Goal: Book appointment/travel/reservation

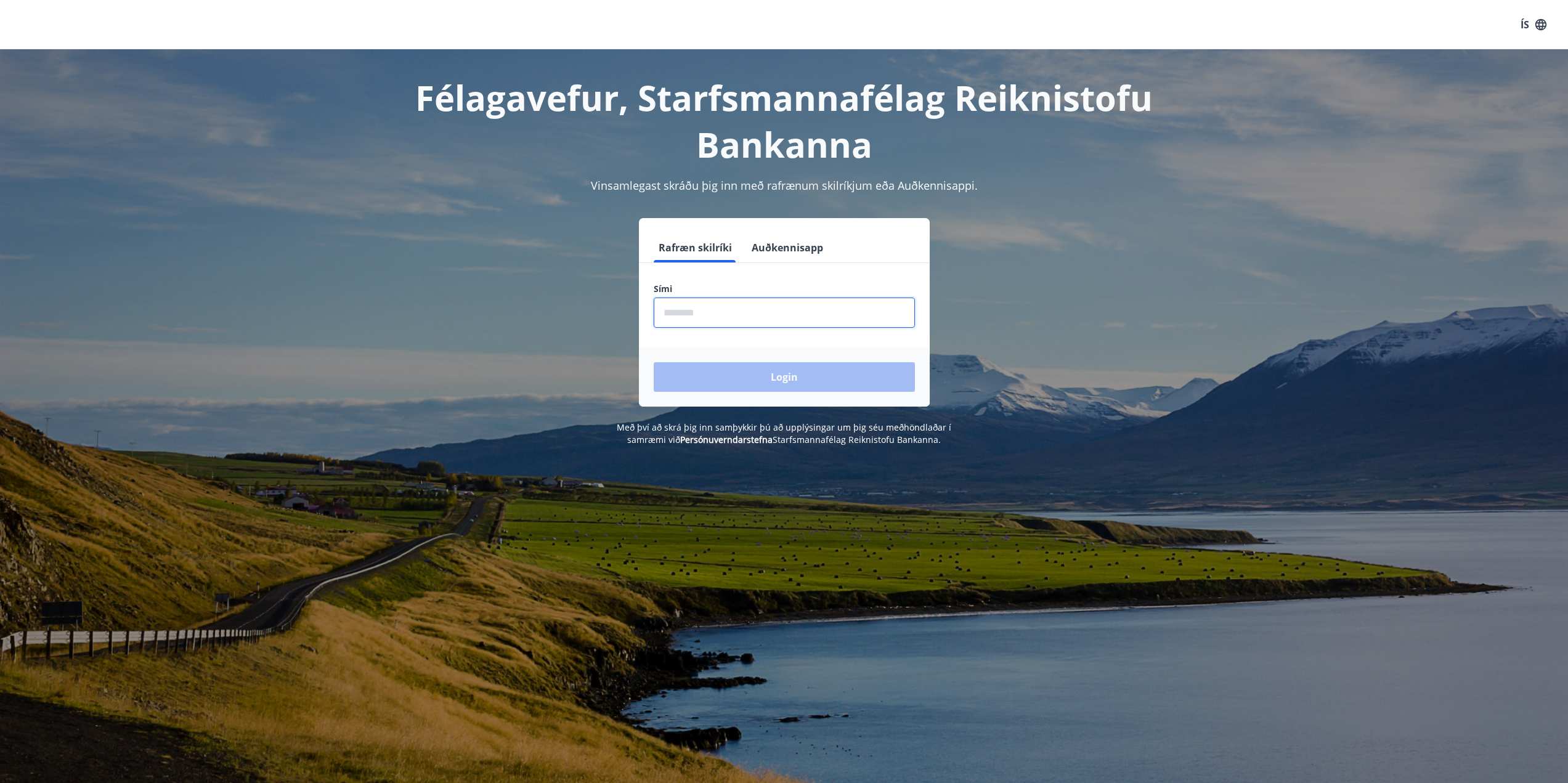
click at [705, 324] on input "phone" at bounding box center [784, 313] width 261 height 30
type input "********"
click at [769, 371] on button "Login" at bounding box center [784, 377] width 261 height 30
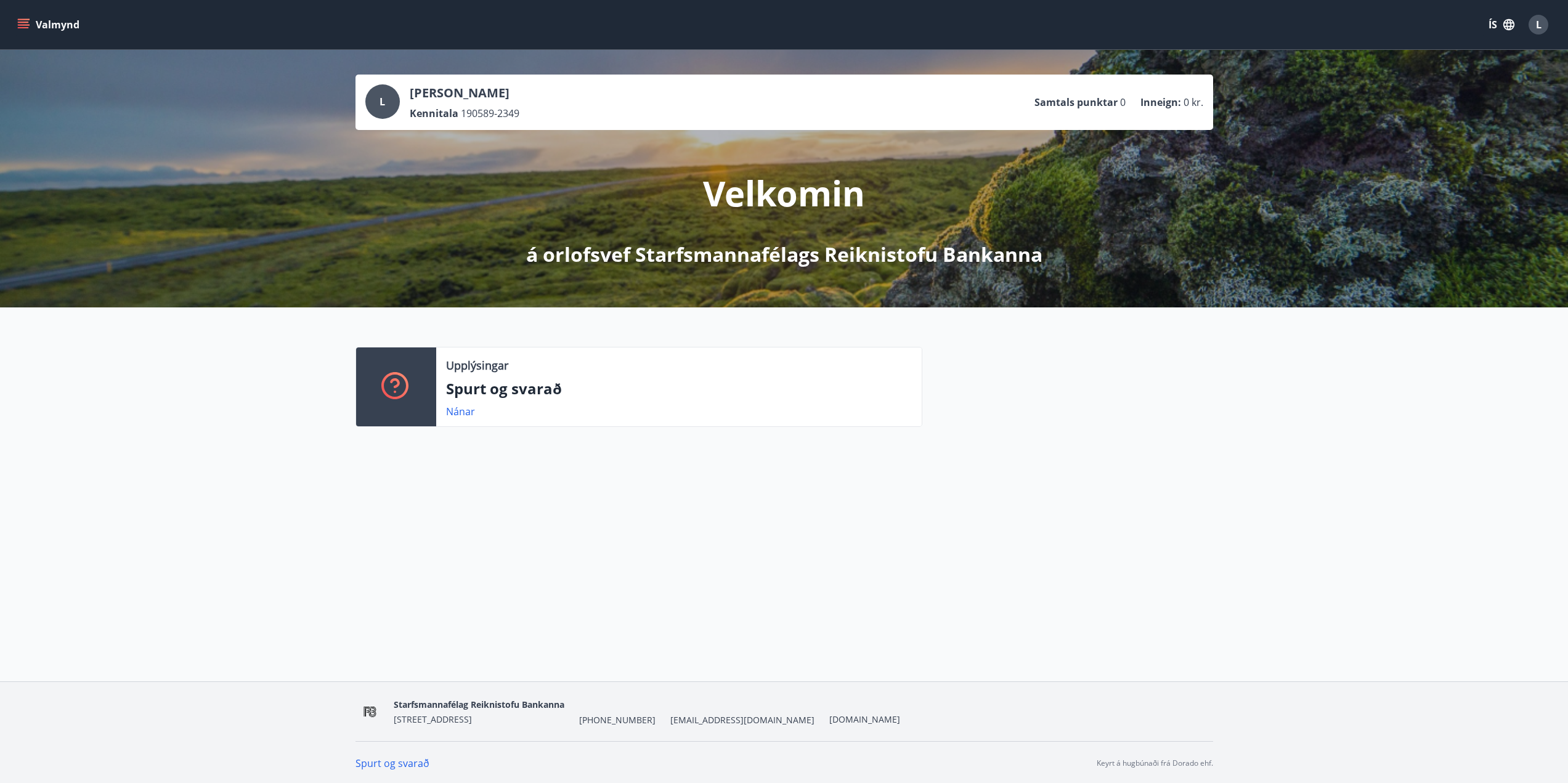
click at [50, 24] on button "Valmynd" at bounding box center [50, 25] width 70 height 22
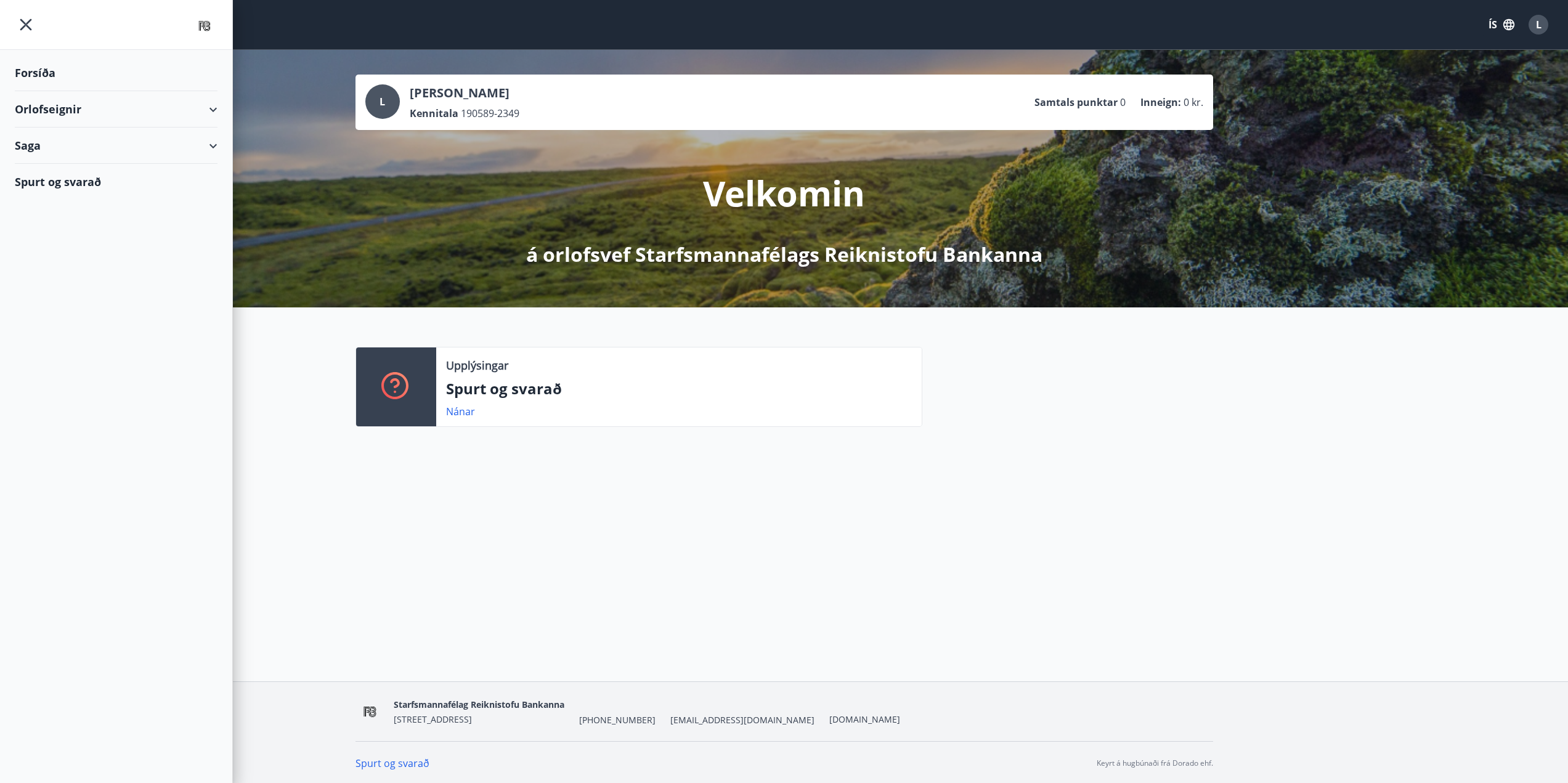
click at [50, 104] on div "Orlofseignir" at bounding box center [115, 109] width 202 height 37
click at [56, 142] on div "Framboð" at bounding box center [116, 140] width 183 height 26
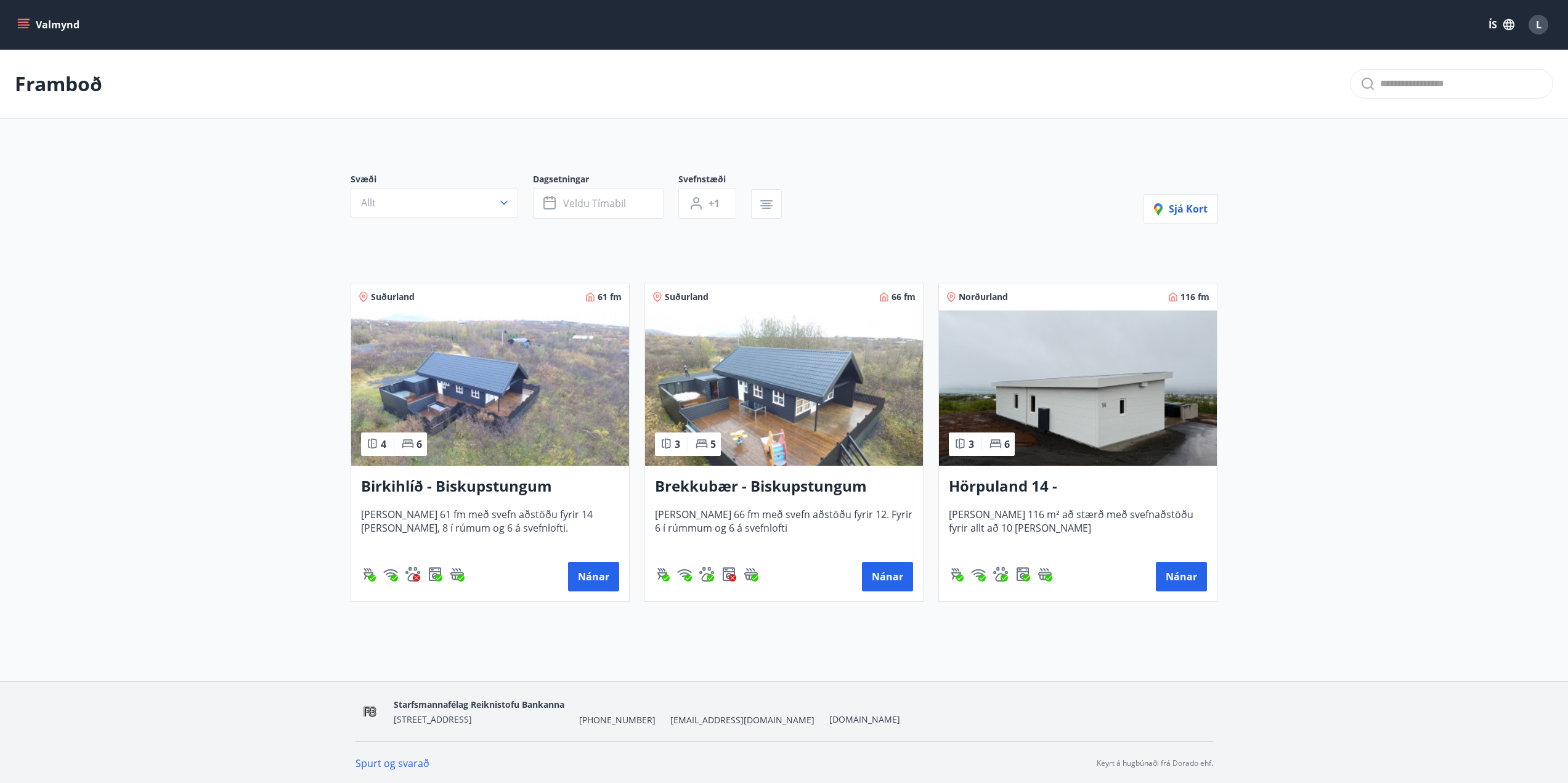
scroll to position [2, 0]
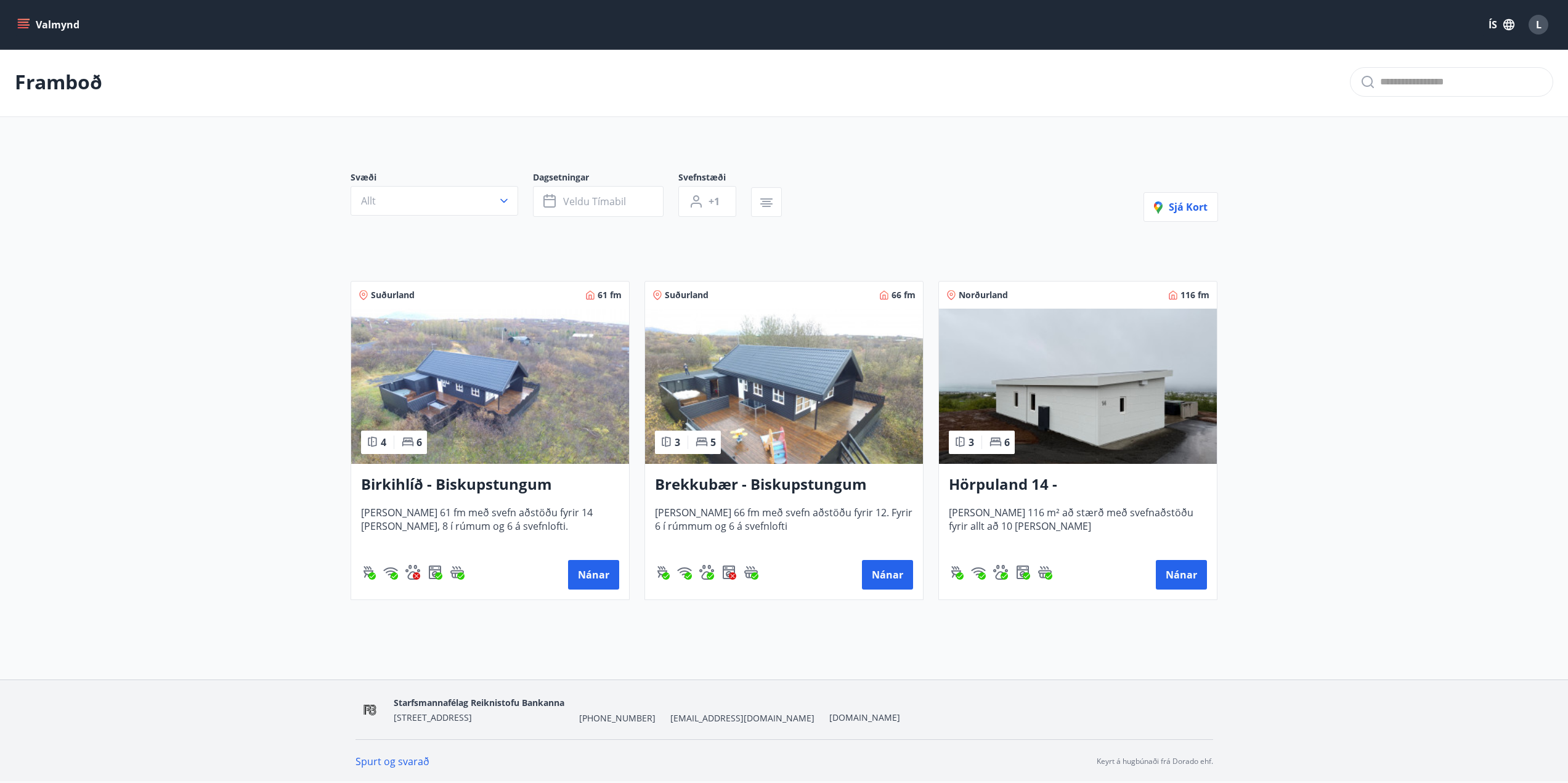
click at [984, 489] on h3 "Hörpuland 14 - [GEOGRAPHIC_DATA]" at bounding box center [1077, 485] width 258 height 22
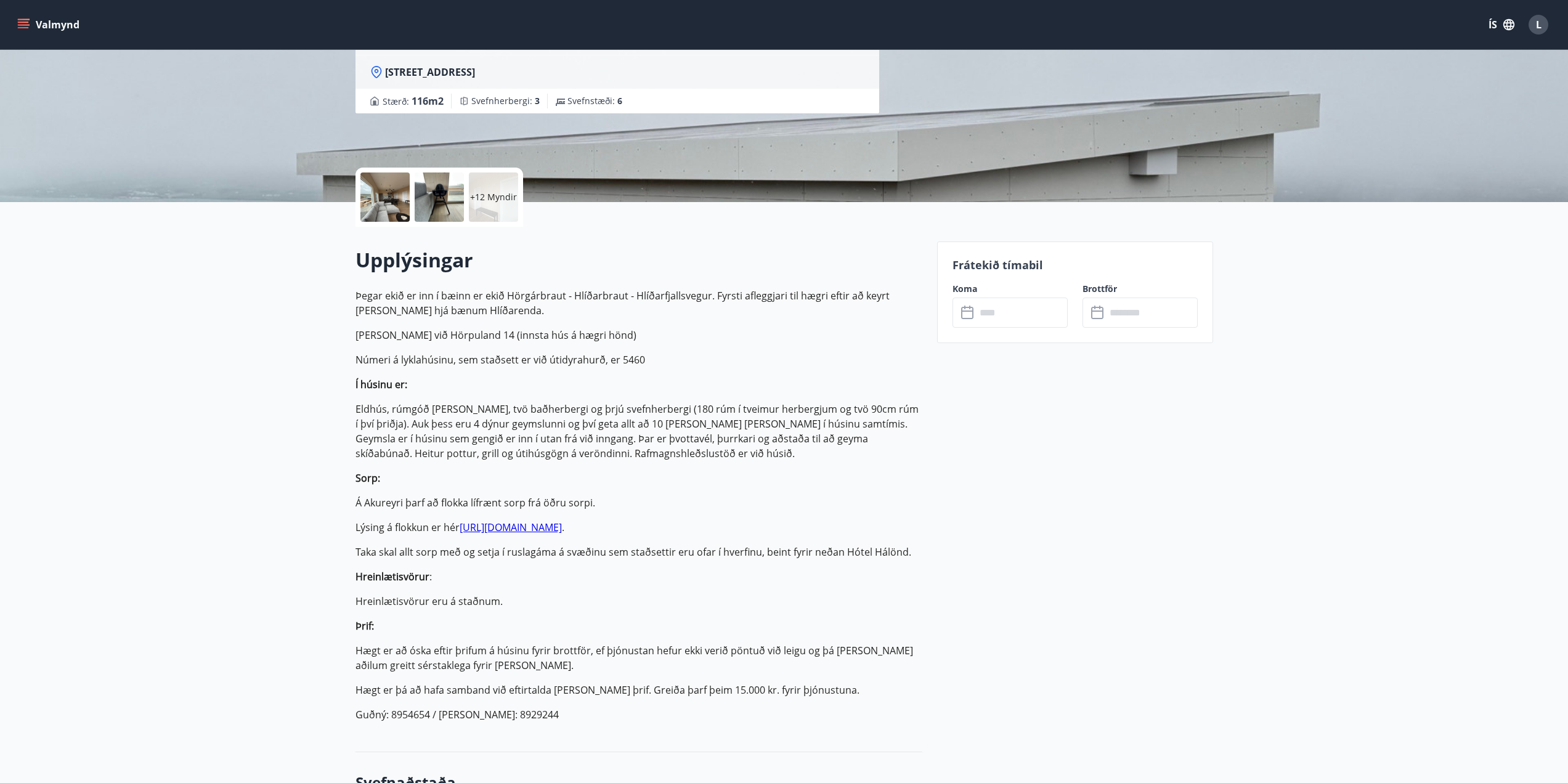
scroll to position [184, 0]
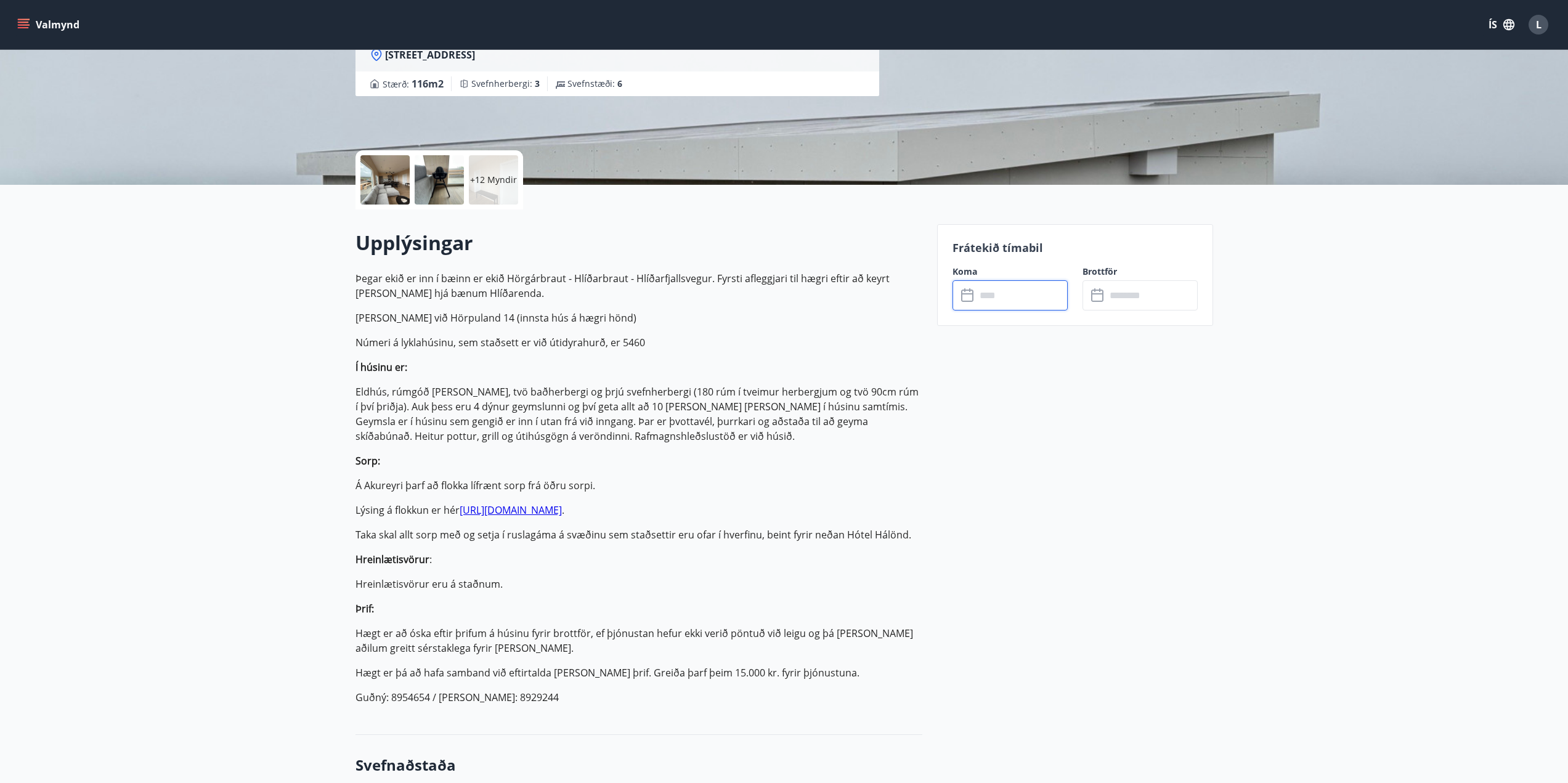
click at [976, 300] on input "text" at bounding box center [1022, 295] width 92 height 30
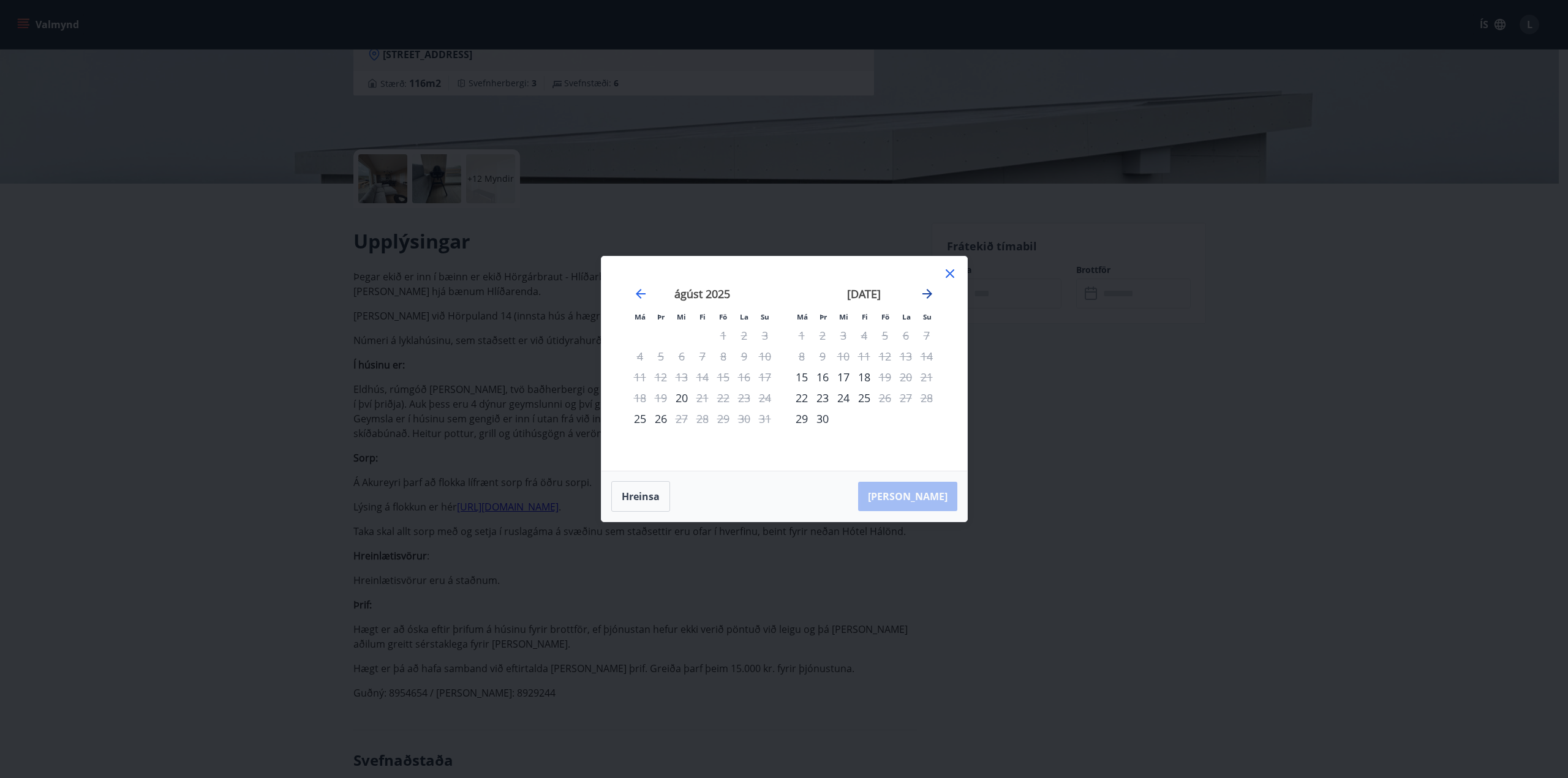
click at [928, 294] on icon "Move forward to switch to the next month." at bounding box center [928, 294] width 10 height 10
click at [632, 294] on div "[DATE]" at bounding box center [703, 299] width 146 height 54
click at [645, 293] on icon "Move backward to switch to the previous month." at bounding box center [640, 294] width 14 height 14
click at [930, 299] on icon "Move forward to switch to the next month." at bounding box center [927, 294] width 14 height 14
click at [933, 296] on icon "Move forward to switch to the next month." at bounding box center [927, 294] width 14 height 14
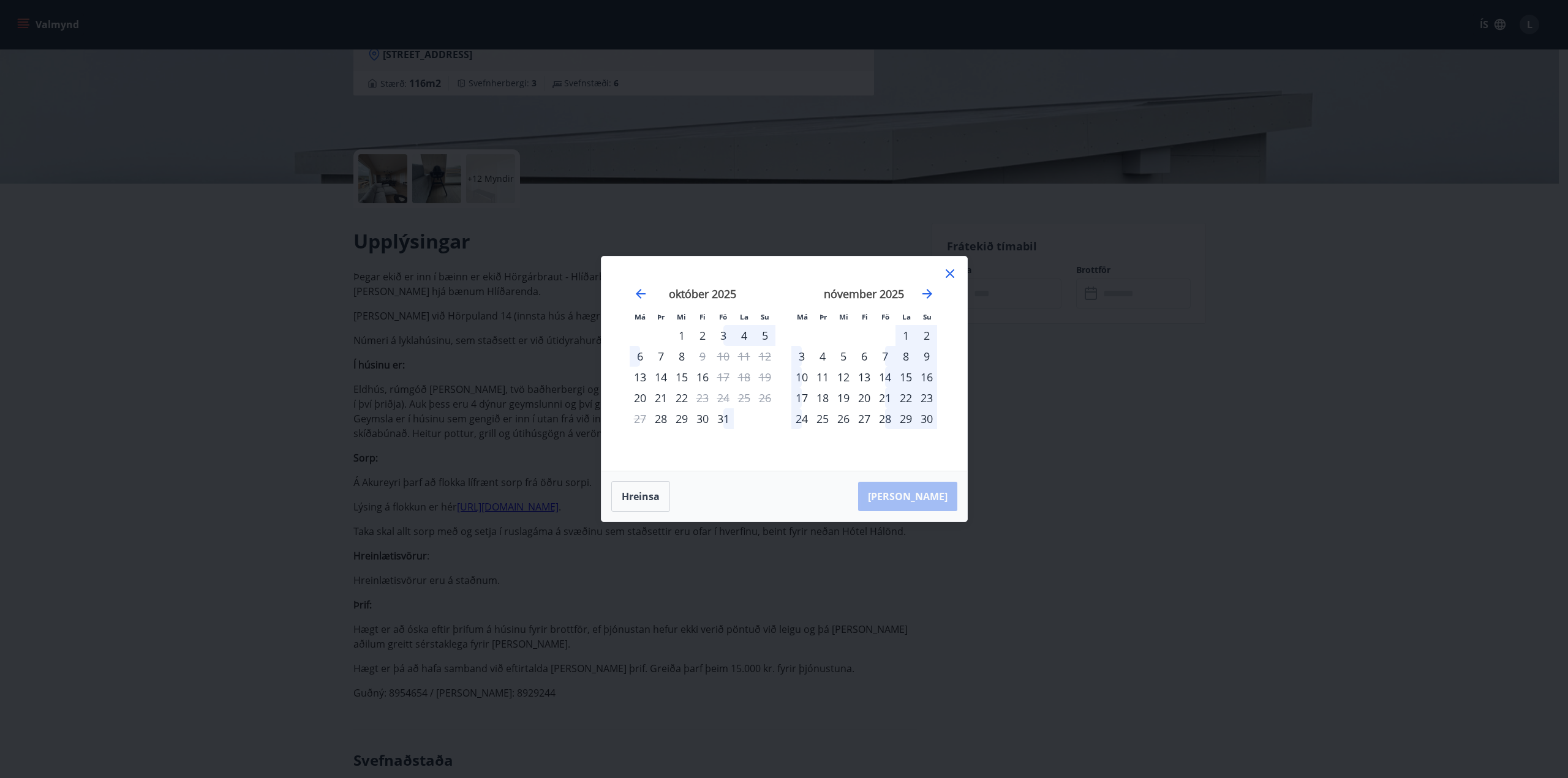
click at [291, 329] on div "Má Þr Mi Fi Fö La Su Má Þr Mi Fi Fö La Su [DATE] 1 2 3 4 5 6 7 8 9 10 11 12 13 …" at bounding box center [784, 389] width 1568 height 778
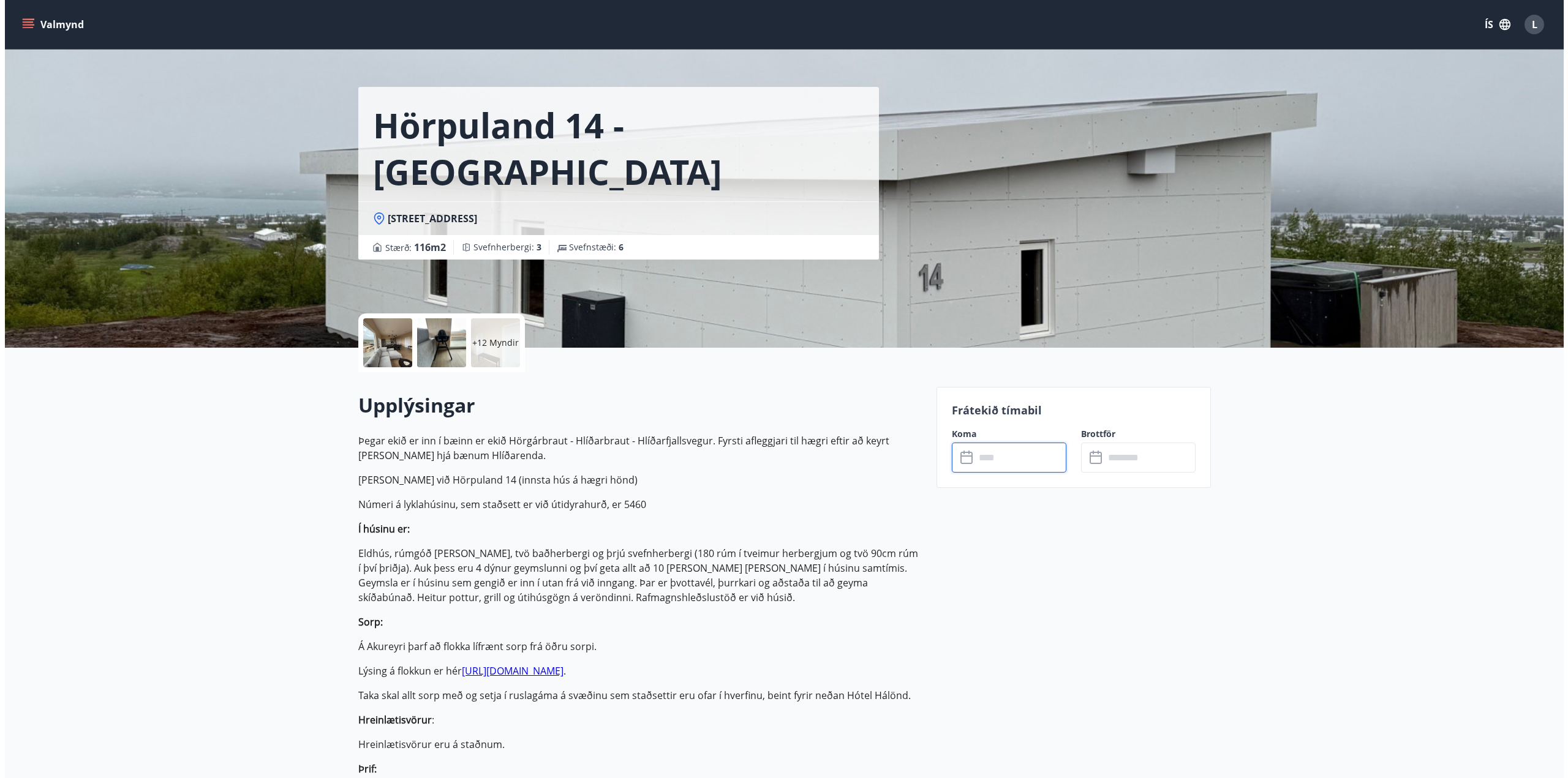
scroll to position [0, 0]
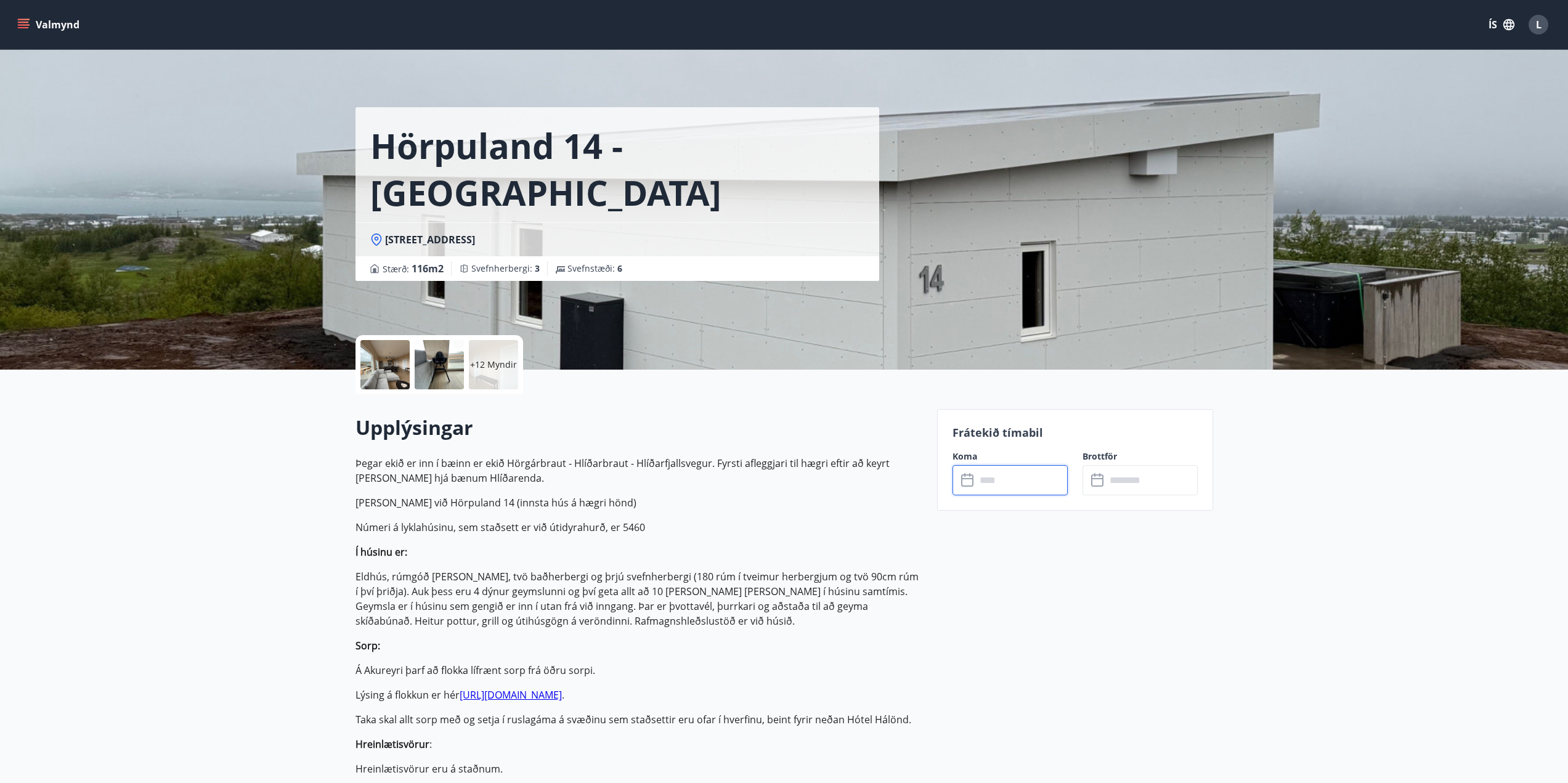
click at [505, 374] on div "+12 Myndir" at bounding box center [493, 365] width 50 height 50
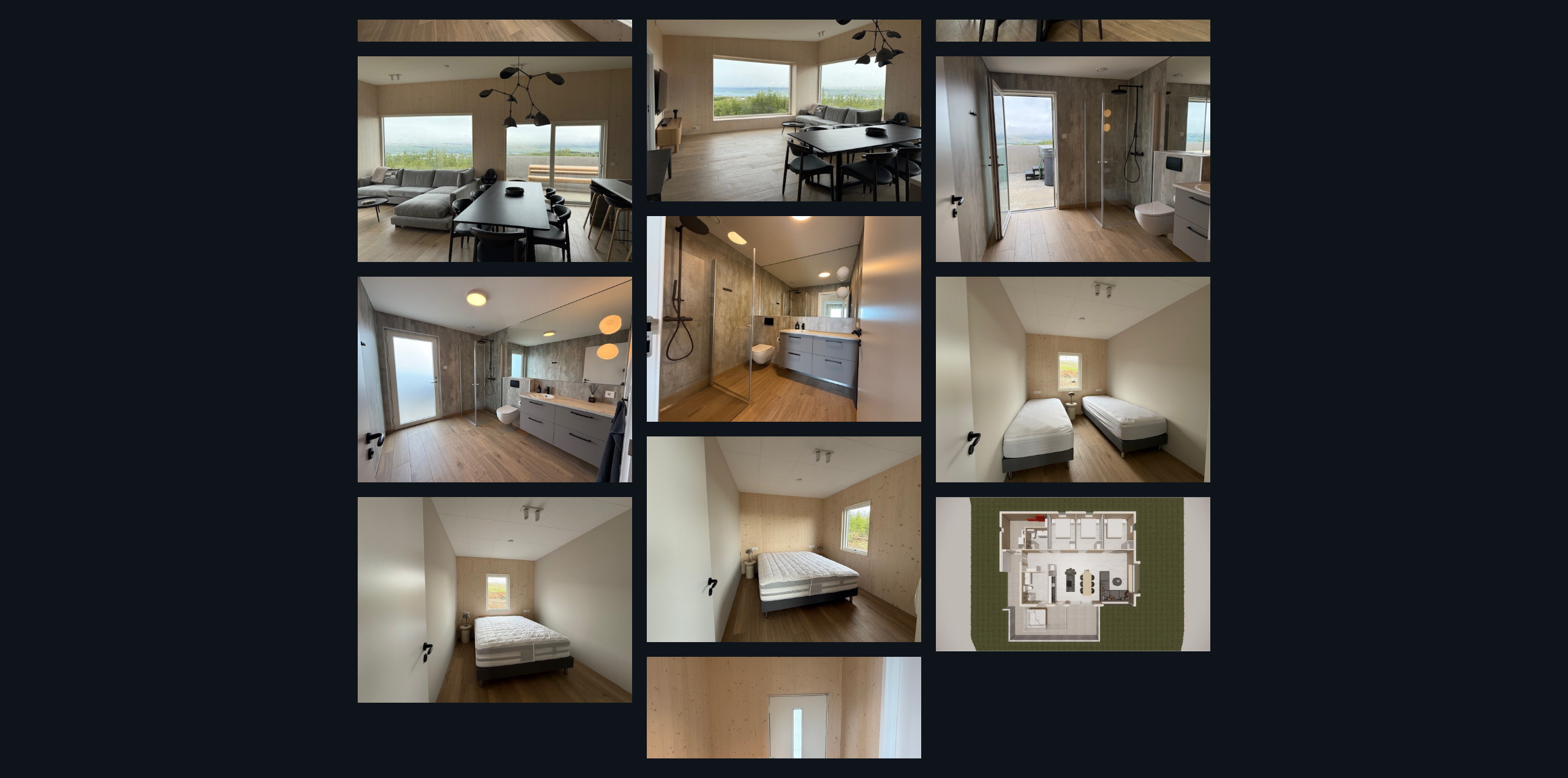
scroll to position [781, 0]
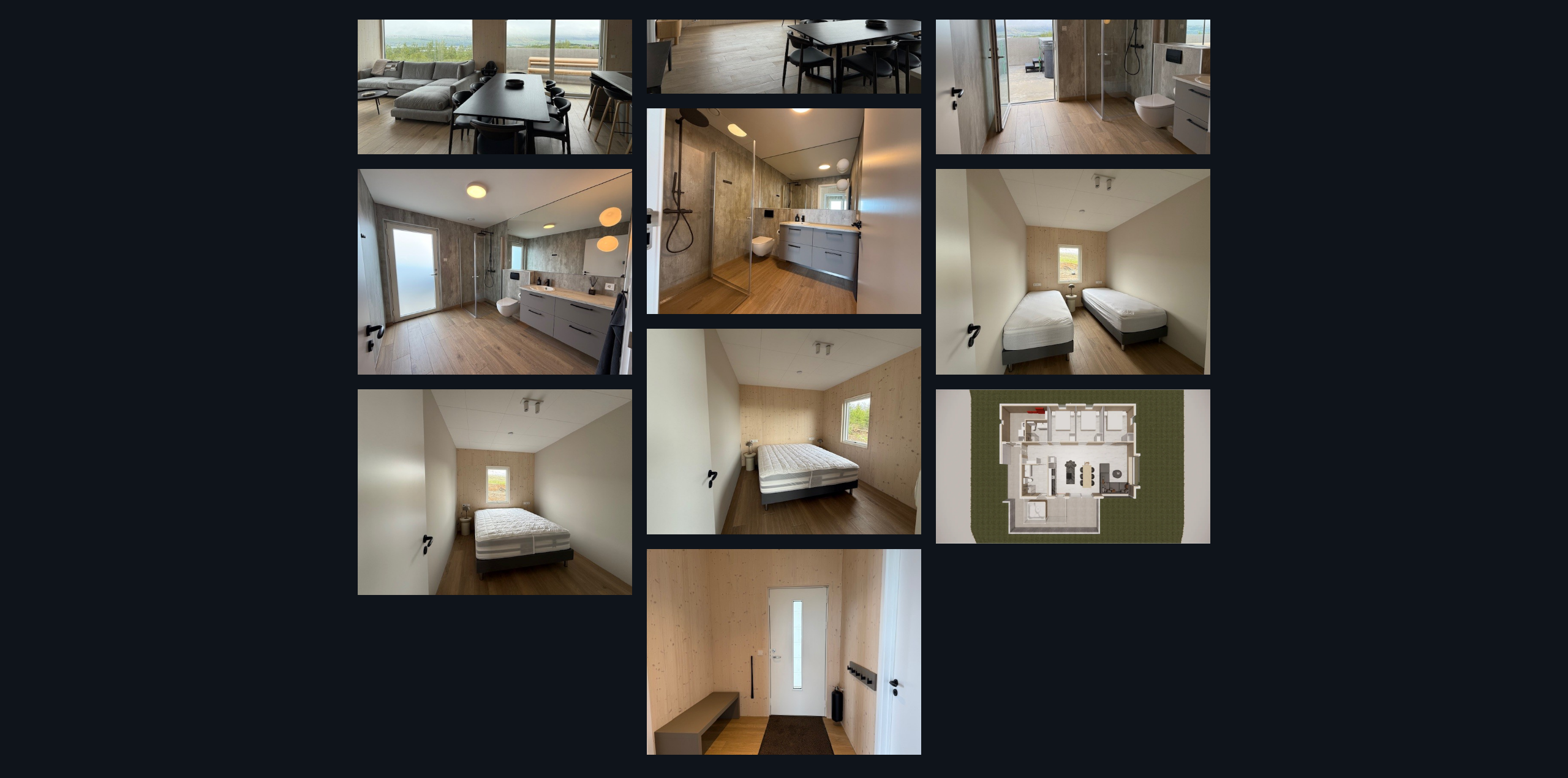
click at [1082, 456] on img at bounding box center [1073, 467] width 274 height 154
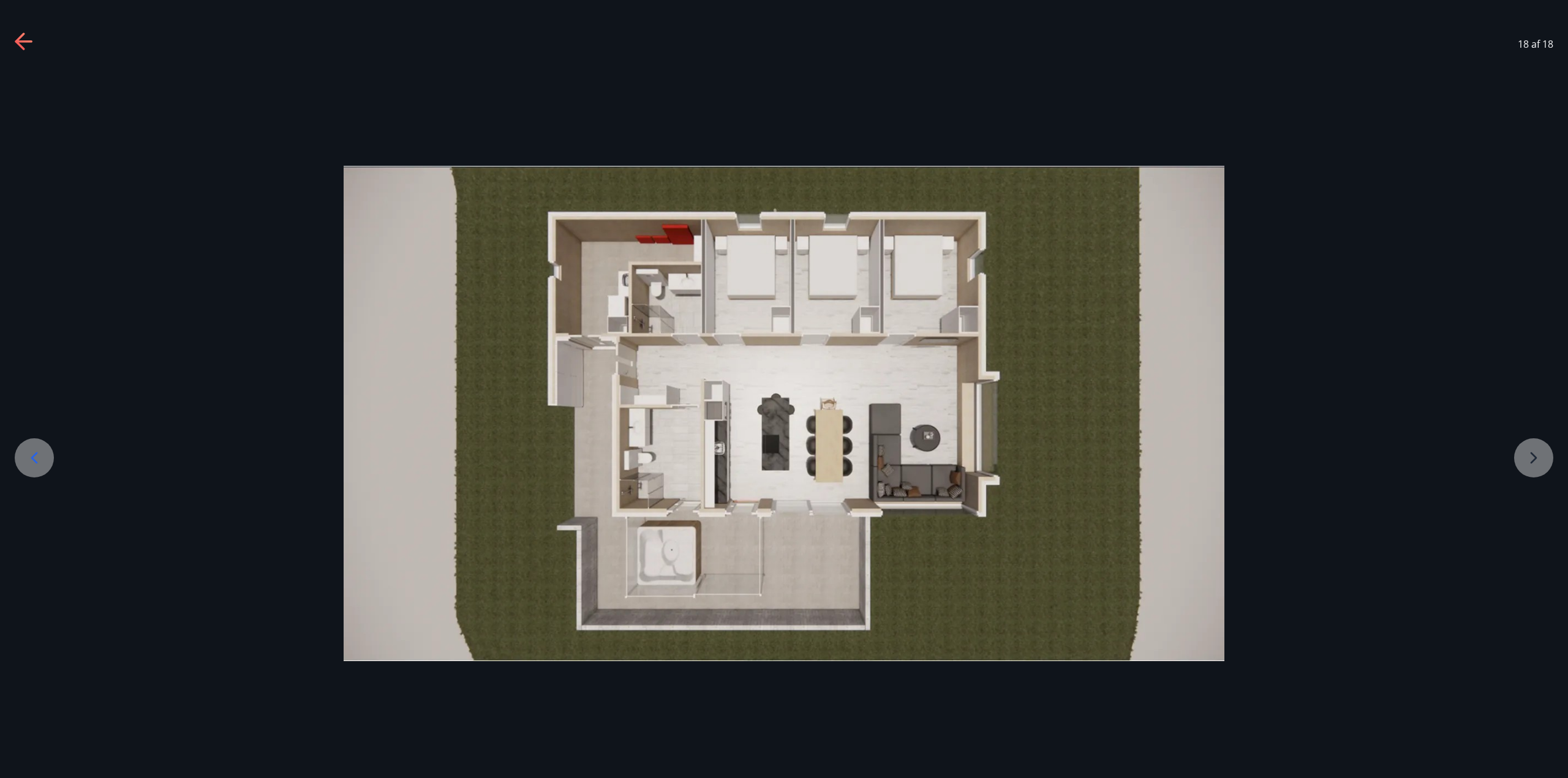
click at [1317, 270] on div at bounding box center [784, 414] width 1568 height 495
click at [21, 46] on icon at bounding box center [20, 41] width 10 height 17
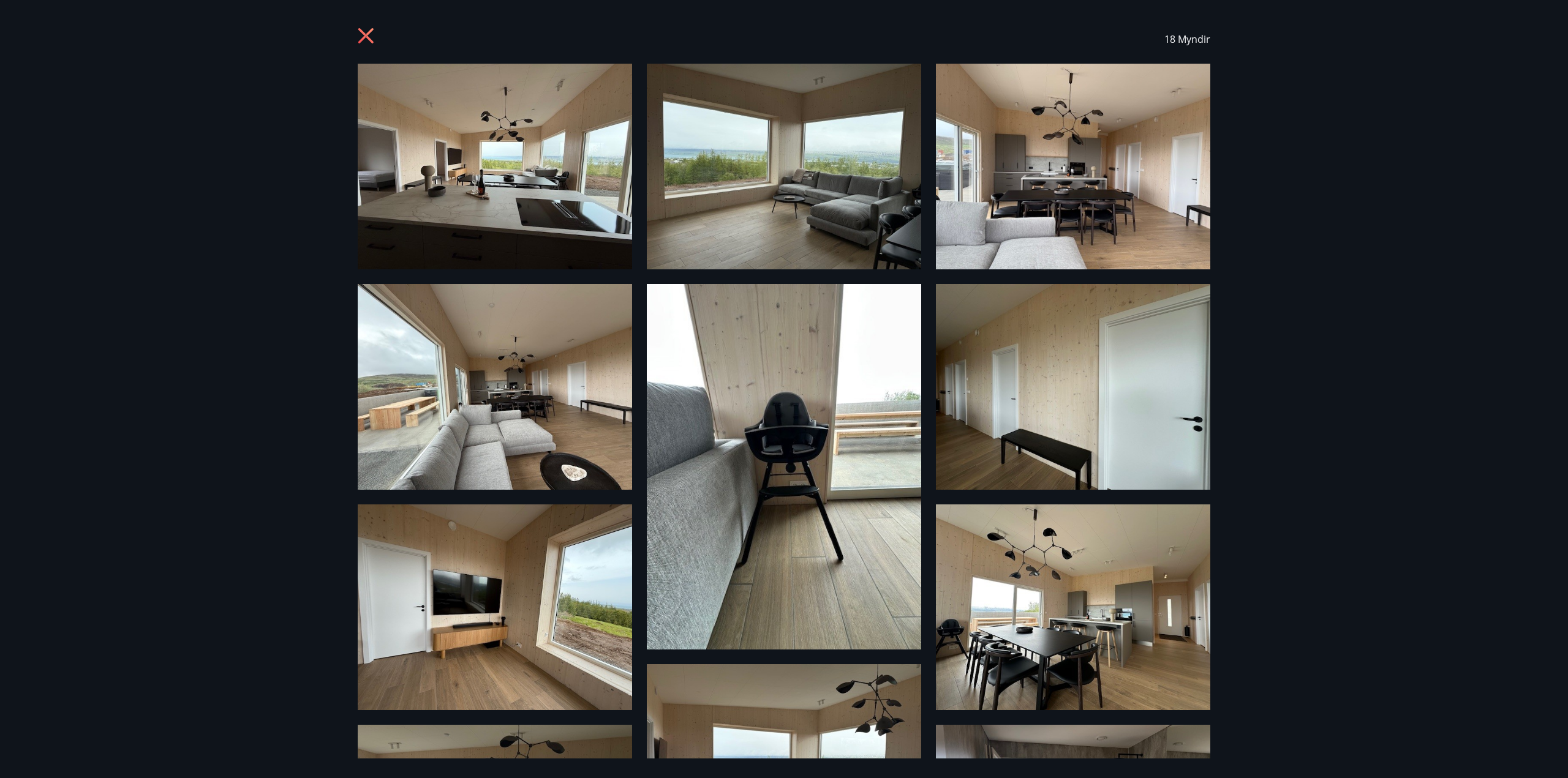
scroll to position [0, 0]
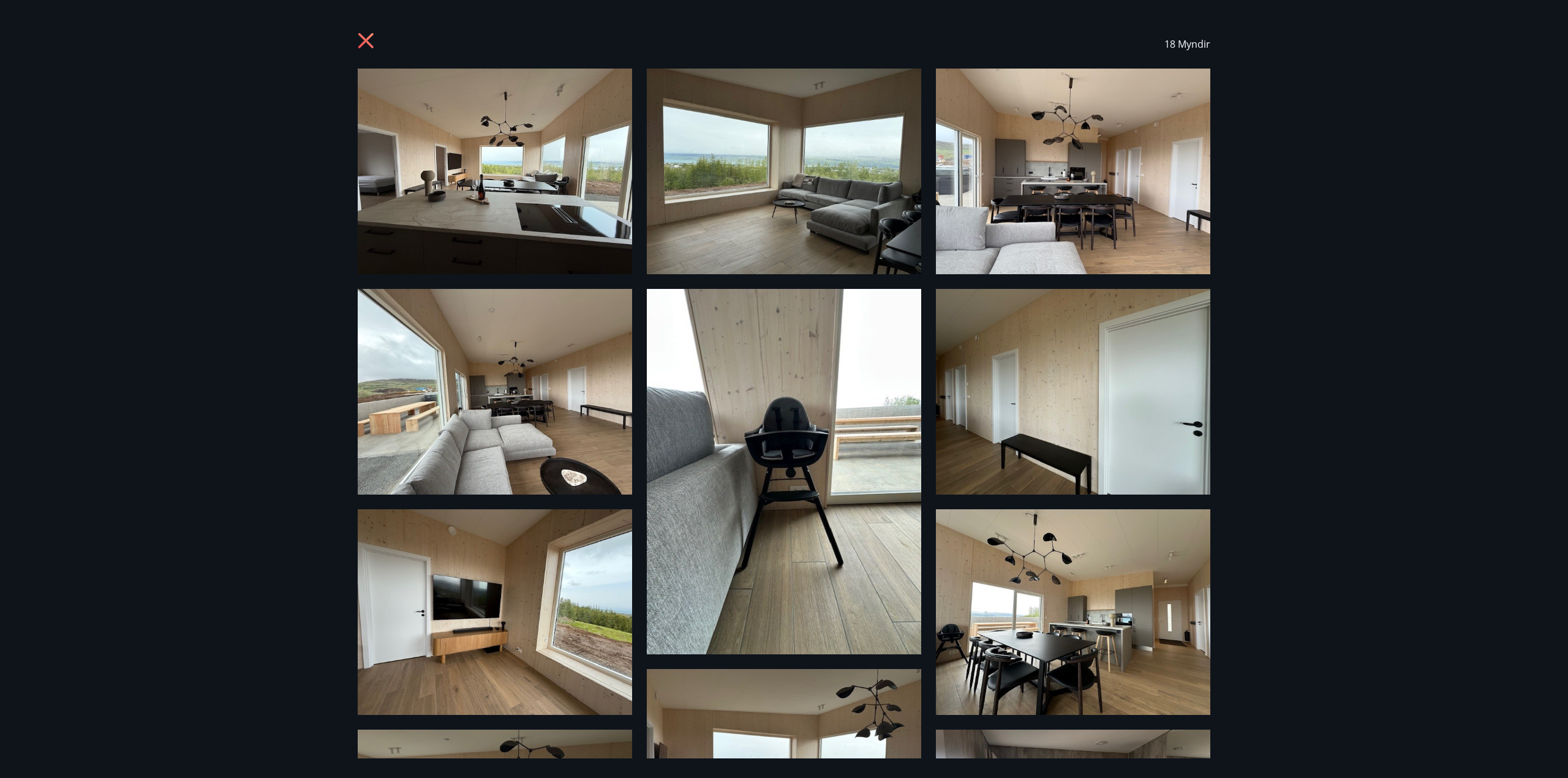
click at [479, 214] on img at bounding box center [494, 171] width 274 height 205
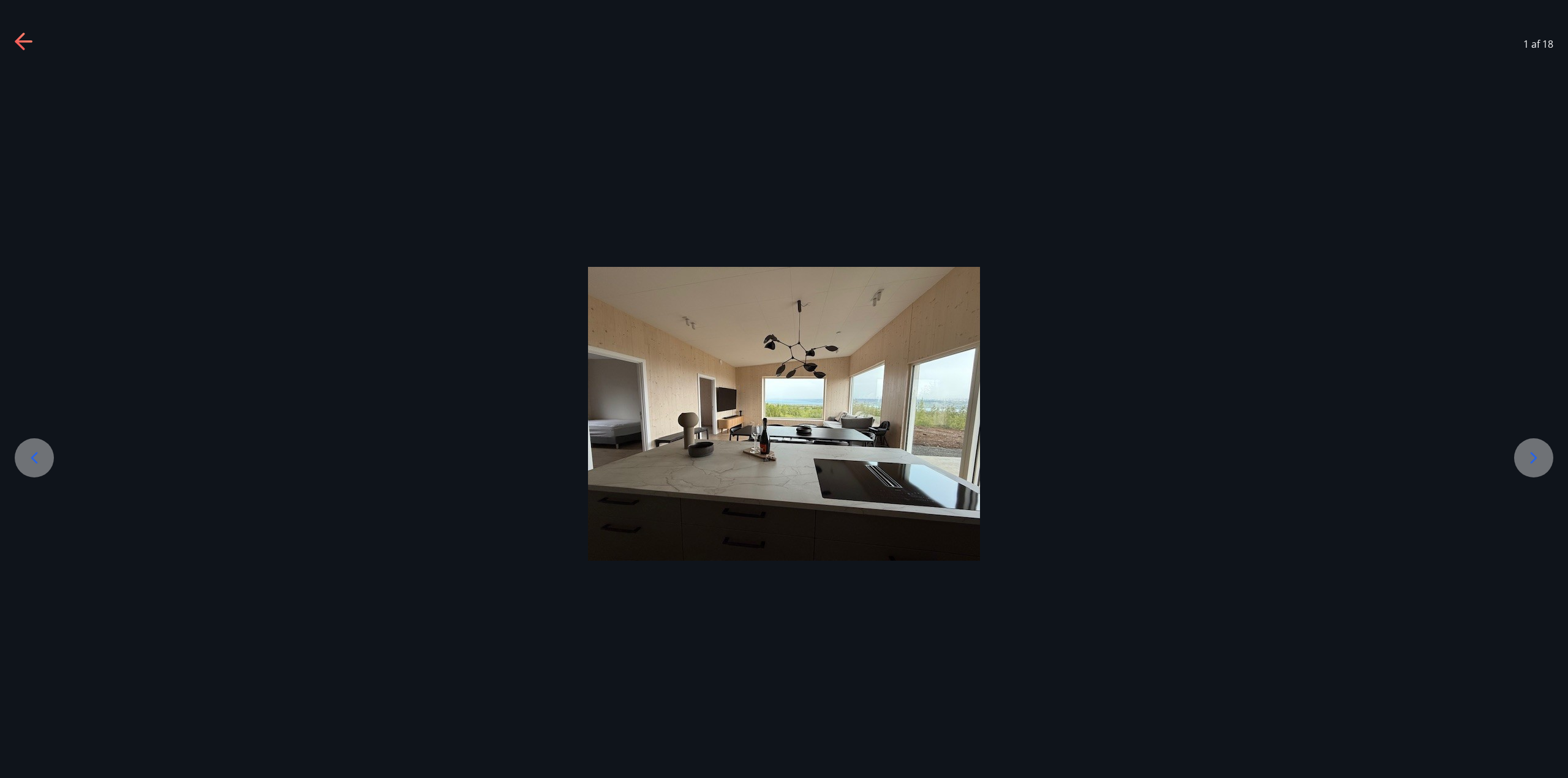
click at [1533, 458] on icon at bounding box center [1533, 457] width 20 height 20
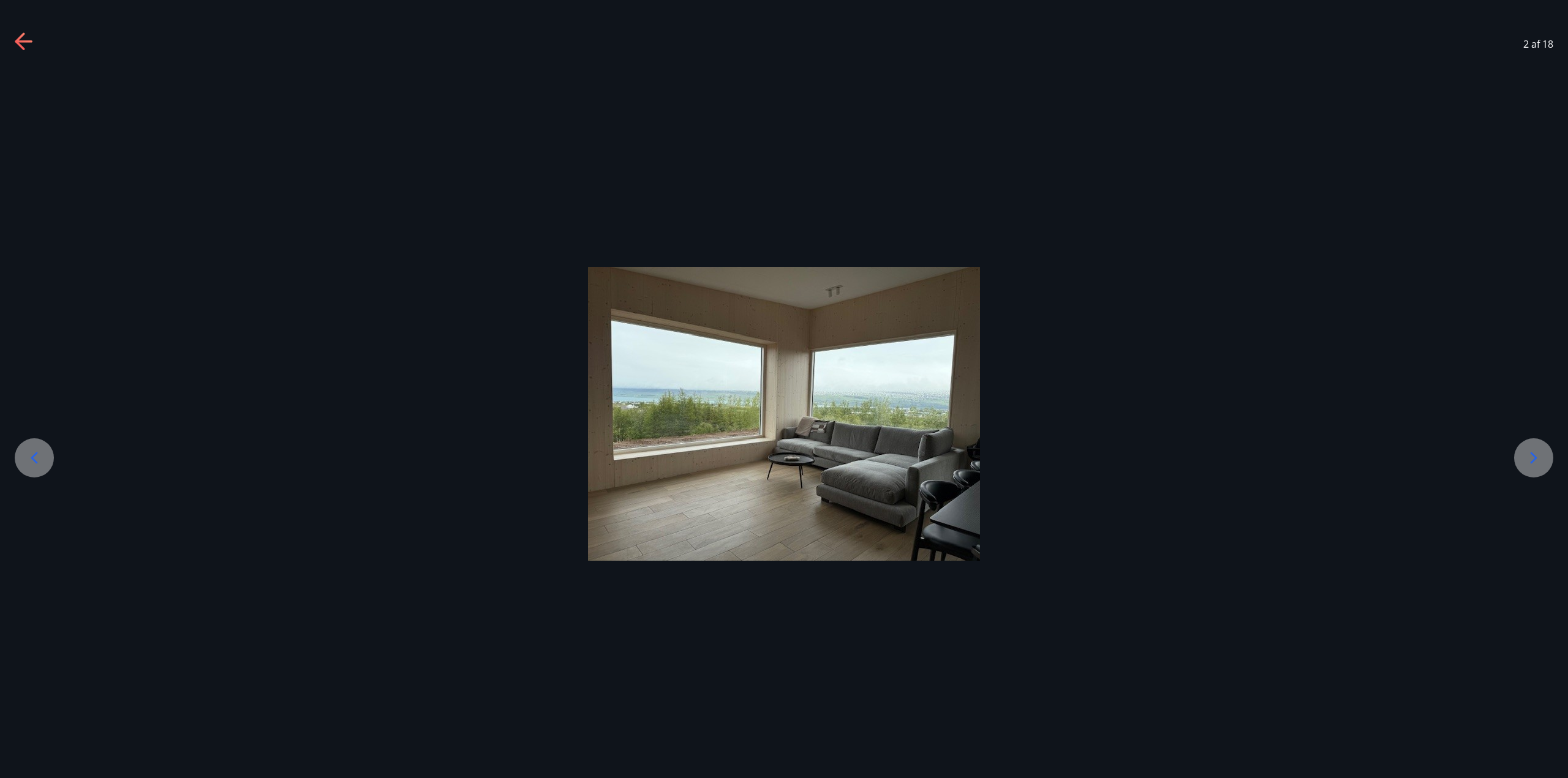
click at [23, 49] on icon at bounding box center [24, 42] width 20 height 20
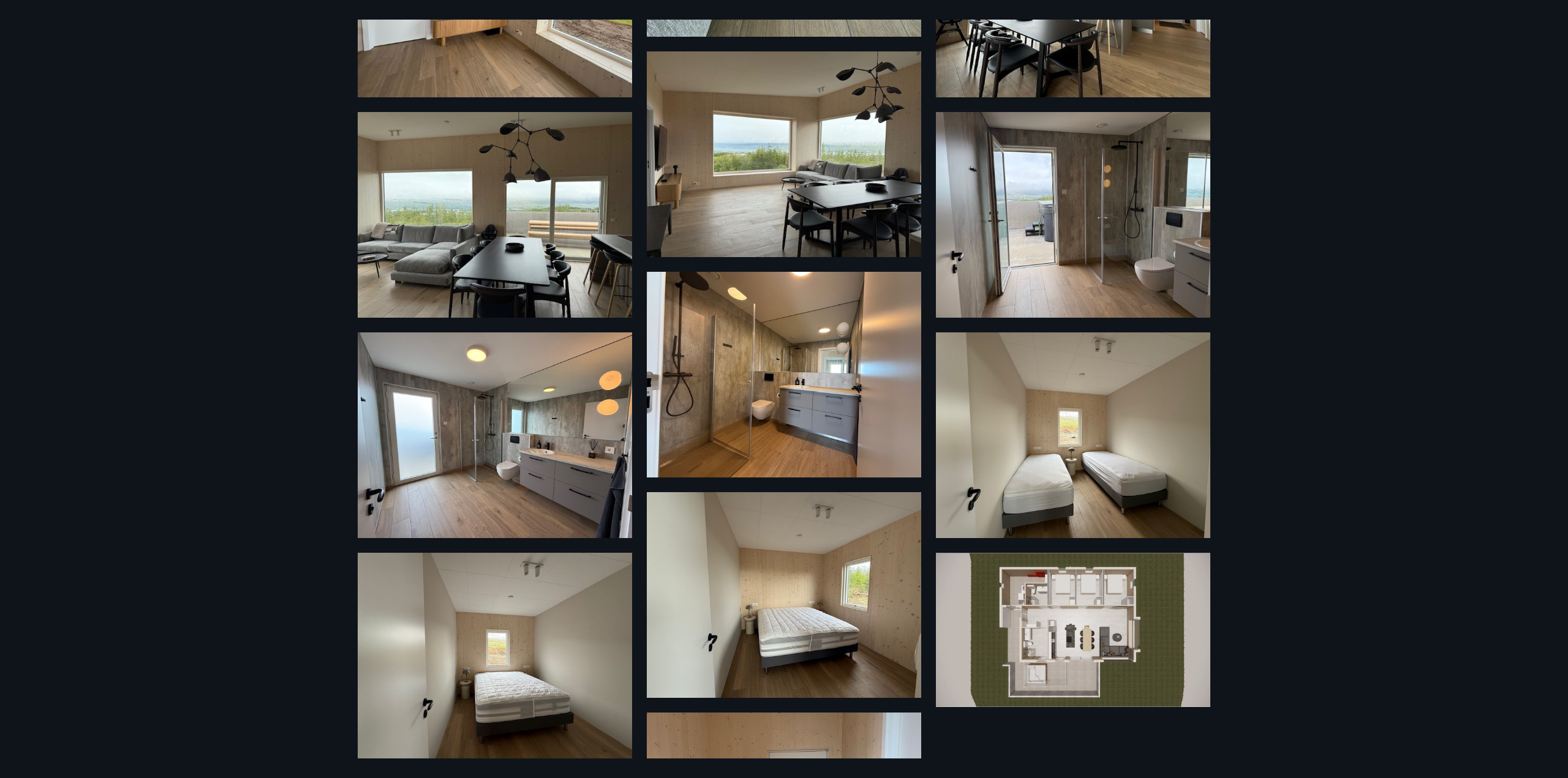
scroll to position [674, 0]
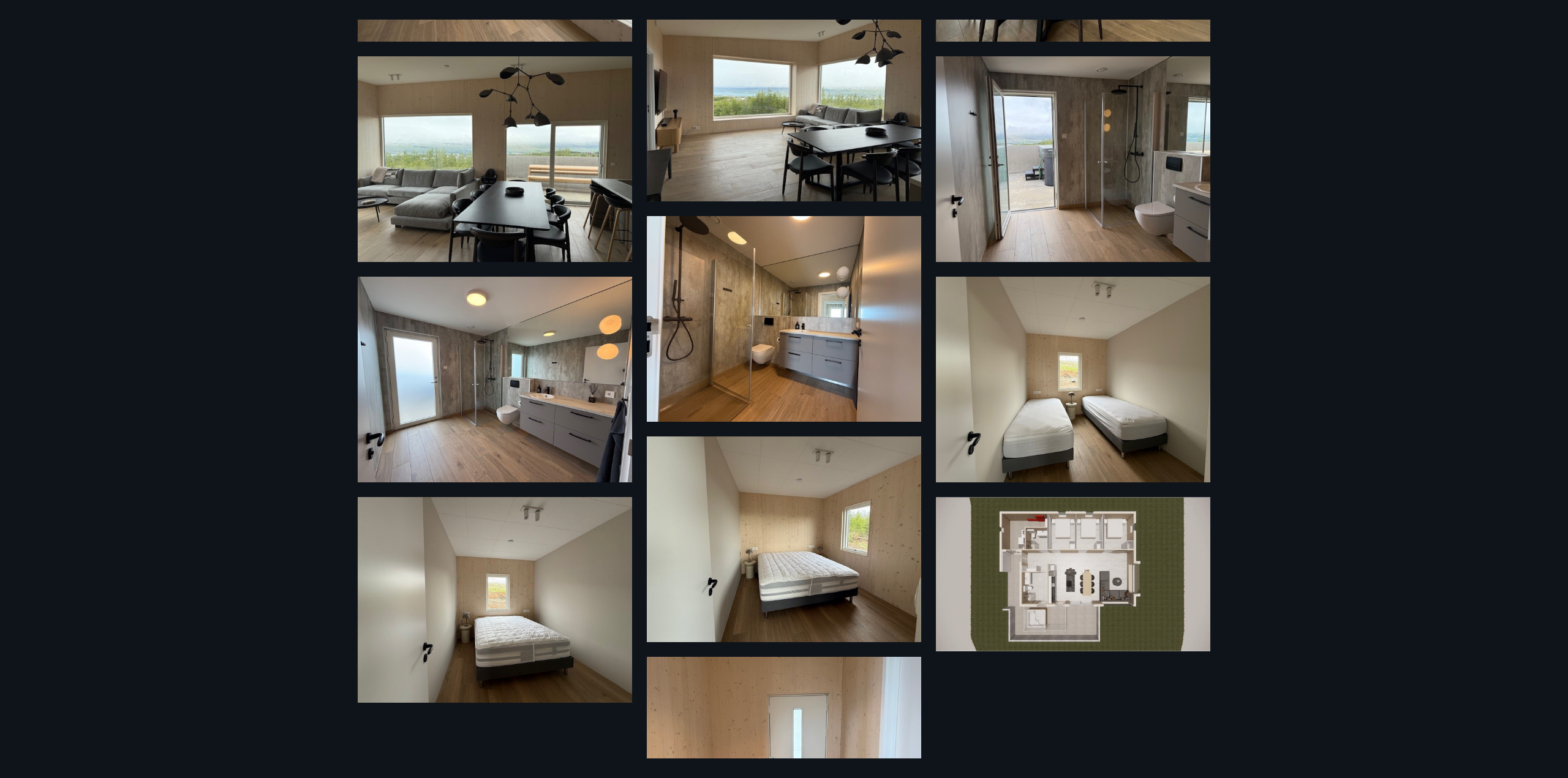
click at [1043, 560] on img at bounding box center [1073, 574] width 274 height 154
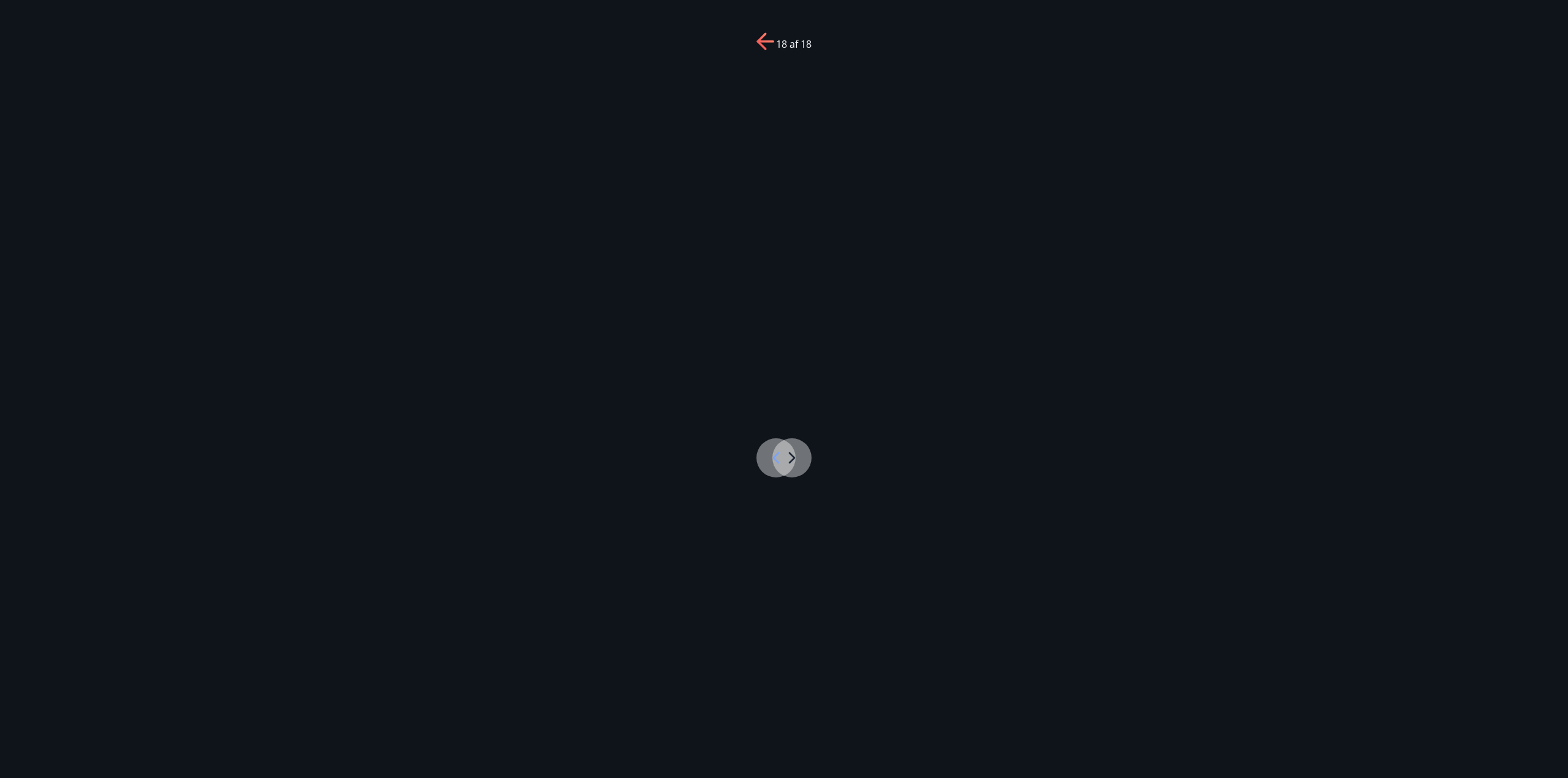
click at [767, 48] on icon at bounding box center [766, 42] width 20 height 20
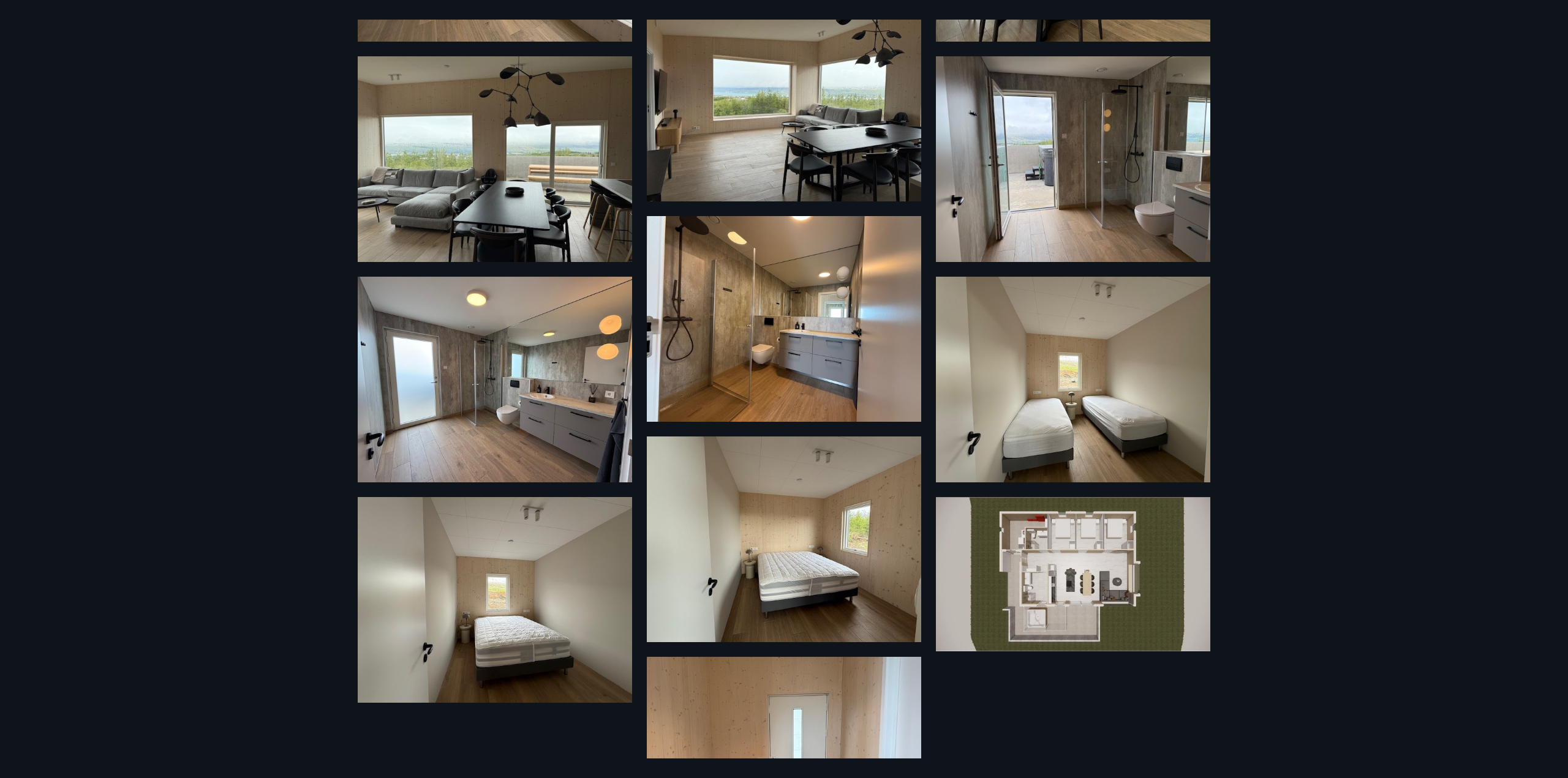
click at [1112, 553] on img at bounding box center [1073, 574] width 274 height 154
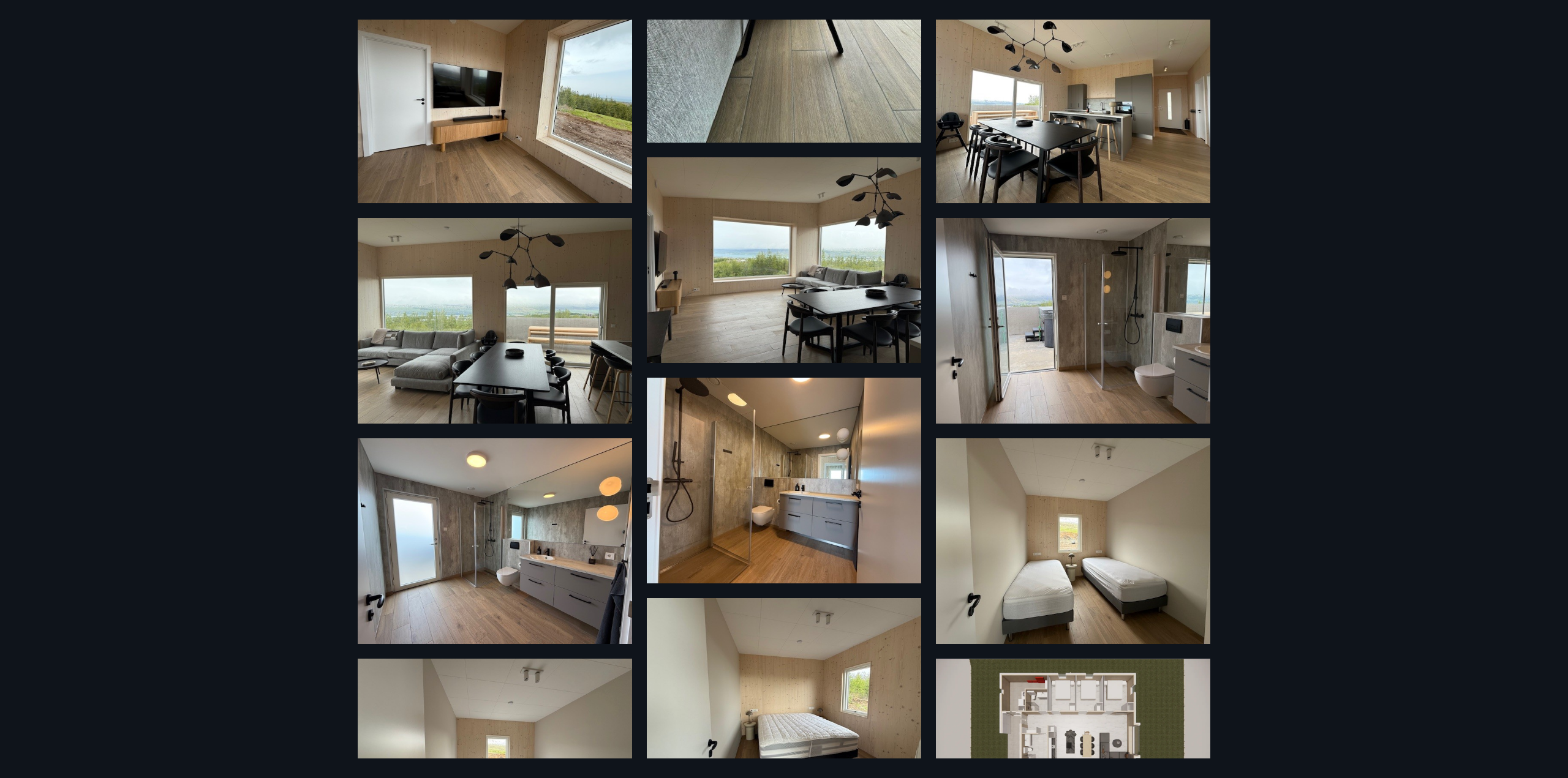
scroll to position [490, 0]
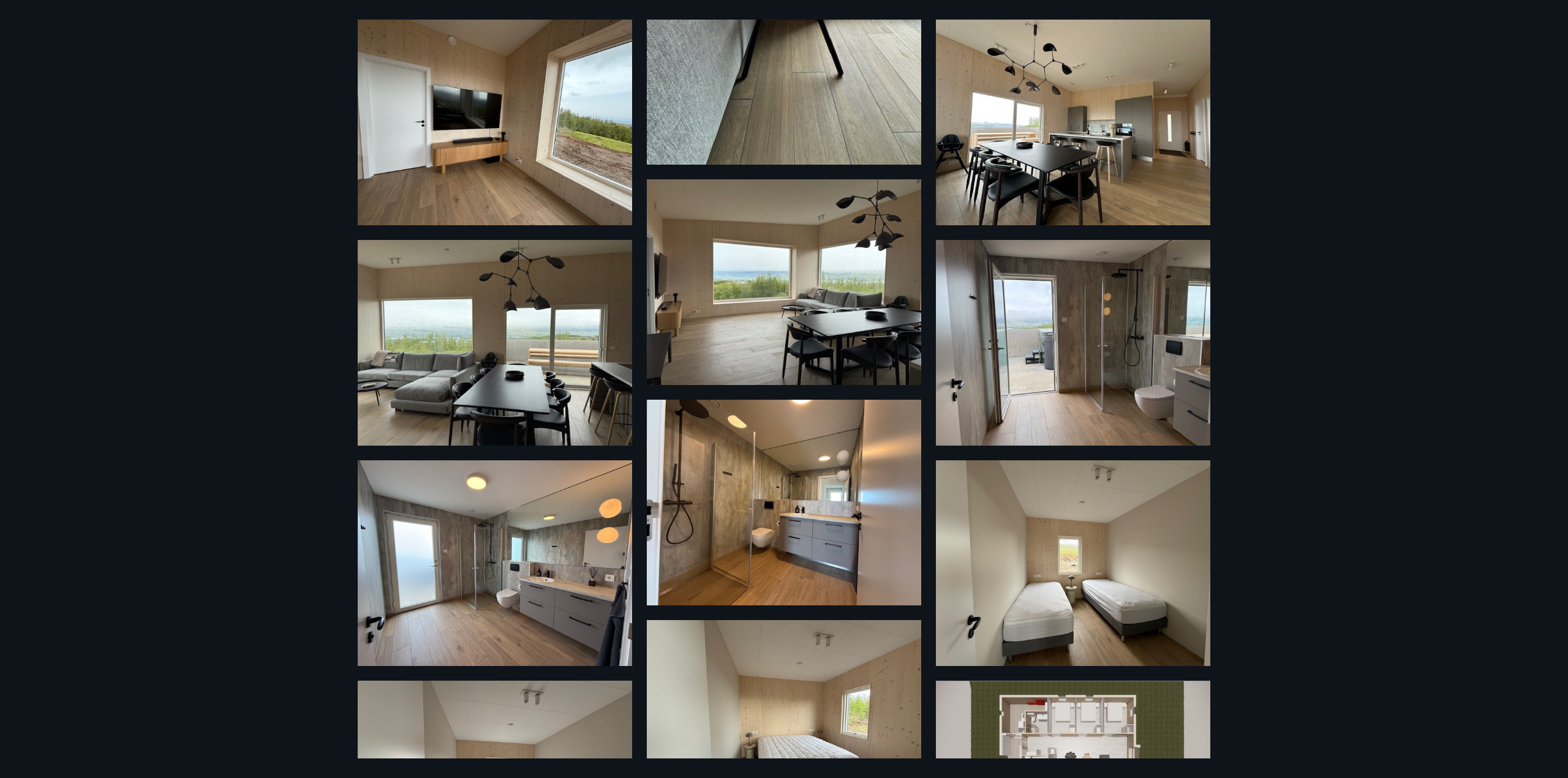
click at [781, 523] on img at bounding box center [784, 502] width 274 height 205
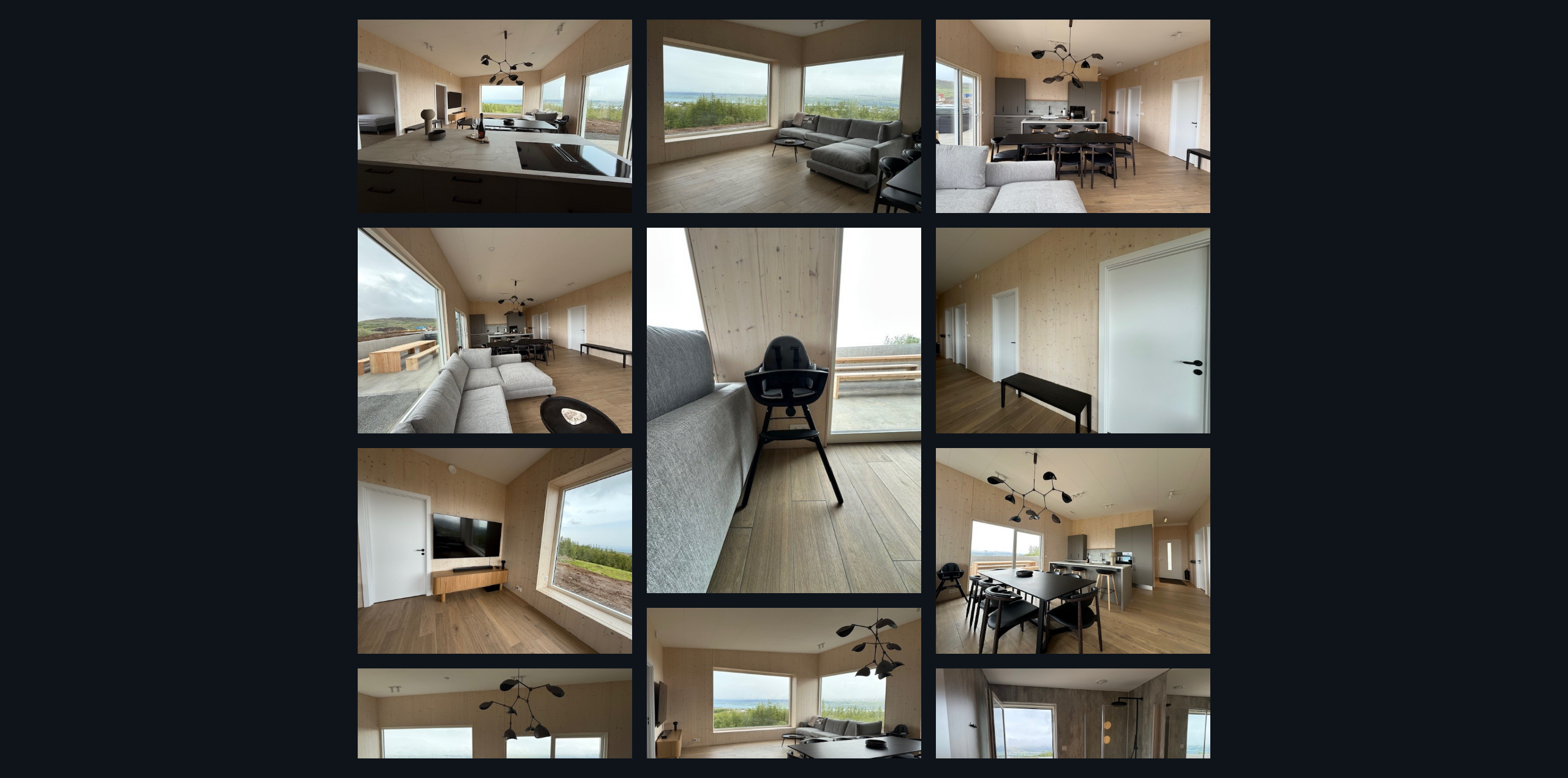
scroll to position [0, 0]
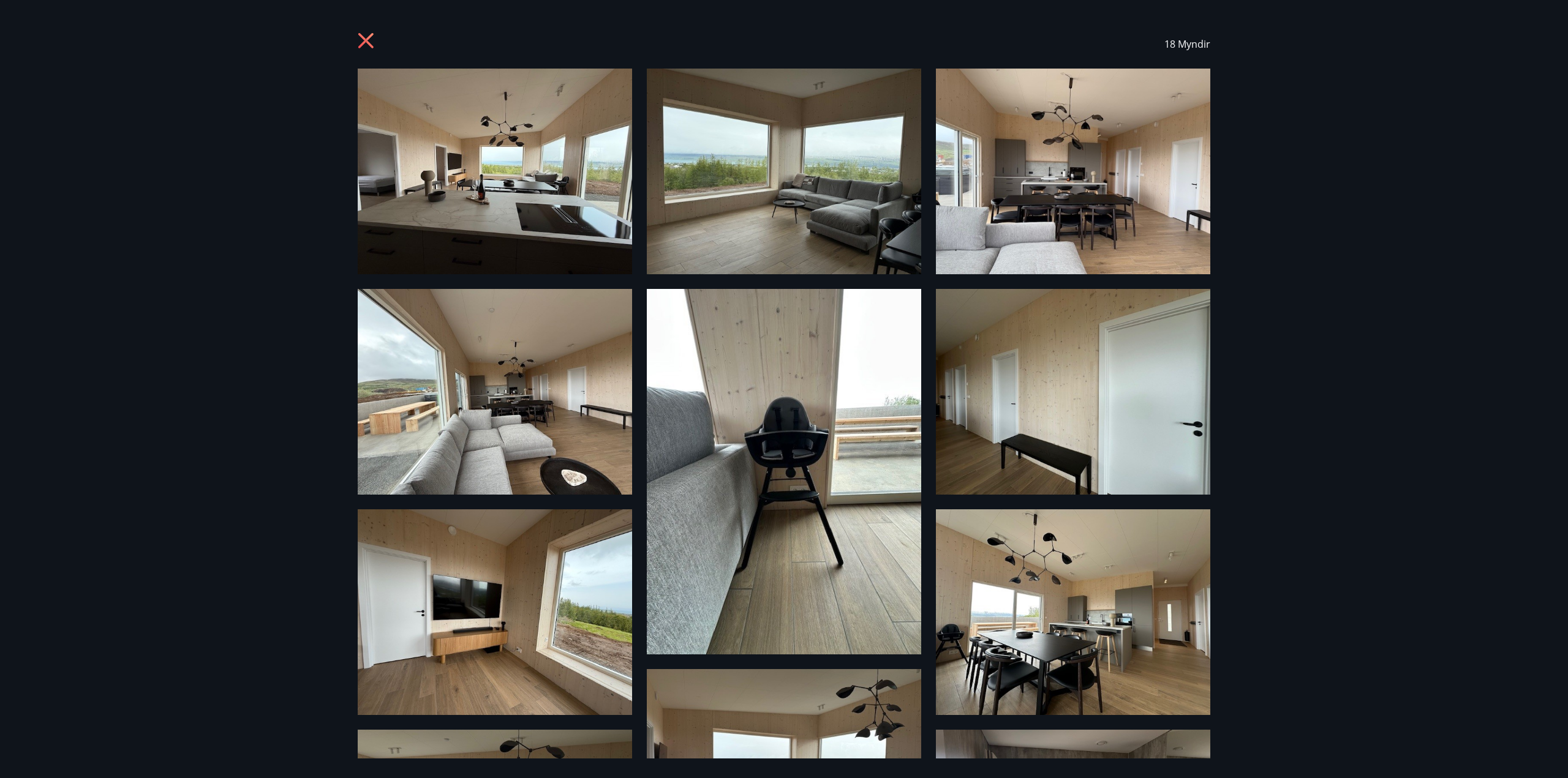
click at [745, 237] on img at bounding box center [784, 171] width 274 height 205
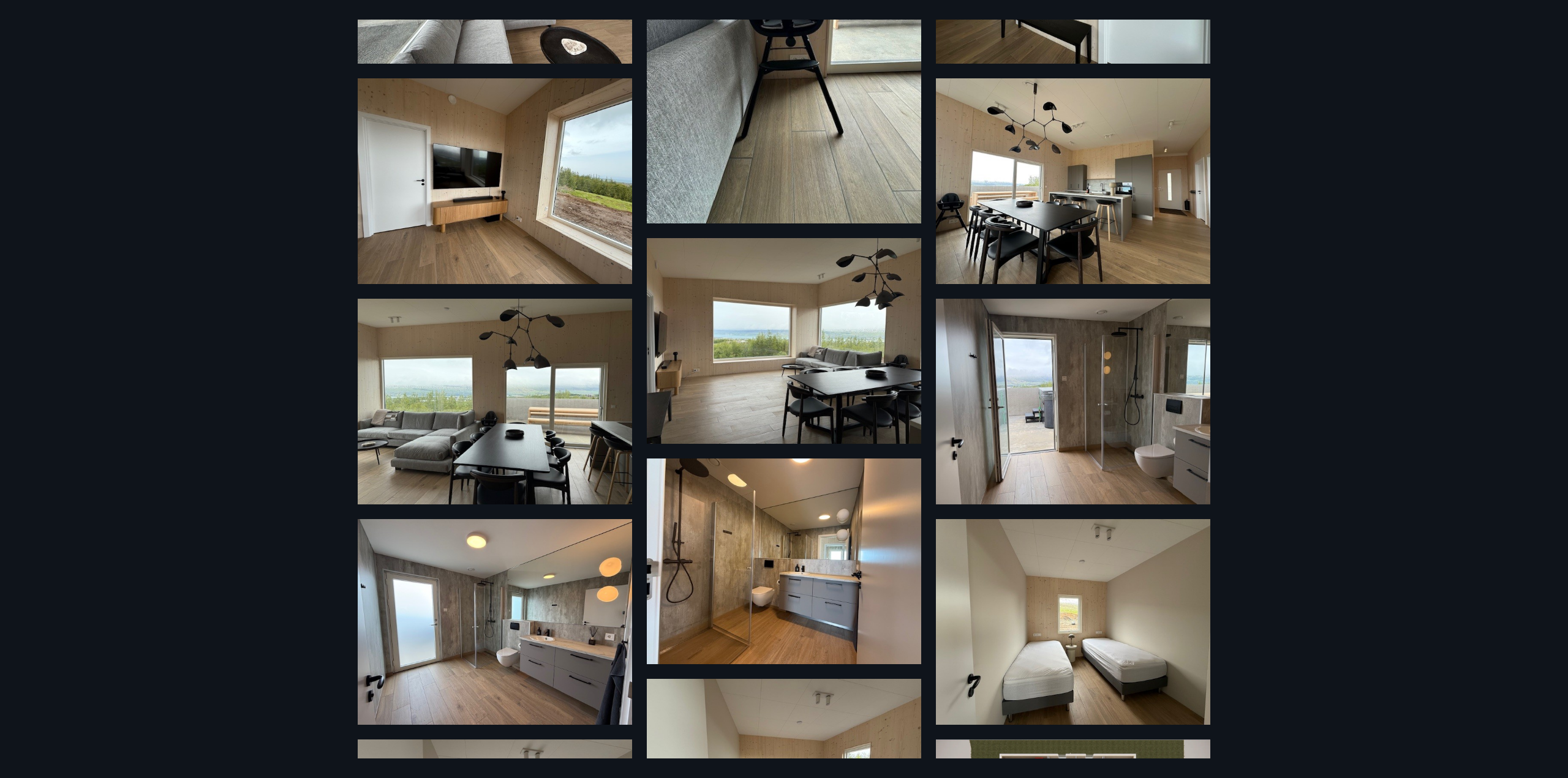
scroll to position [490, 0]
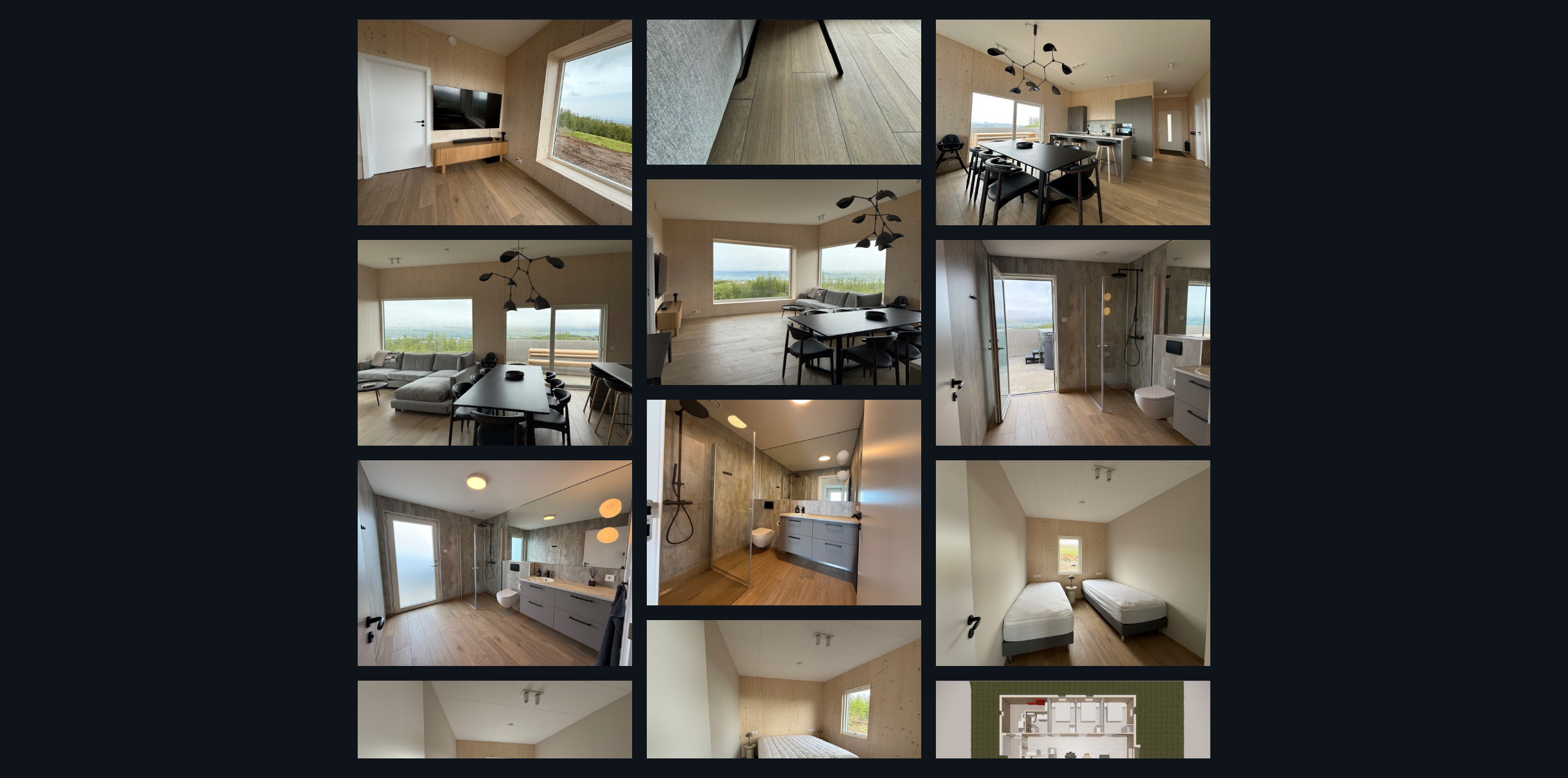
click at [1062, 338] on img at bounding box center [1073, 343] width 274 height 205
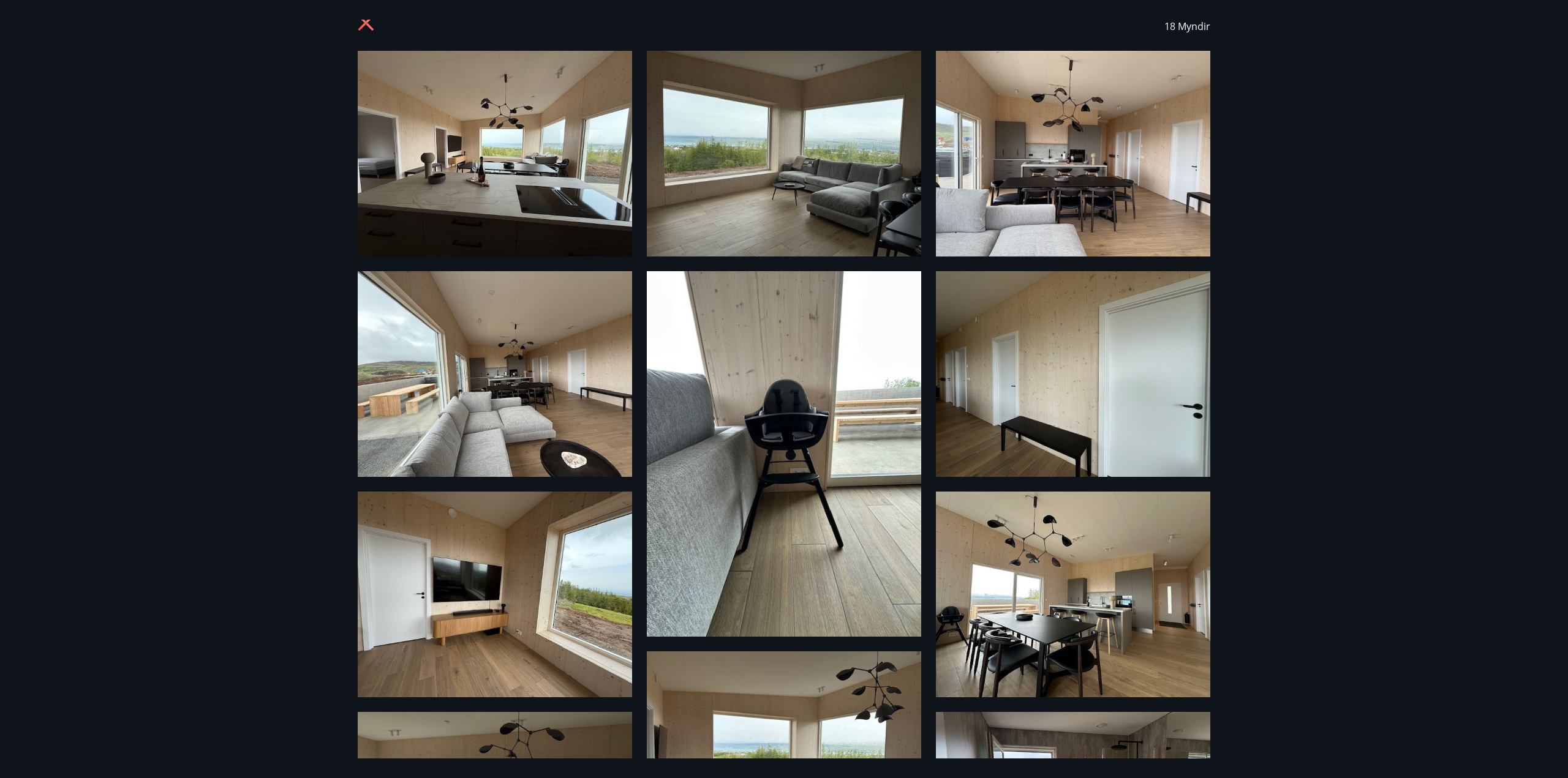
scroll to position [0, 0]
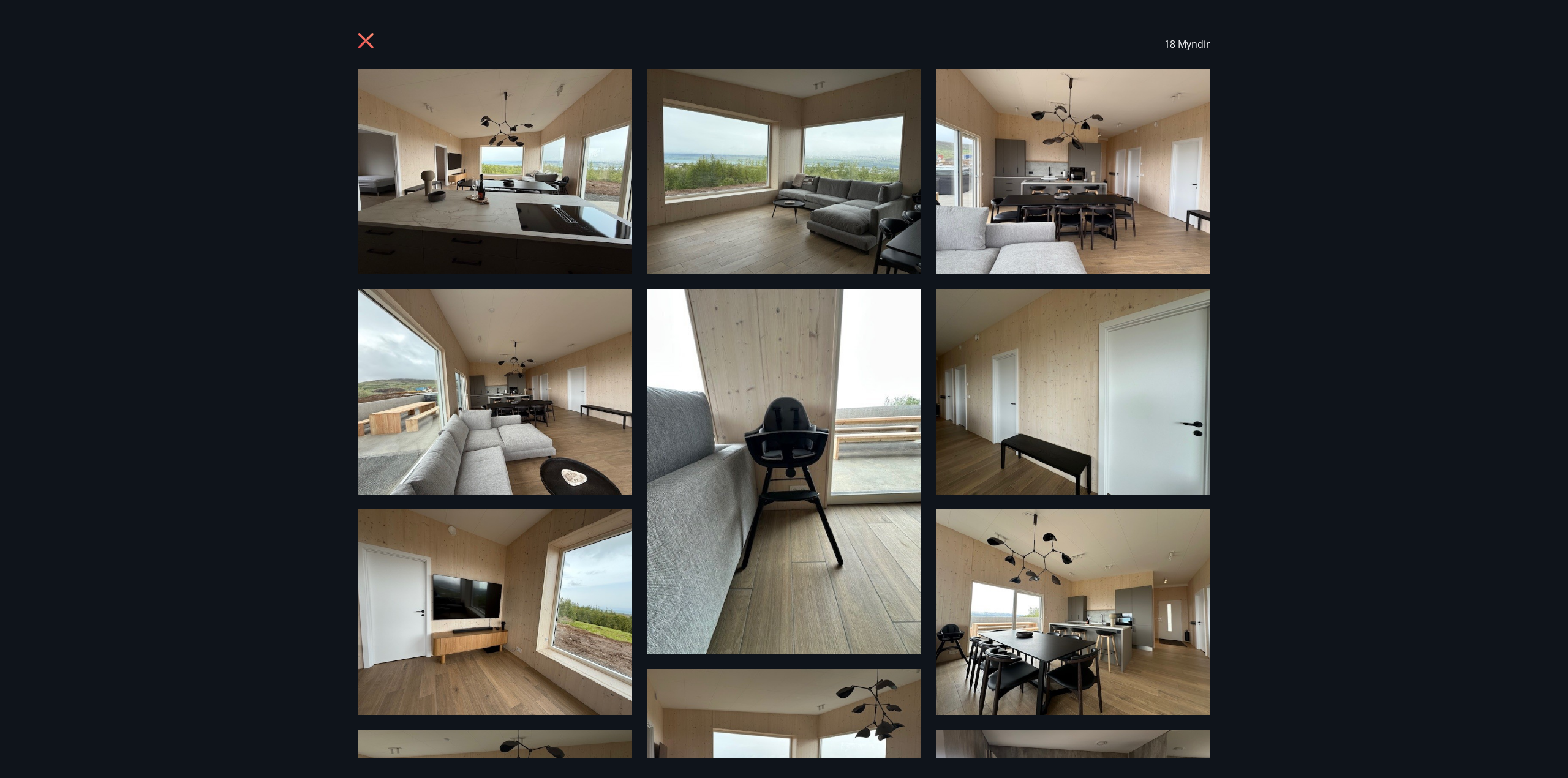
click at [502, 186] on img at bounding box center [494, 171] width 274 height 205
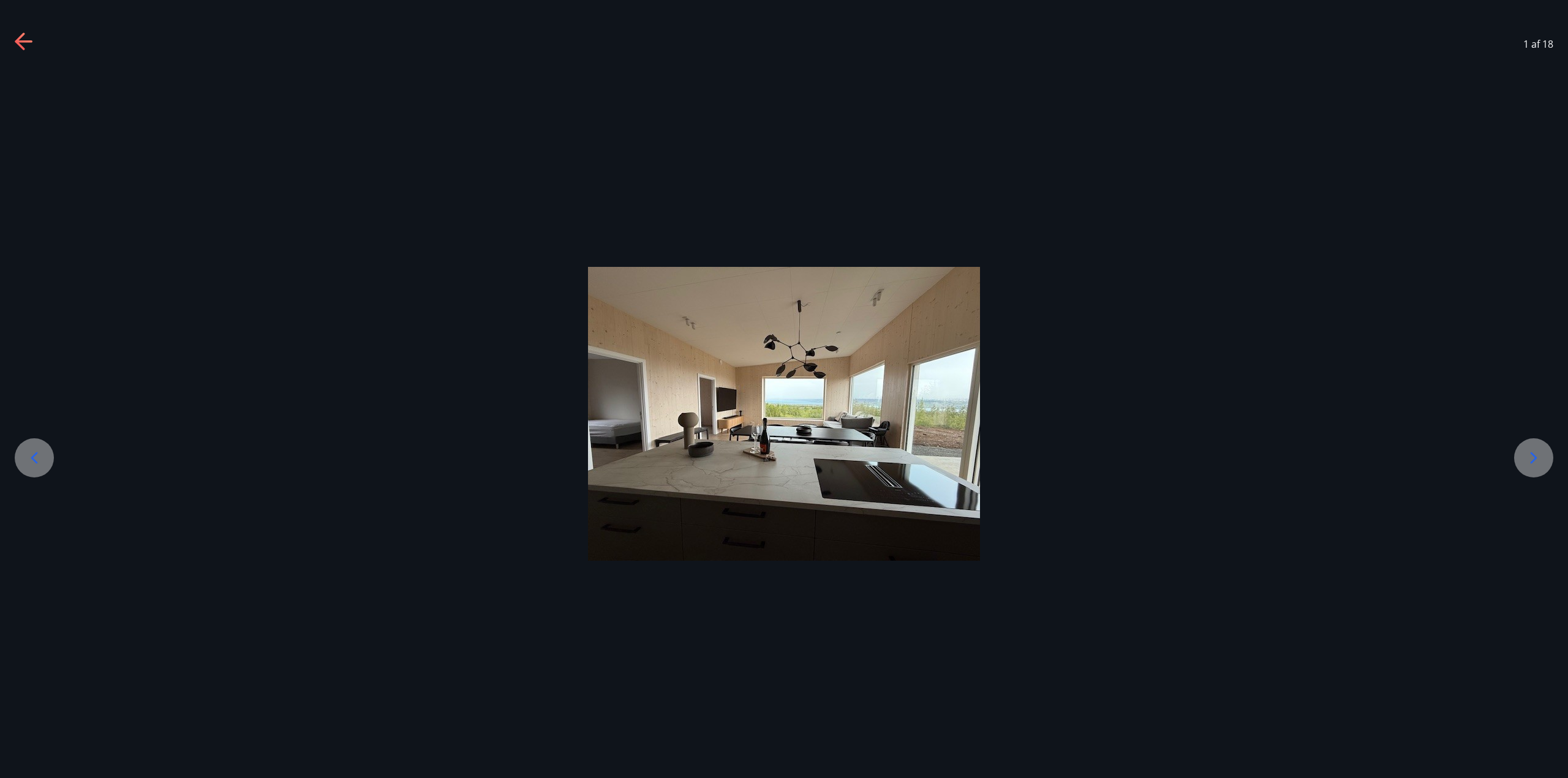
click at [10, 49] on div "1 af 18" at bounding box center [784, 44] width 1568 height 49
click at [25, 42] on icon at bounding box center [23, 42] width 17 height 3
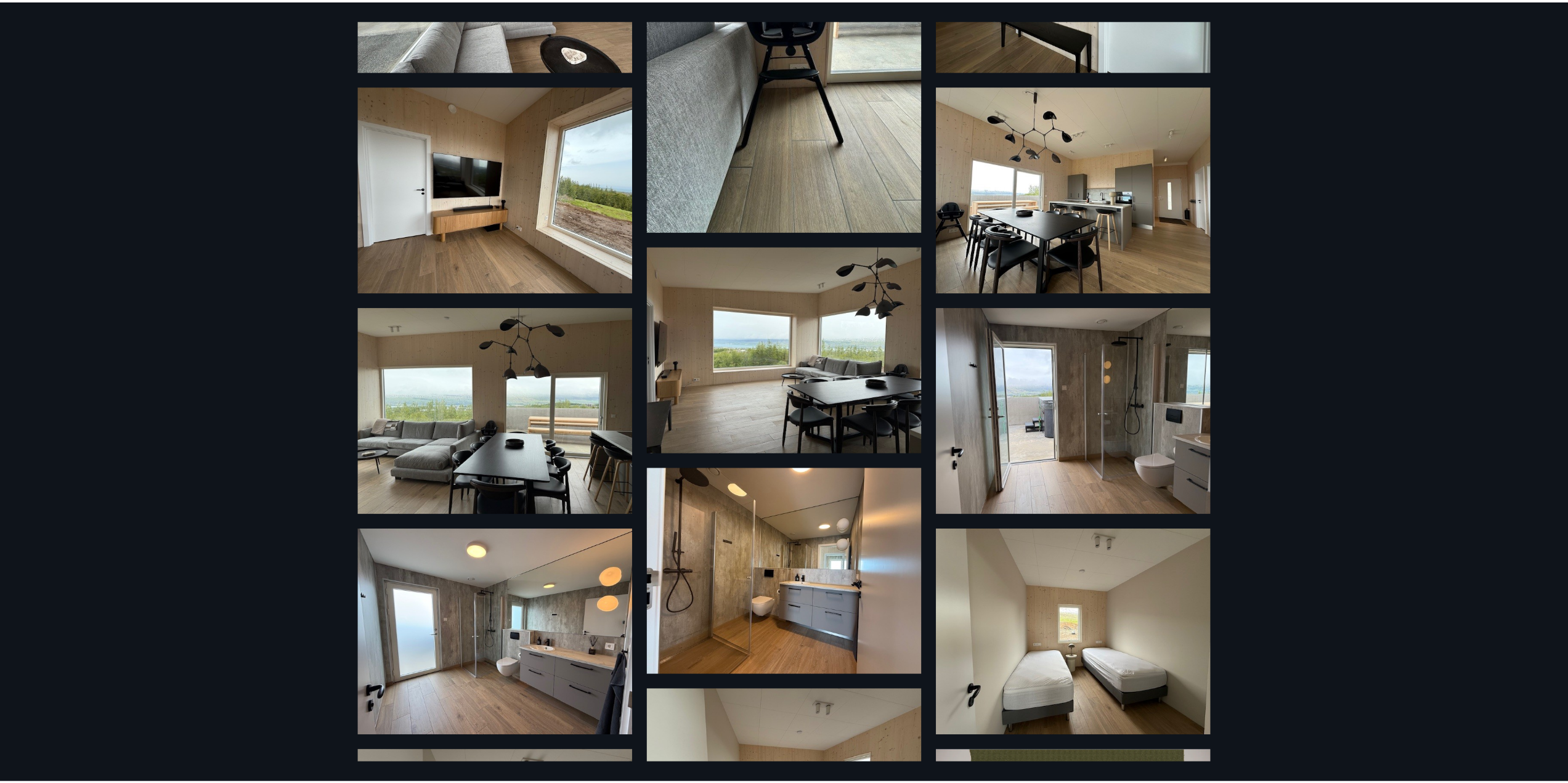
scroll to position [431, 0]
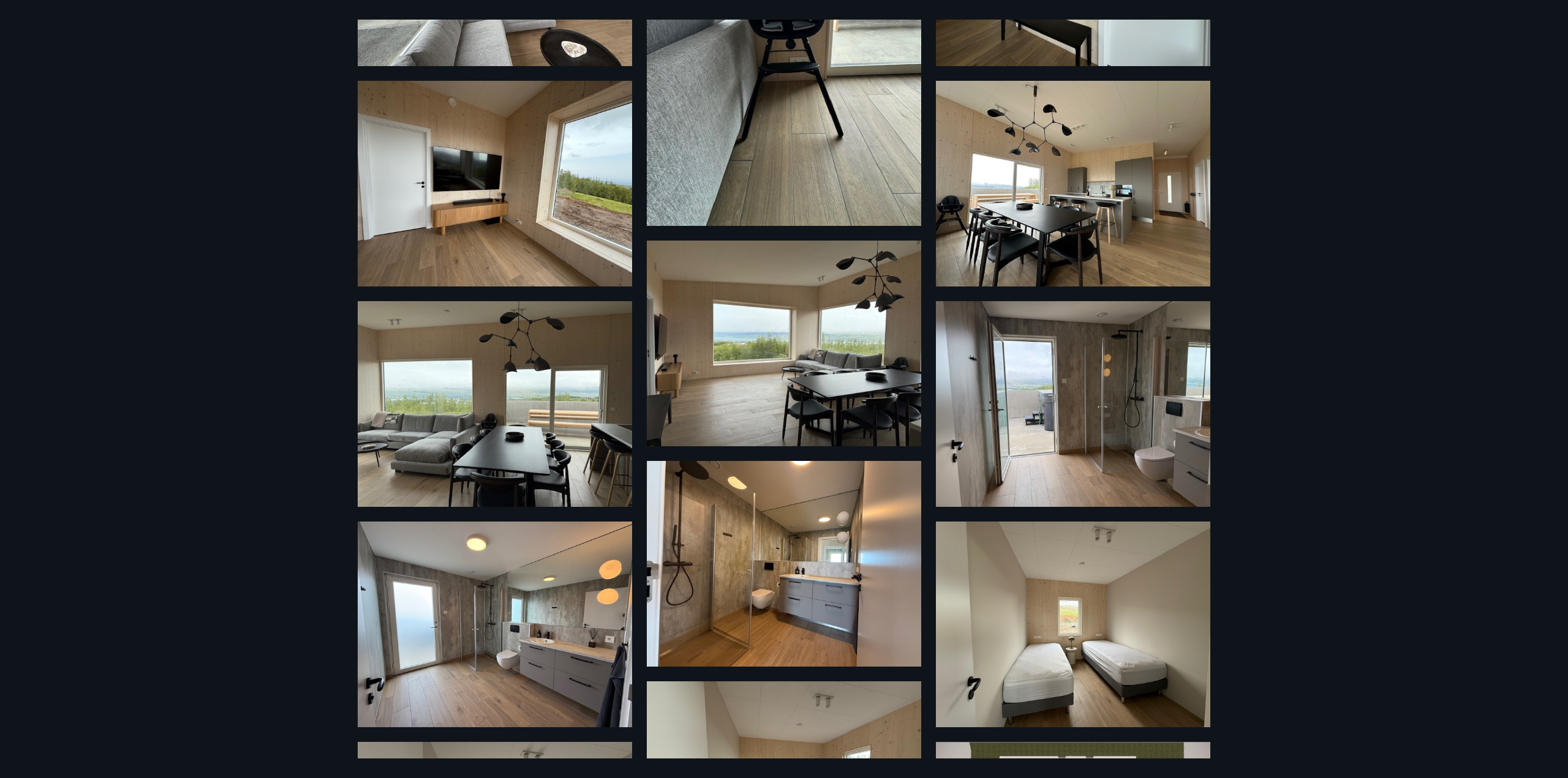
click at [1376, 350] on div "18 Myndir" at bounding box center [784, 389] width 1568 height 778
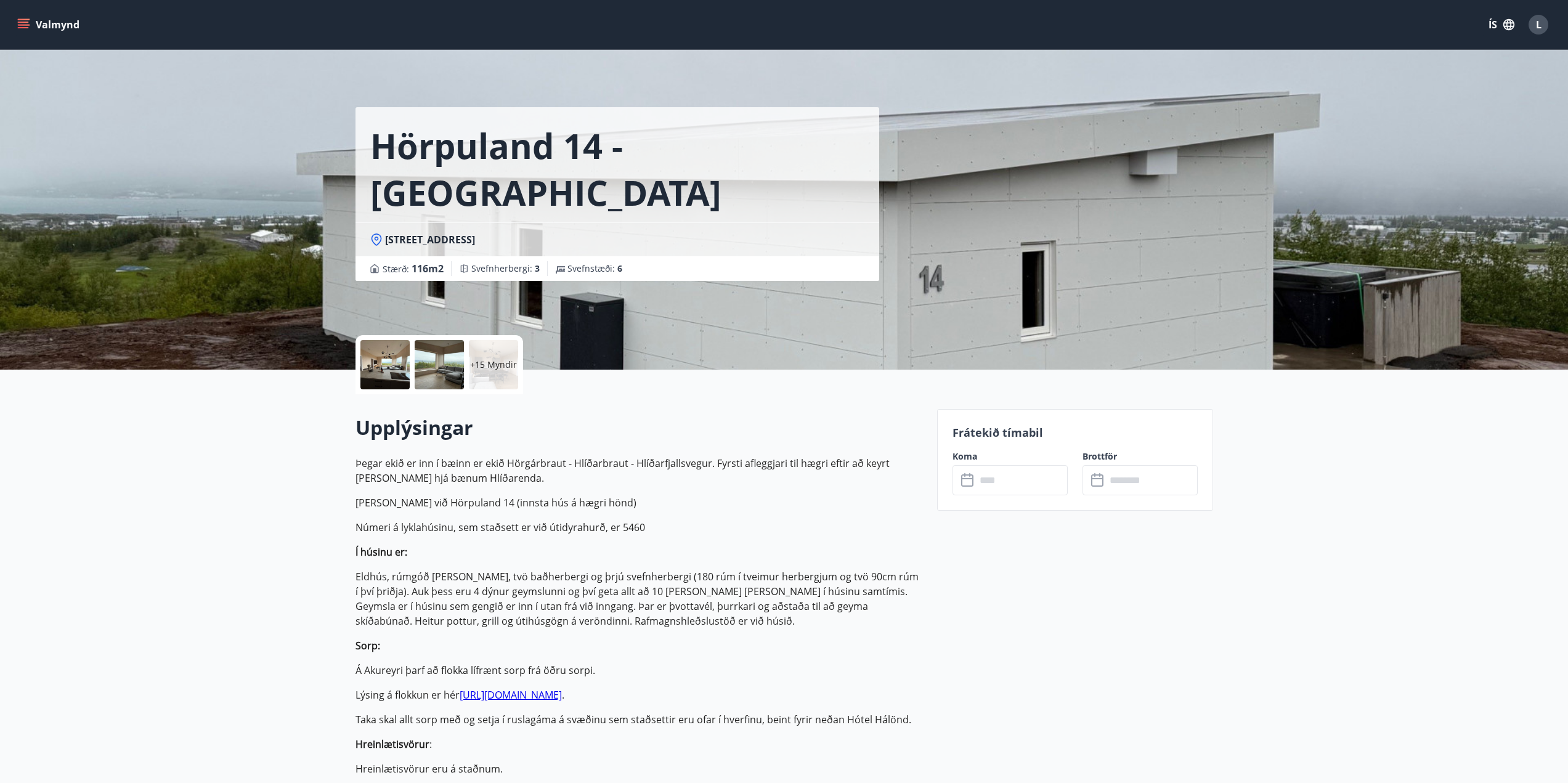
click at [27, 28] on icon "menu" at bounding box center [23, 27] width 11 height 1
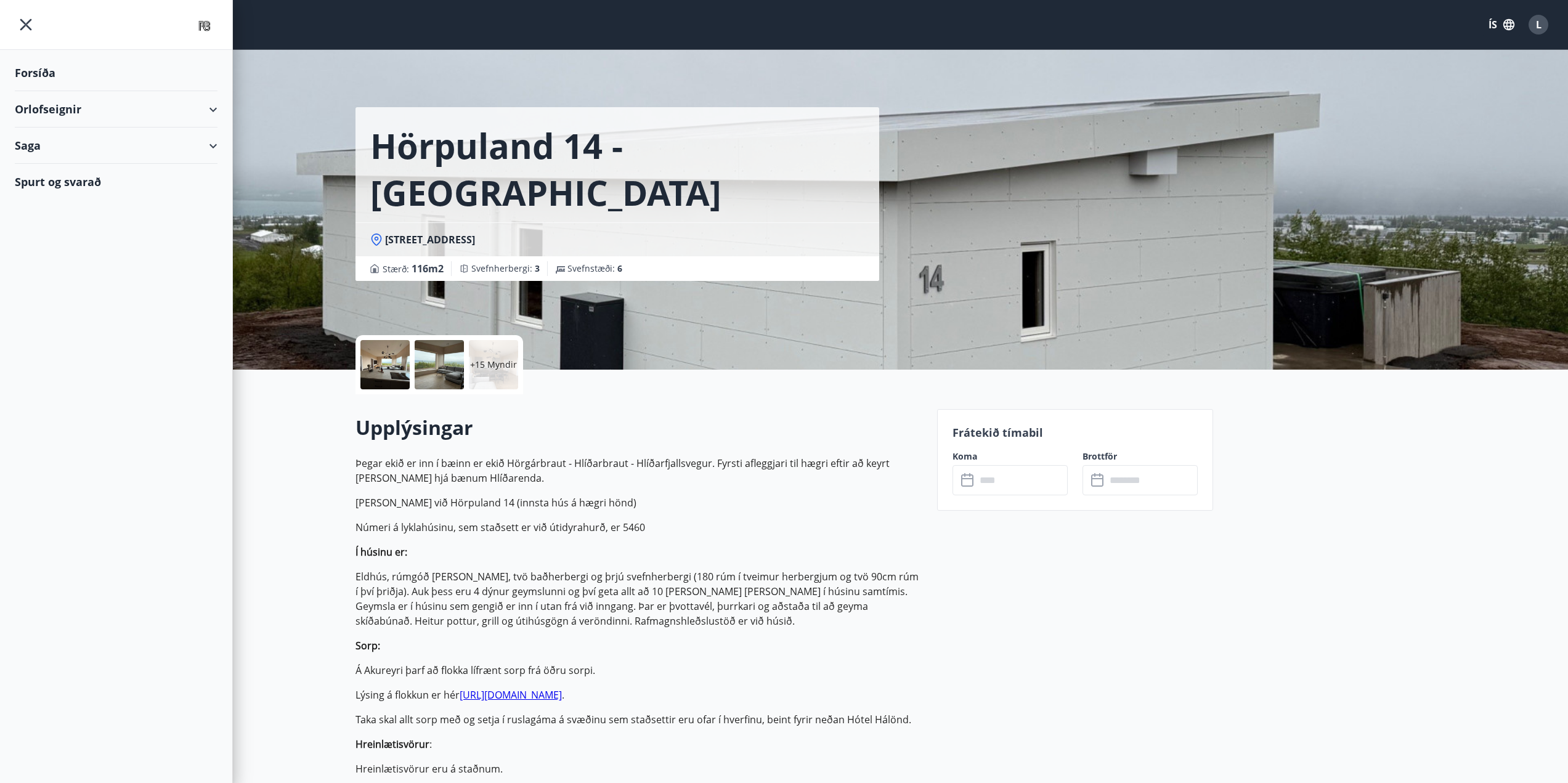
click at [207, 107] on div "Orlofseignir" at bounding box center [115, 109] width 202 height 37
click at [53, 145] on div "Framboð" at bounding box center [116, 140] width 183 height 26
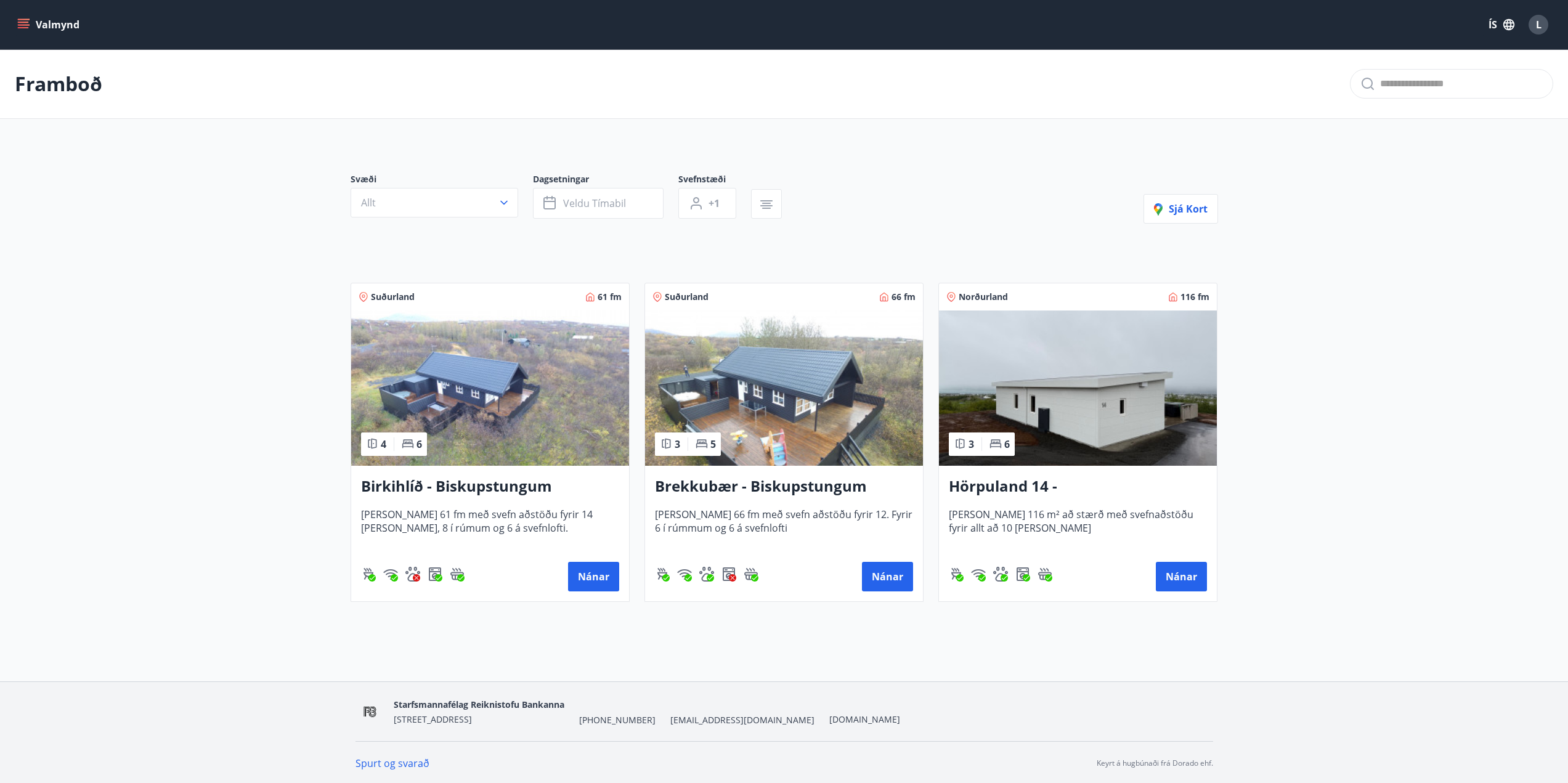
click at [798, 412] on img at bounding box center [784, 389] width 277 height 155
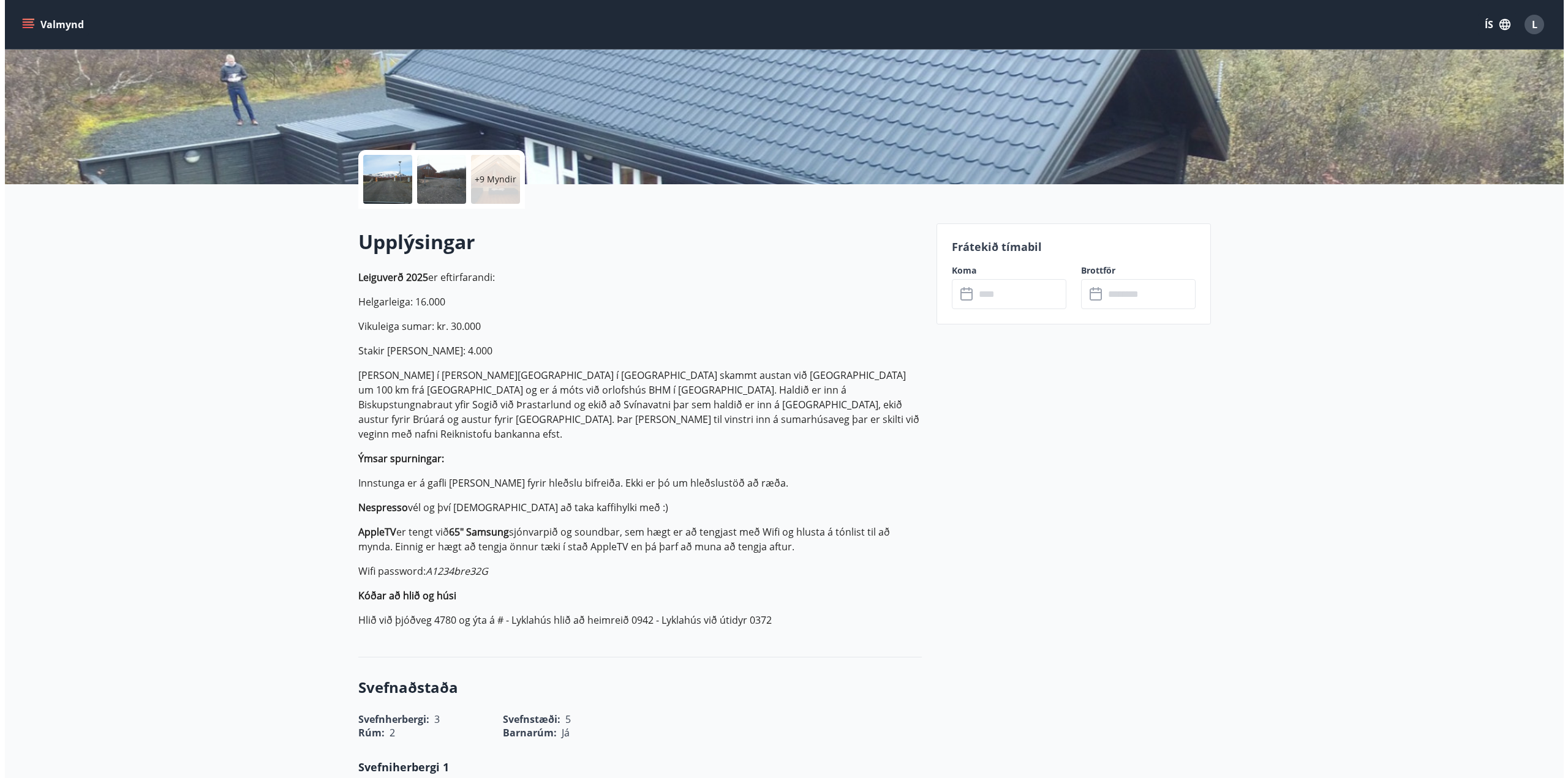
scroll to position [183, 0]
click at [495, 186] on div "+9 Myndir" at bounding box center [491, 179] width 49 height 49
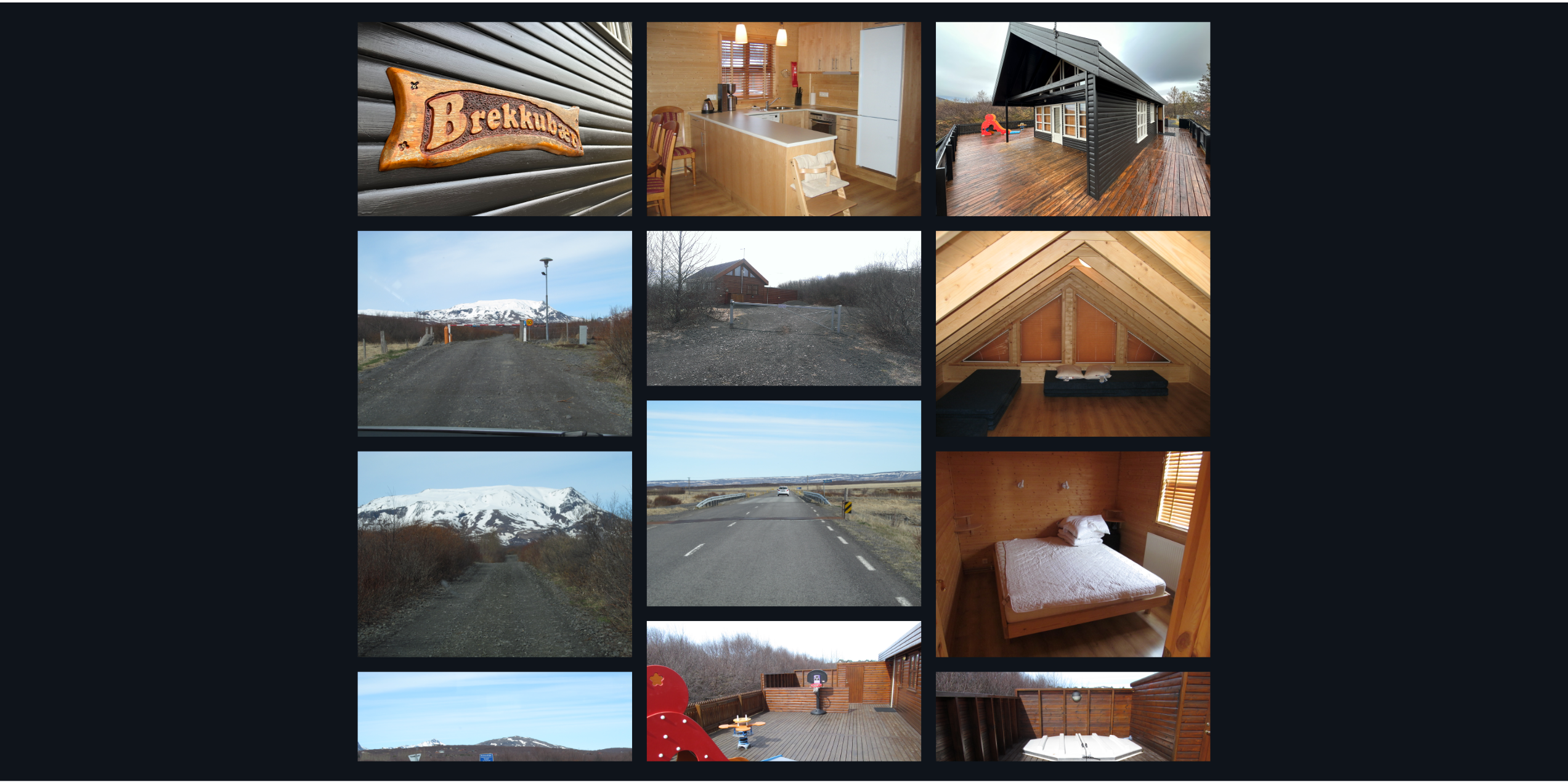
scroll to position [0, 0]
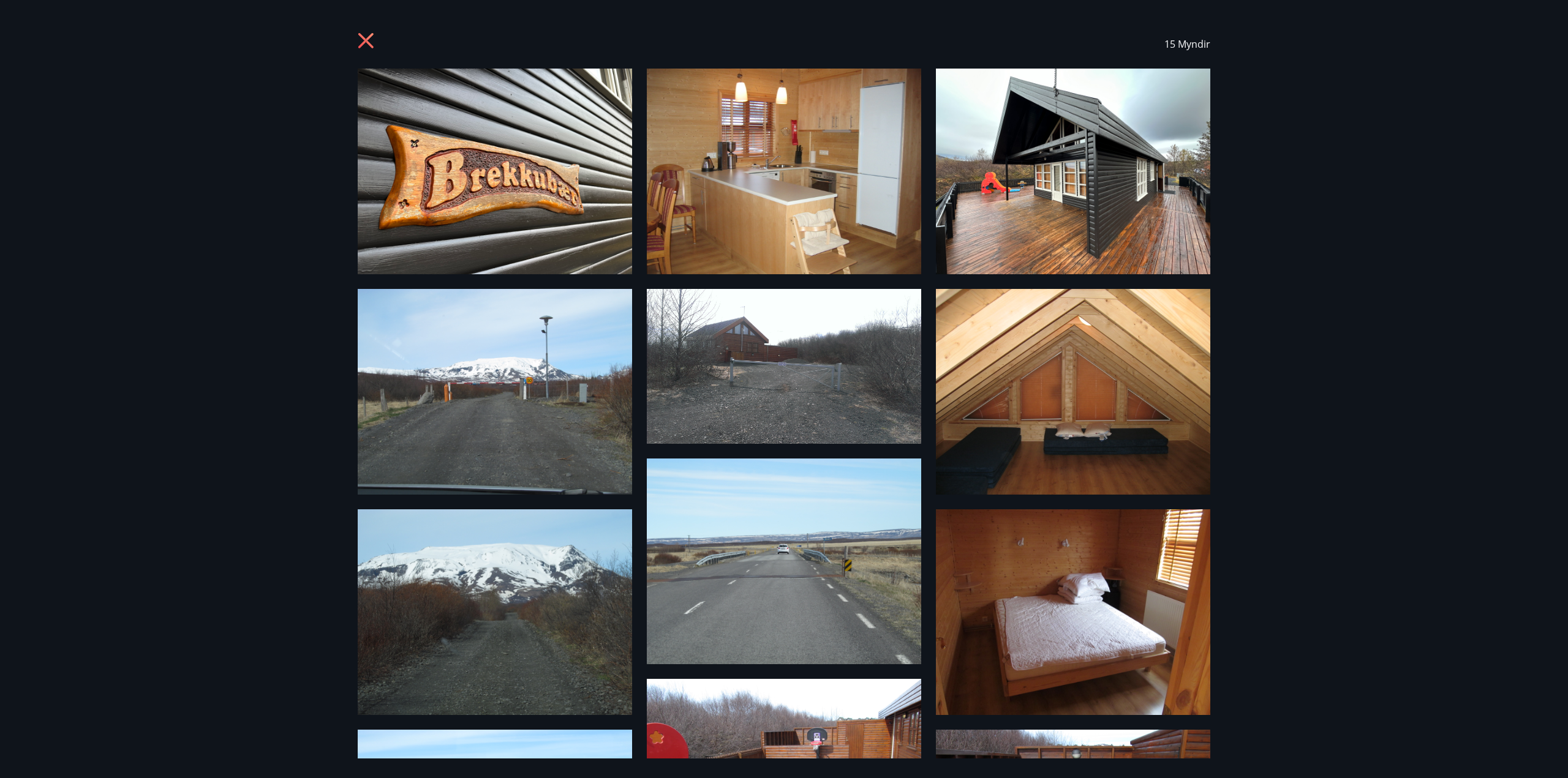
click at [331, 34] on div "15 Myndir" at bounding box center [784, 389] width 1568 height 778
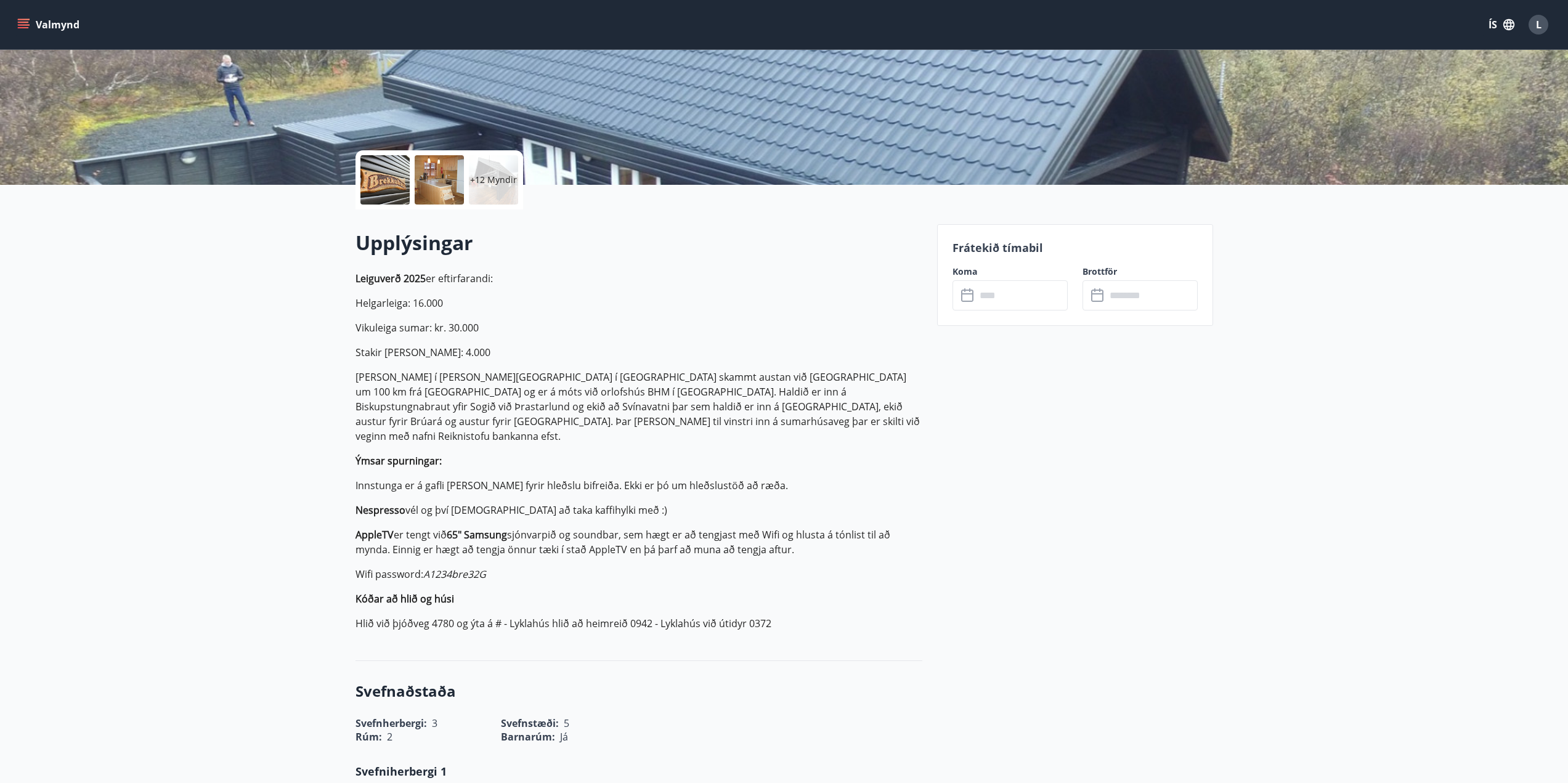
click at [20, 20] on icon "menu" at bounding box center [25, 19] width 14 height 1
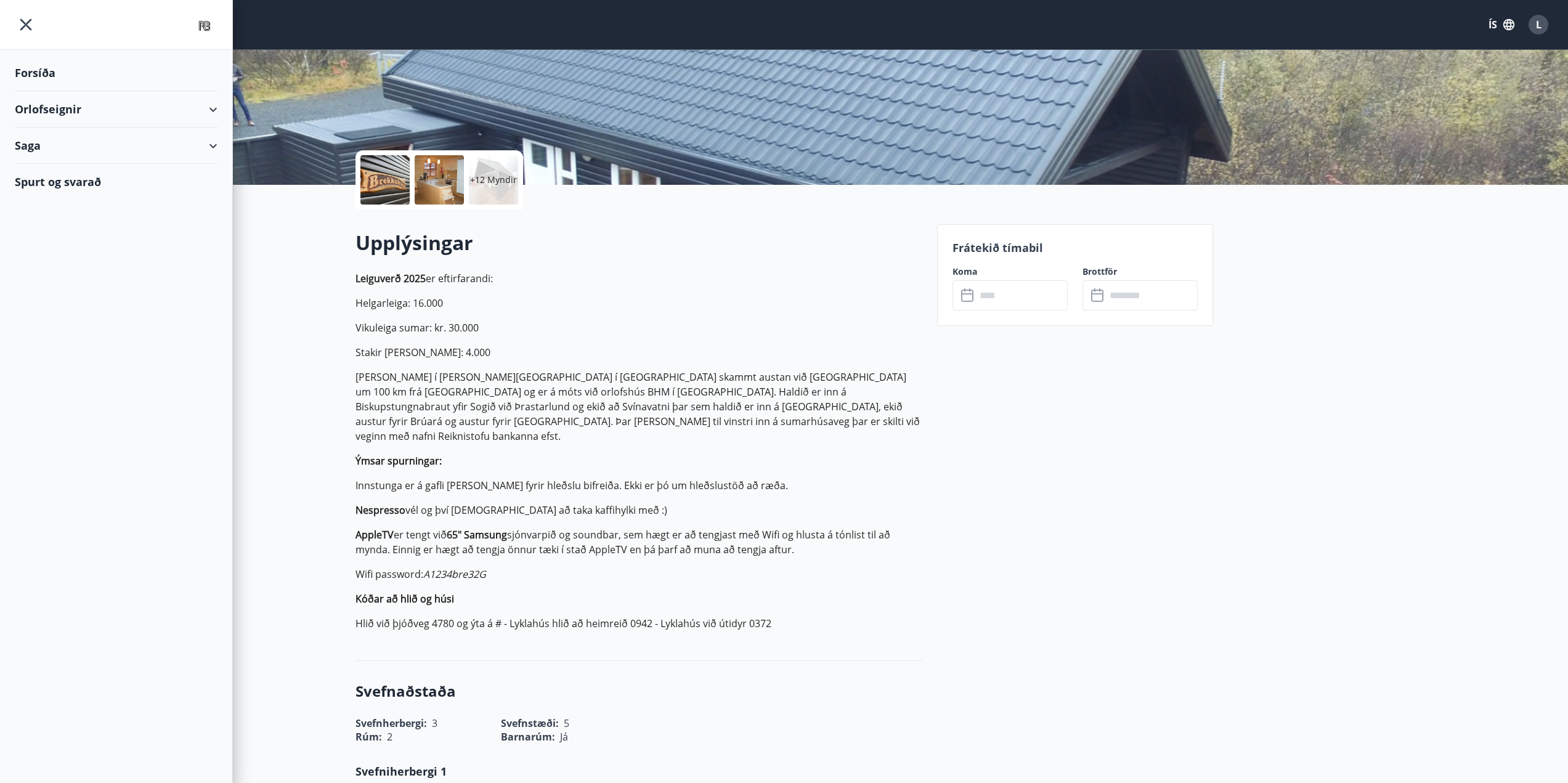
click at [209, 117] on div "Orlofseignir" at bounding box center [115, 109] width 202 height 37
click at [44, 143] on div "Framboð" at bounding box center [116, 140] width 183 height 26
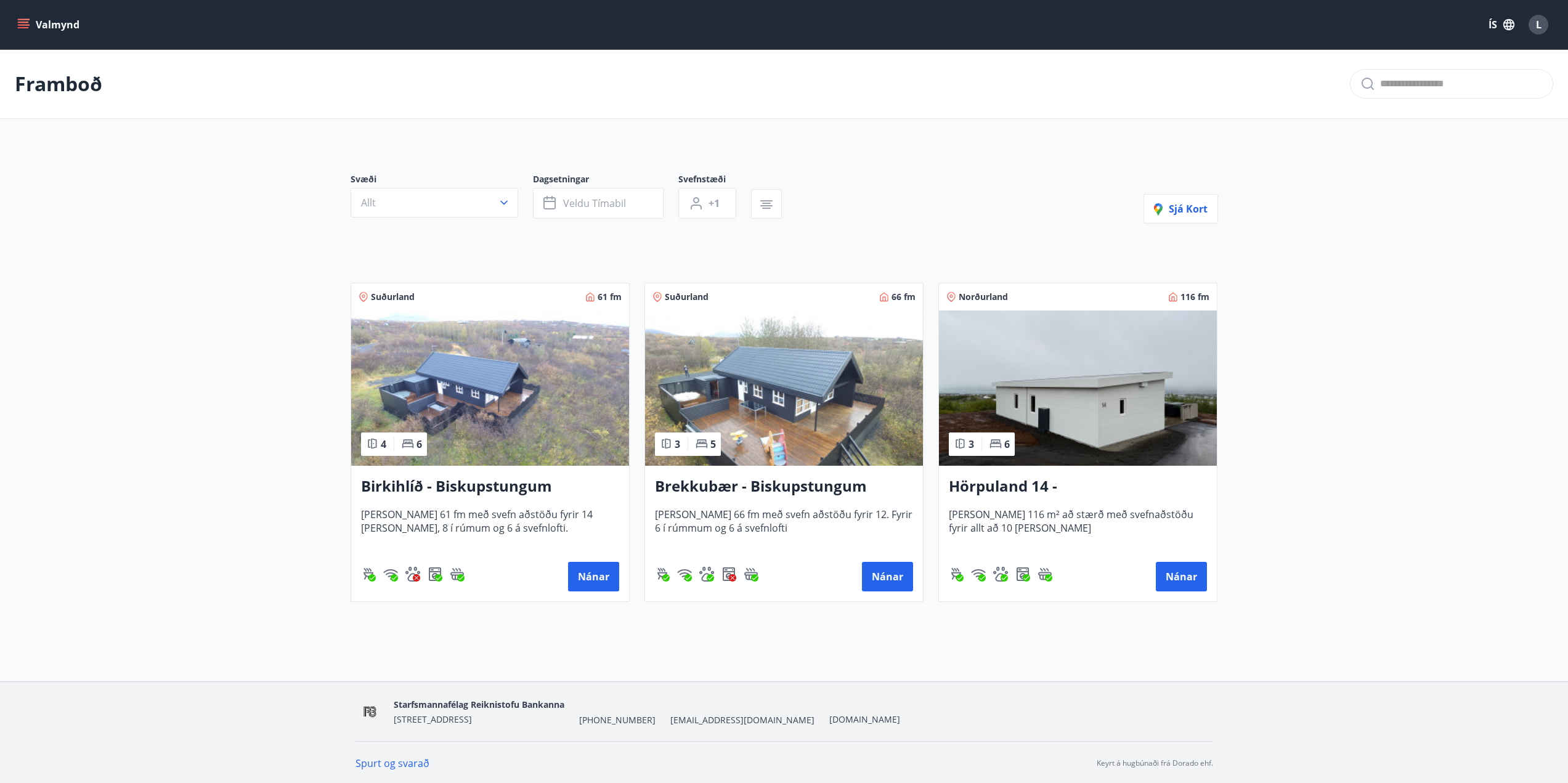
click at [1058, 424] on img at bounding box center [1077, 389] width 277 height 155
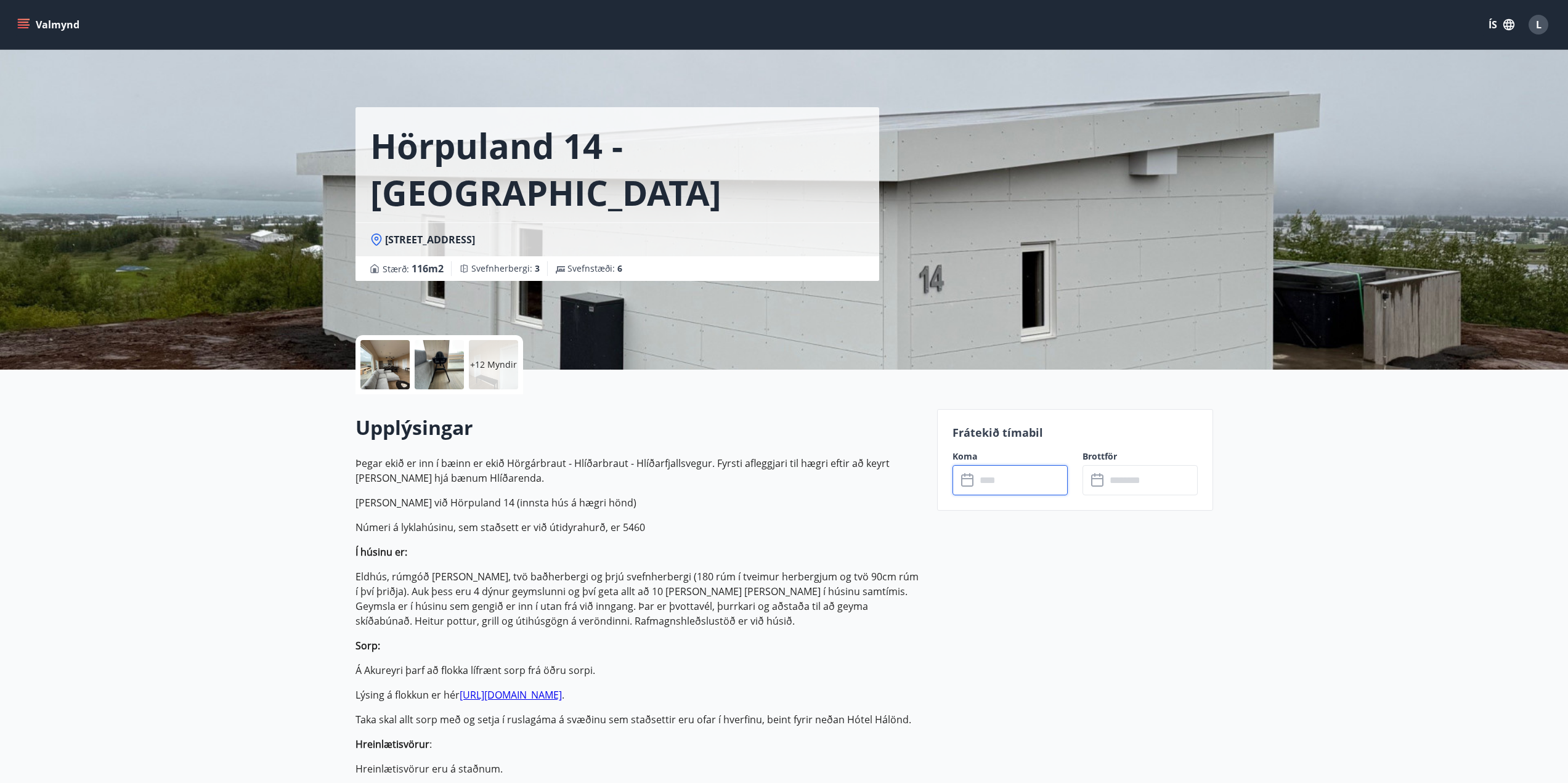
click at [1056, 483] on input "text" at bounding box center [1022, 480] width 92 height 30
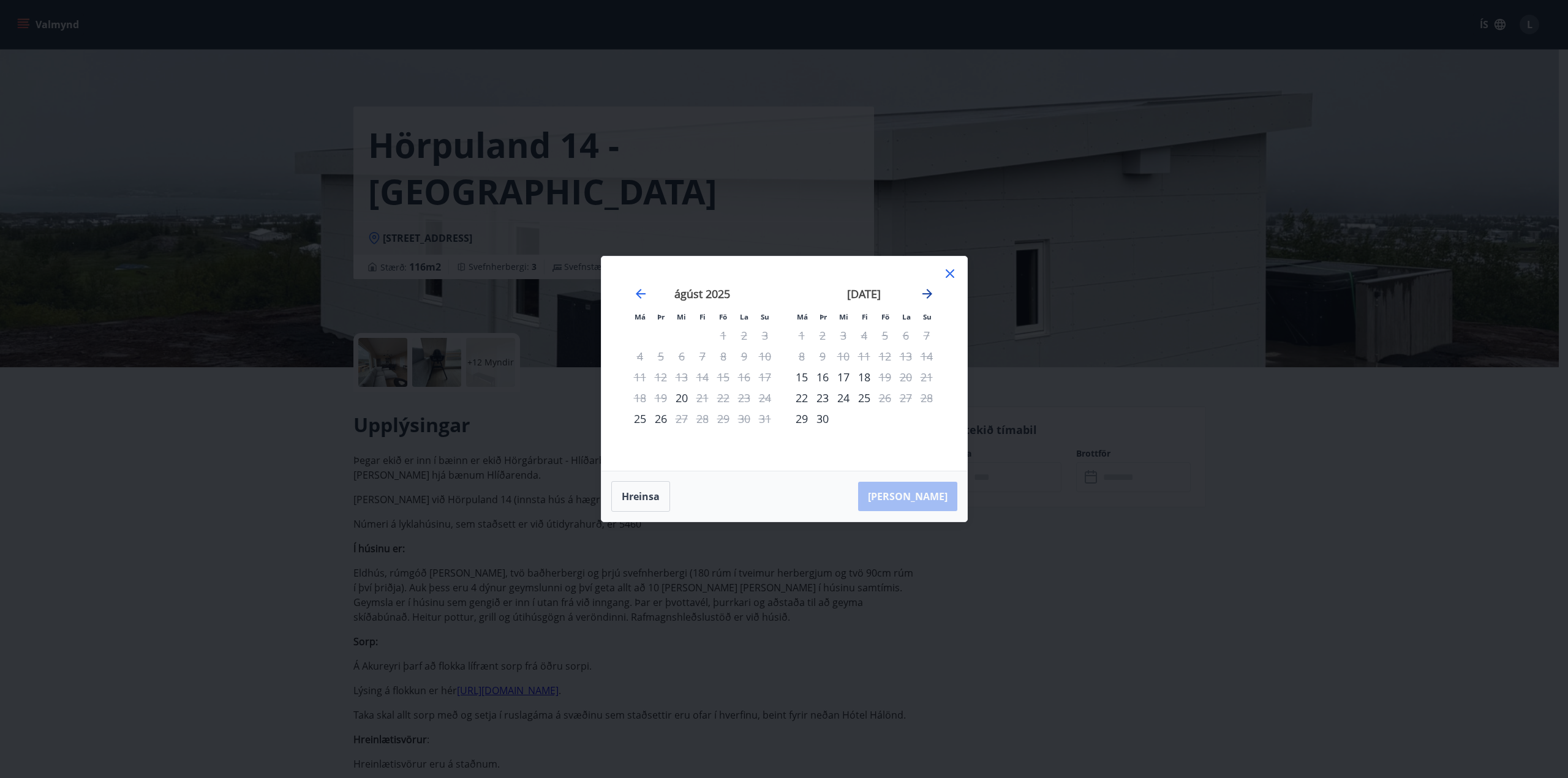
click at [928, 299] on icon "Move forward to switch to the next month." at bounding box center [927, 294] width 14 height 14
click at [920, 294] on icon "Move forward to switch to the next month." at bounding box center [927, 294] width 14 height 14
click at [637, 298] on icon "Move backward to switch to the previous month." at bounding box center [640, 294] width 14 height 14
click at [922, 298] on icon "Move forward to switch to the next month." at bounding box center [927, 294] width 14 height 14
click at [923, 288] on icon "Move forward to switch to the next month." at bounding box center [927, 294] width 14 height 14
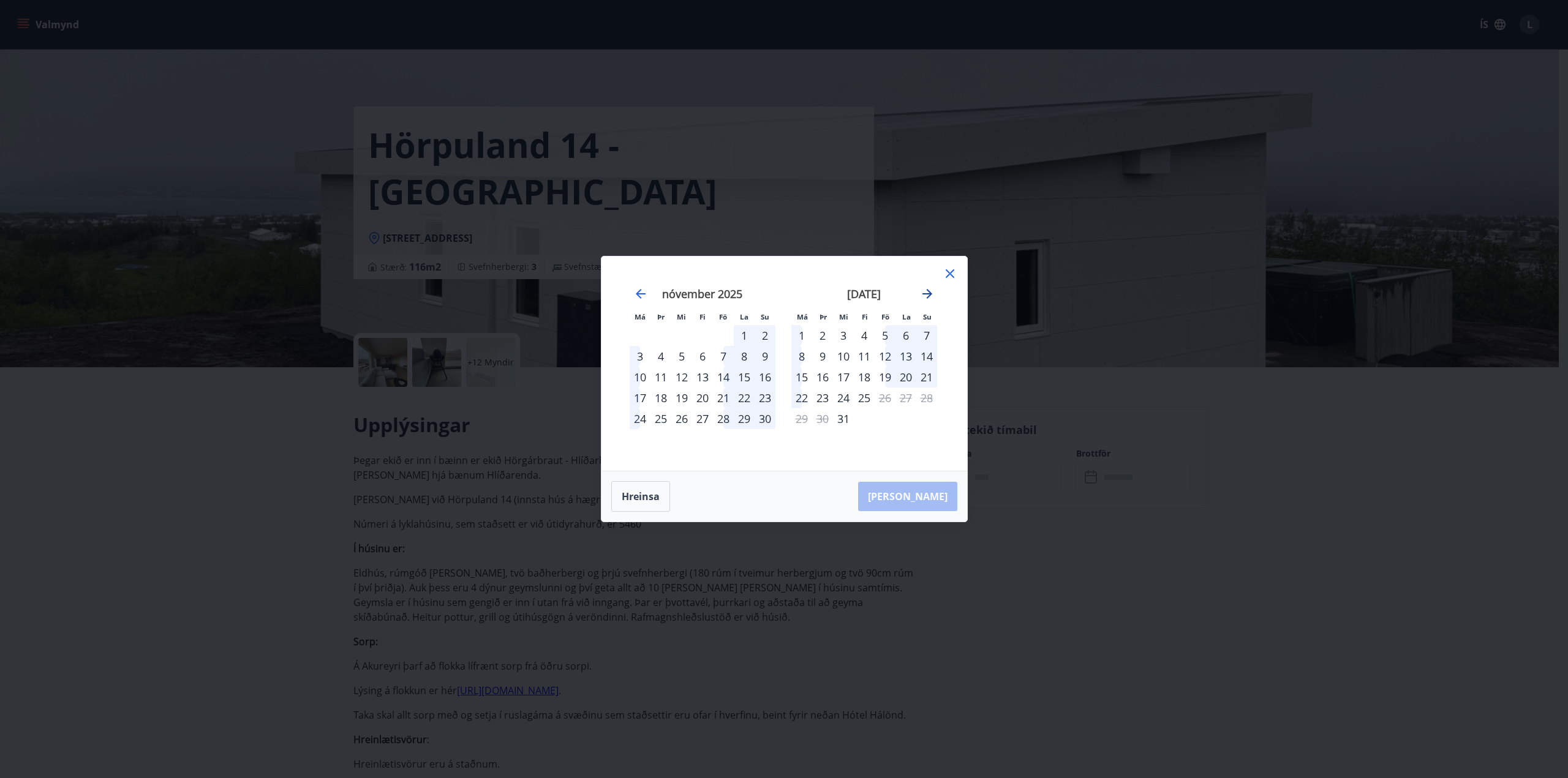
click at [925, 288] on icon "Move forward to switch to the next month." at bounding box center [927, 294] width 14 height 14
click at [643, 293] on icon "Move backward to switch to the previous month." at bounding box center [640, 294] width 14 height 14
click at [639, 292] on icon "Move backward to switch to the previous month." at bounding box center [640, 294] width 14 height 14
click at [922, 291] on icon "Move forward to switch to the next month." at bounding box center [927, 294] width 14 height 14
click at [945, 276] on icon at bounding box center [950, 273] width 14 height 14
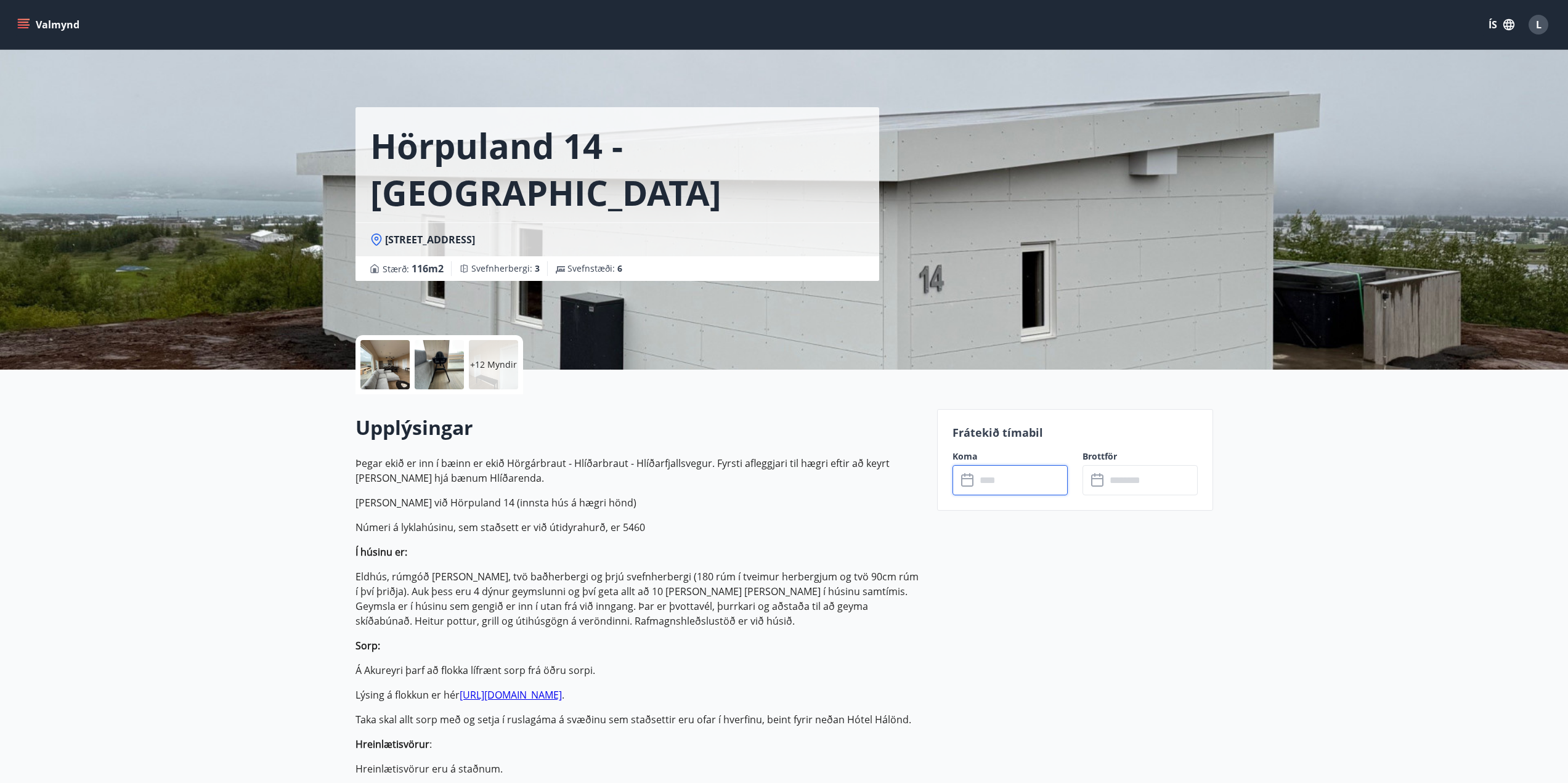
click at [39, 26] on button "Valmynd" at bounding box center [50, 25] width 70 height 22
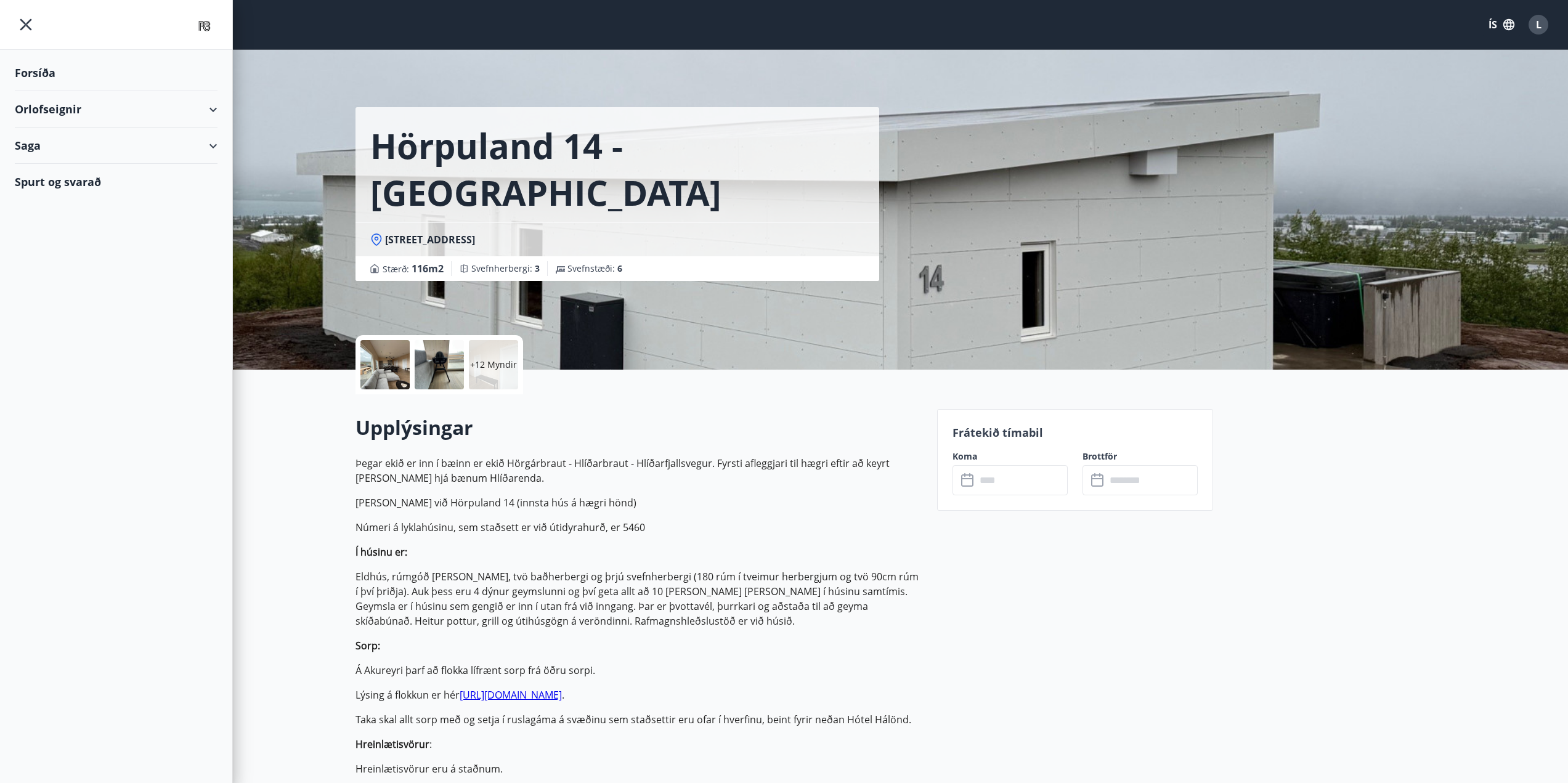
click at [211, 118] on div "Orlofseignir" at bounding box center [115, 109] width 202 height 37
click at [45, 145] on div "Framboð" at bounding box center [116, 140] width 183 height 26
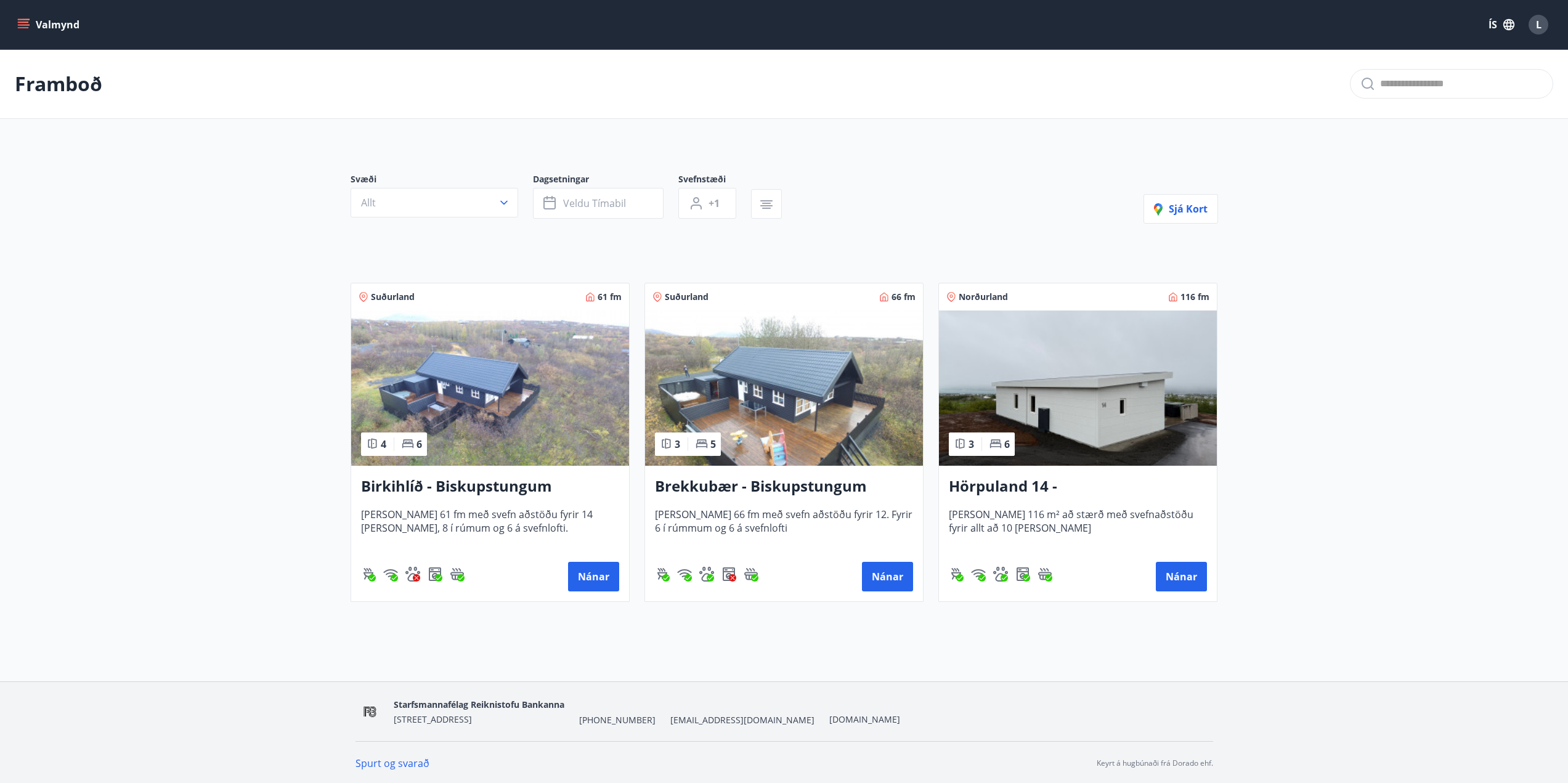
click at [759, 490] on h3 "Brekkubær - Biskupstungum" at bounding box center [784, 487] width 258 height 22
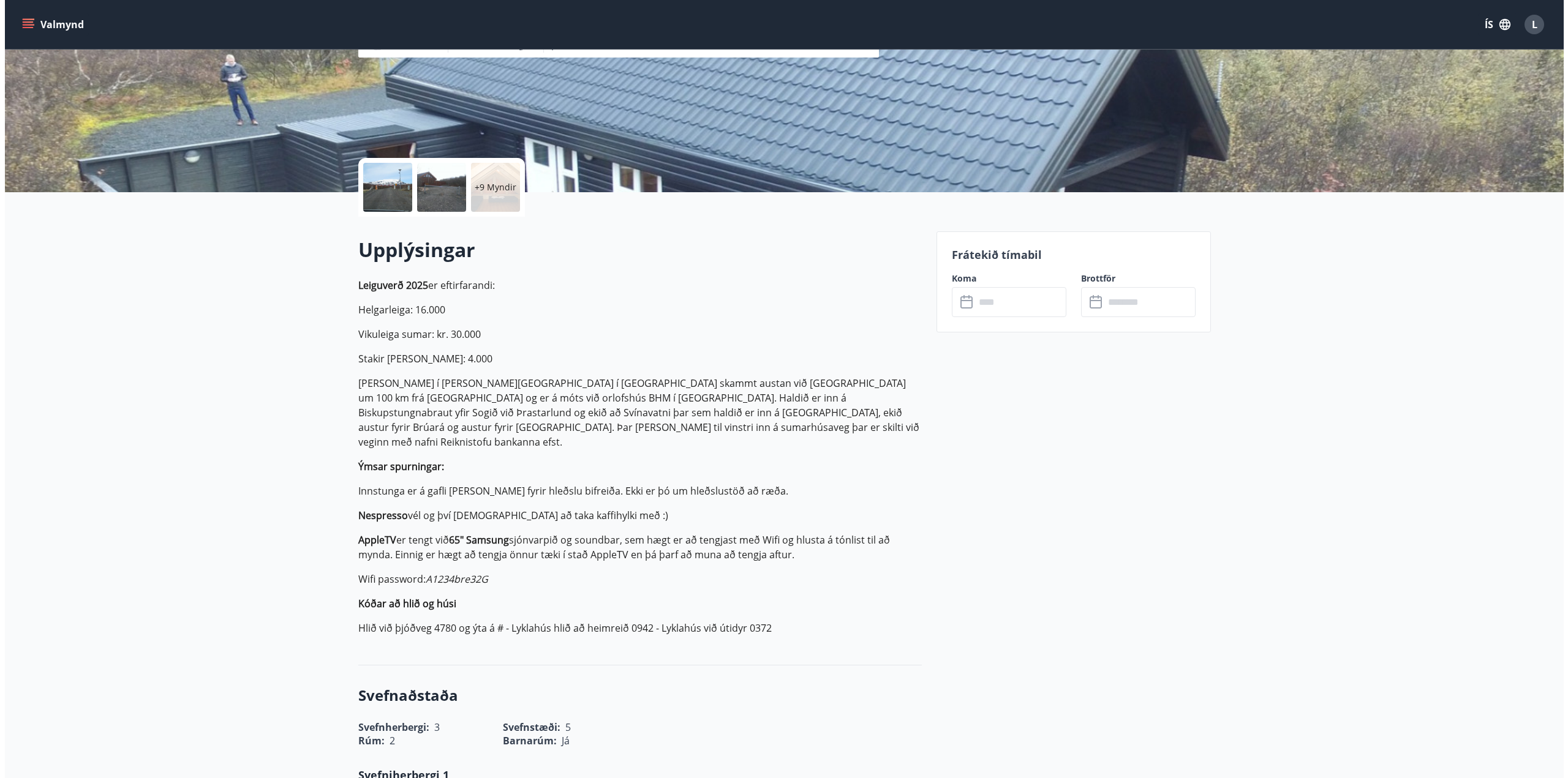
scroll to position [122, 0]
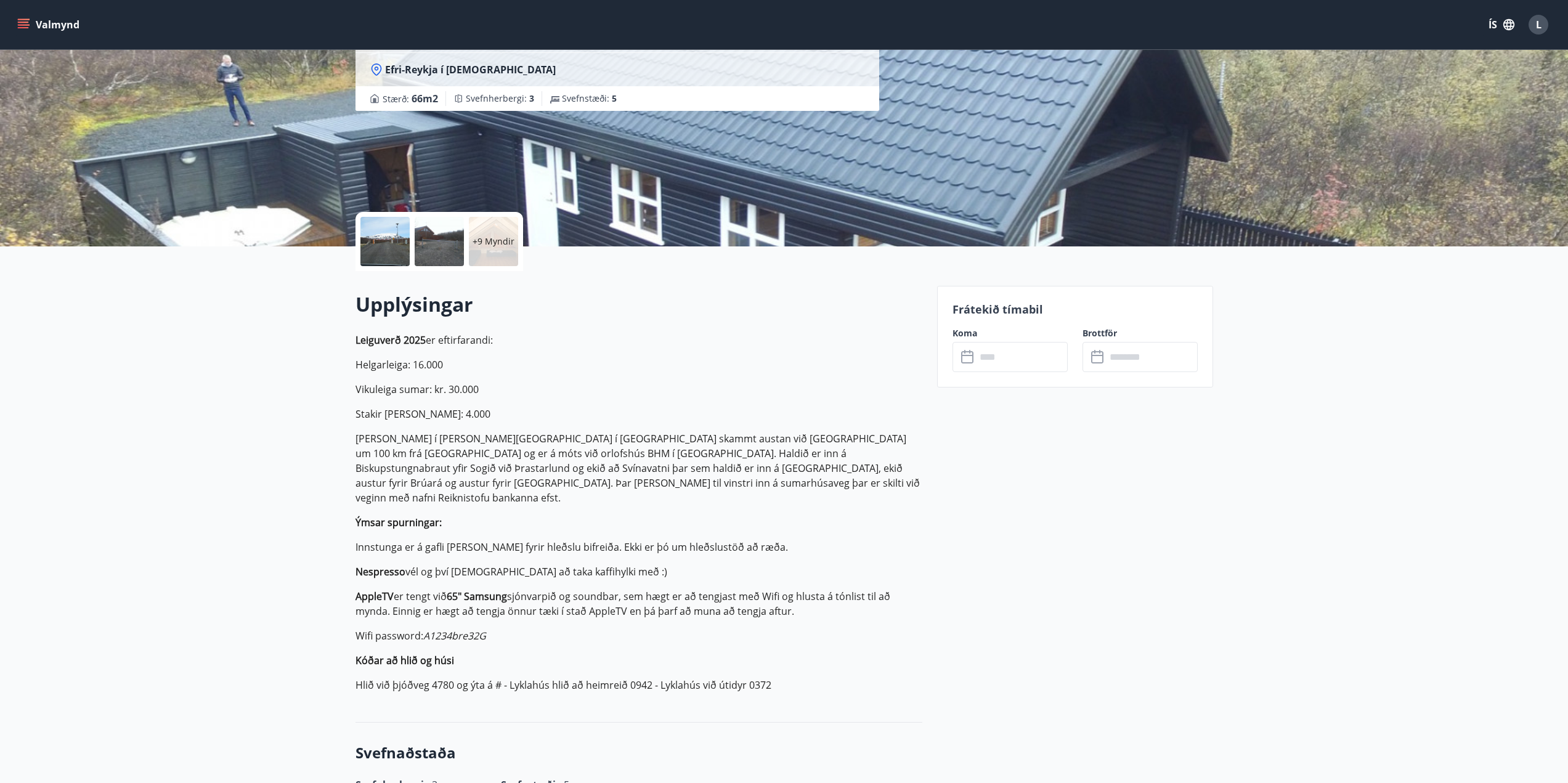
click at [495, 249] on div "+9 Myndir" at bounding box center [493, 242] width 50 height 50
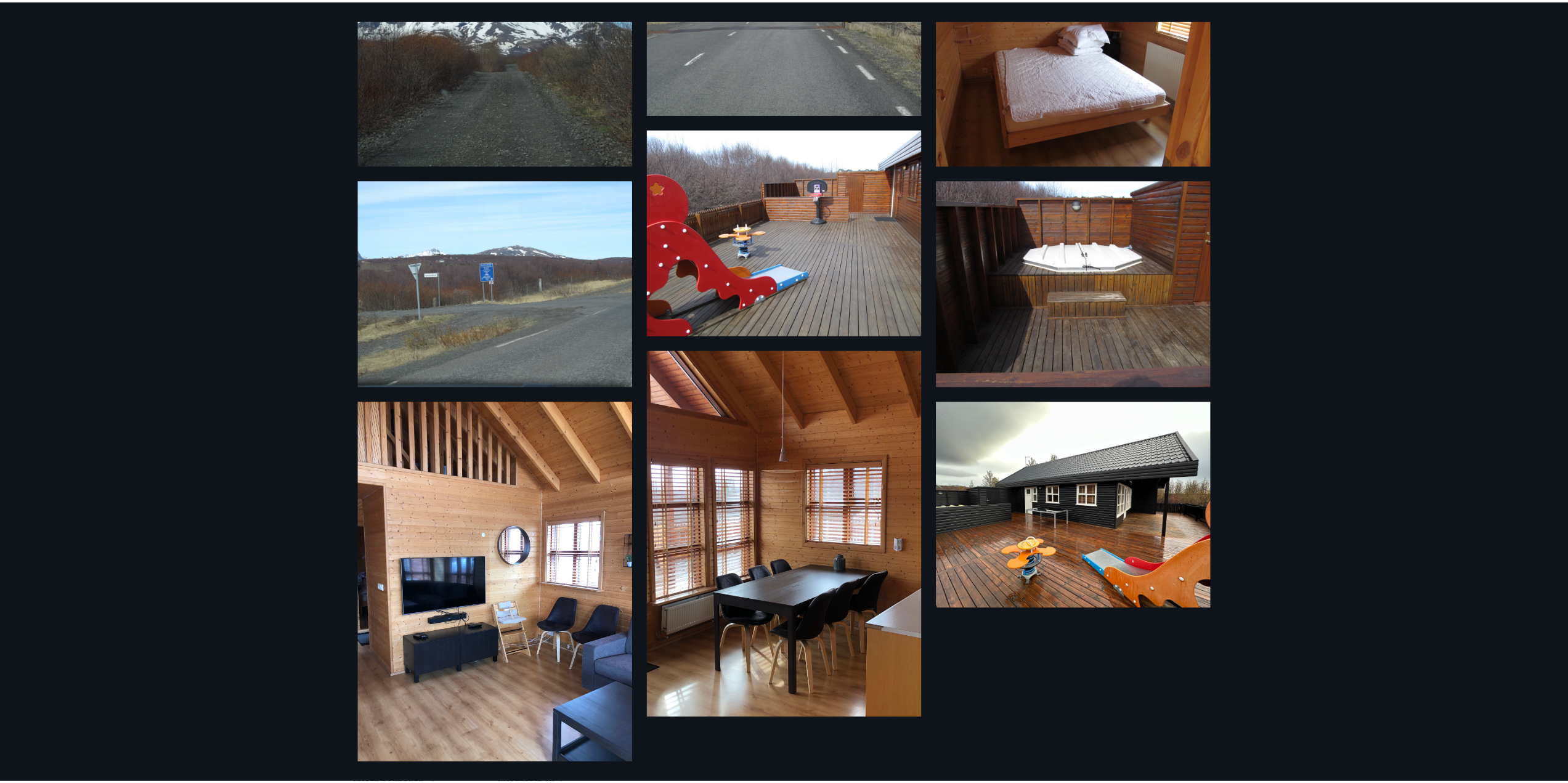
scroll to position [564, 0]
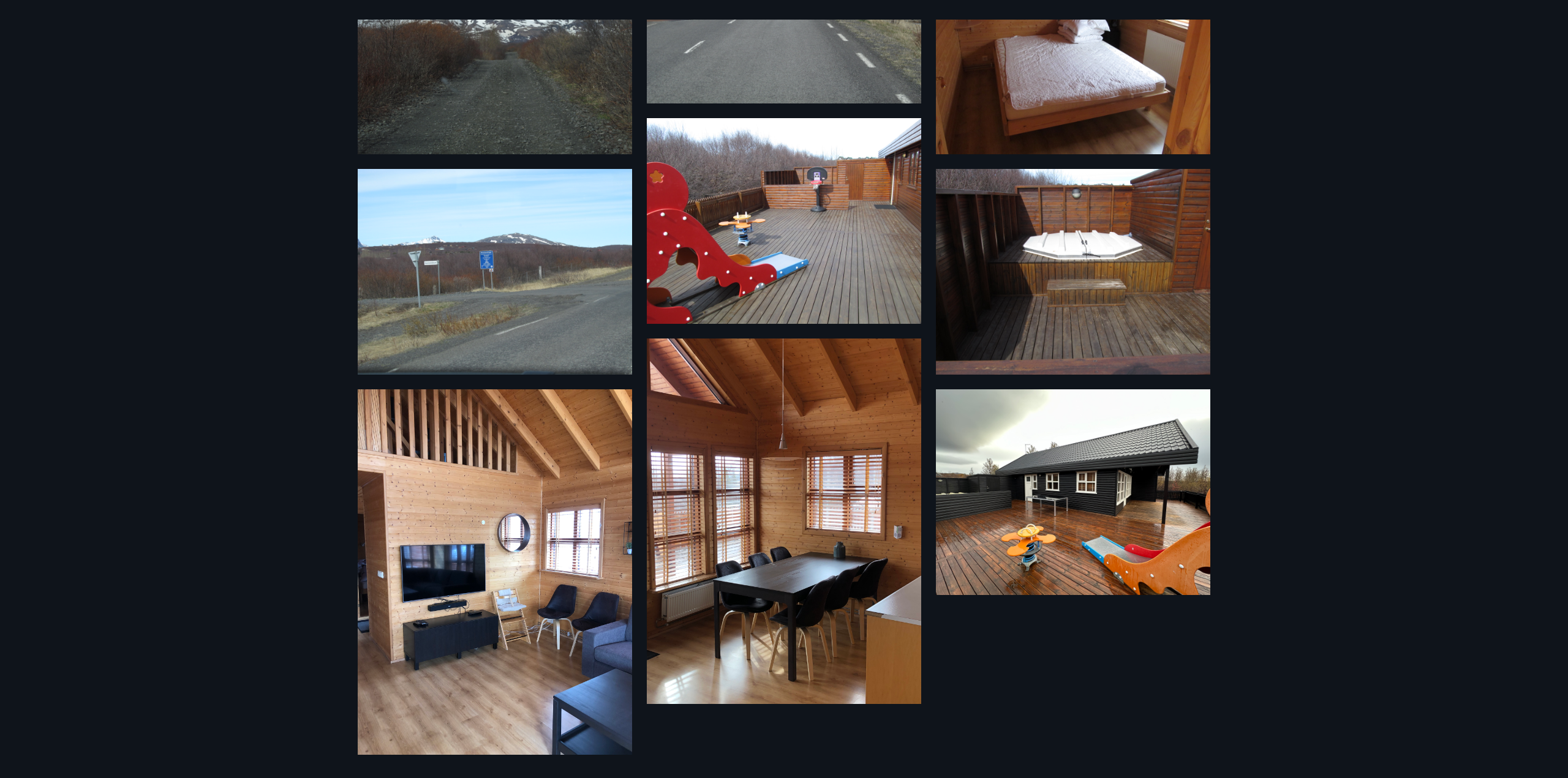
drag, startPoint x: 19, startPoint y: 386, endPoint x: 76, endPoint y: 382, distance: 57.1
click at [19, 386] on div "15 Myndir" at bounding box center [784, 389] width 1568 height 778
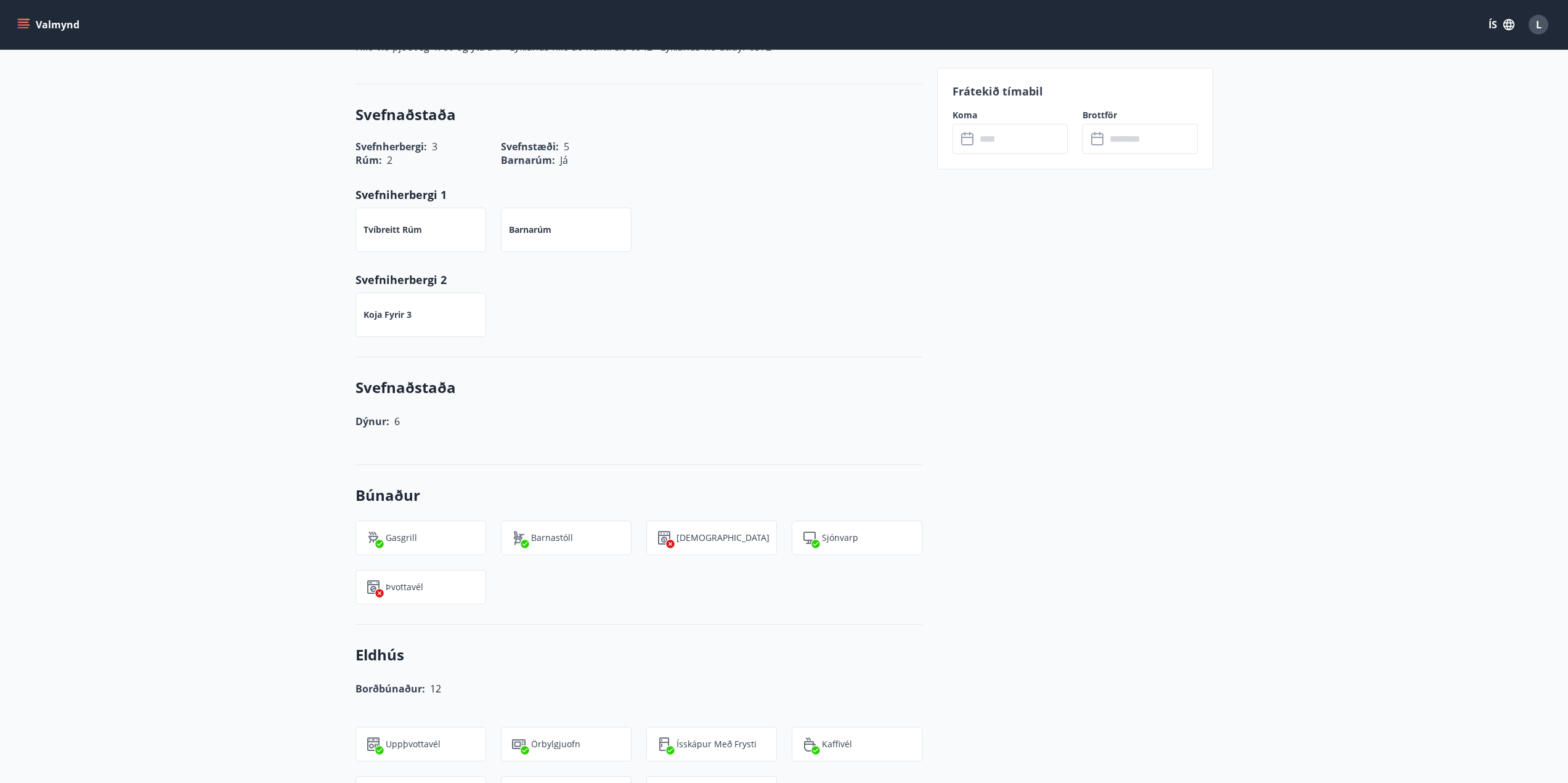
scroll to position [616, 0]
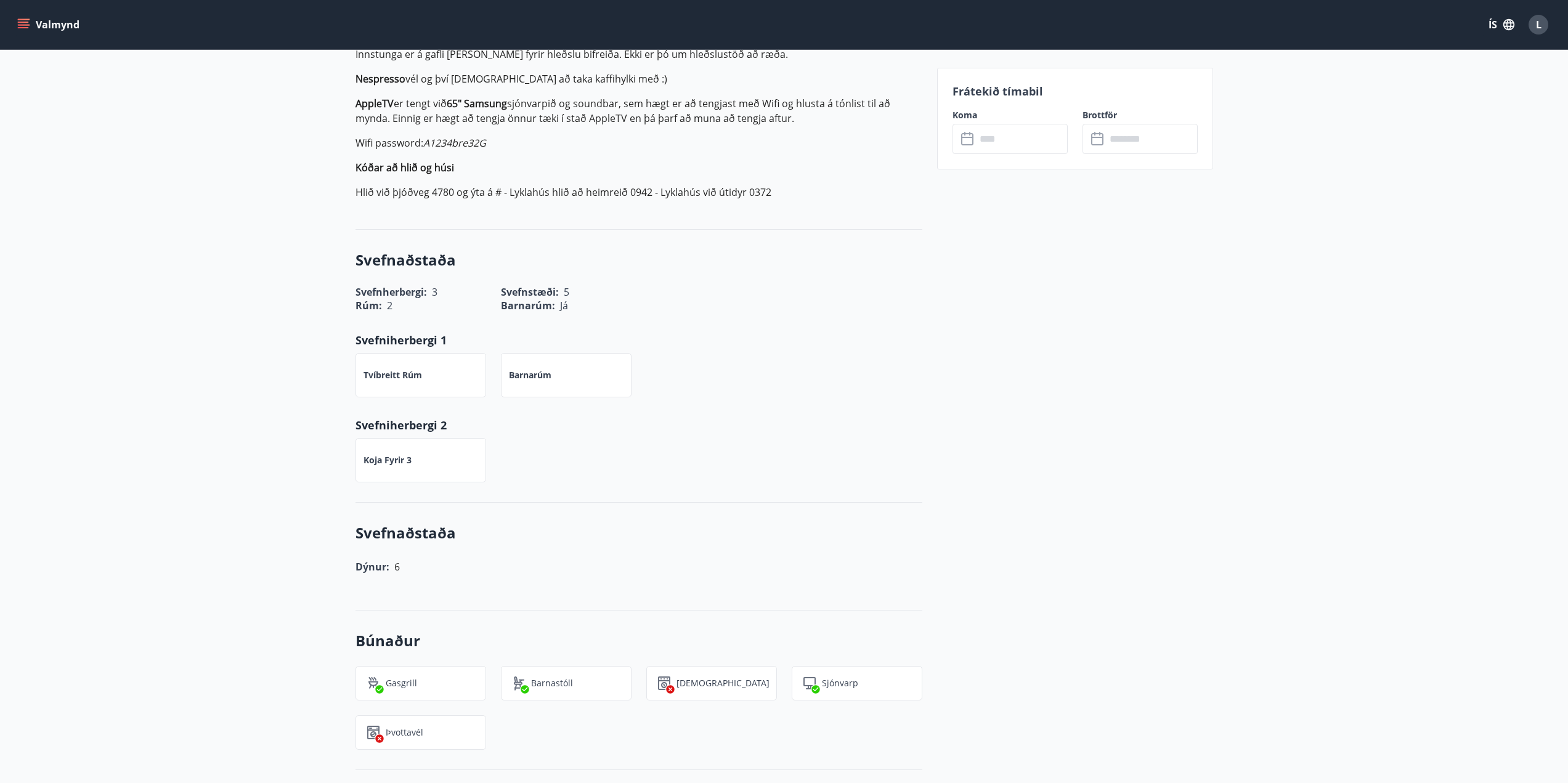
click at [971, 144] on icon at bounding box center [967, 139] width 12 height 12
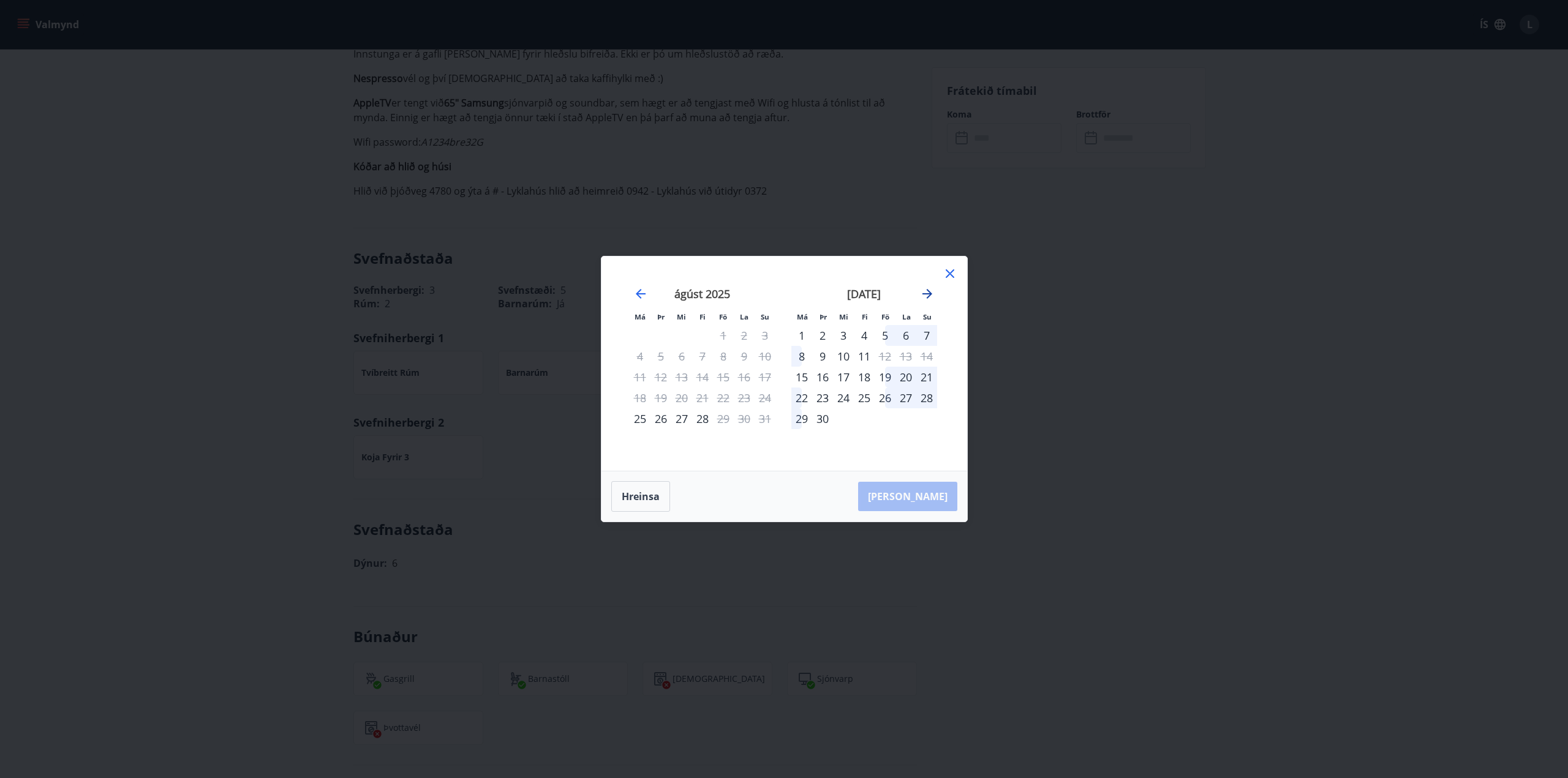
click at [920, 294] on icon "Move forward to switch to the next month." at bounding box center [927, 294] width 14 height 14
click at [945, 283] on div at bounding box center [950, 276] width 14 height 19
click at [946, 274] on icon at bounding box center [950, 273] width 14 height 14
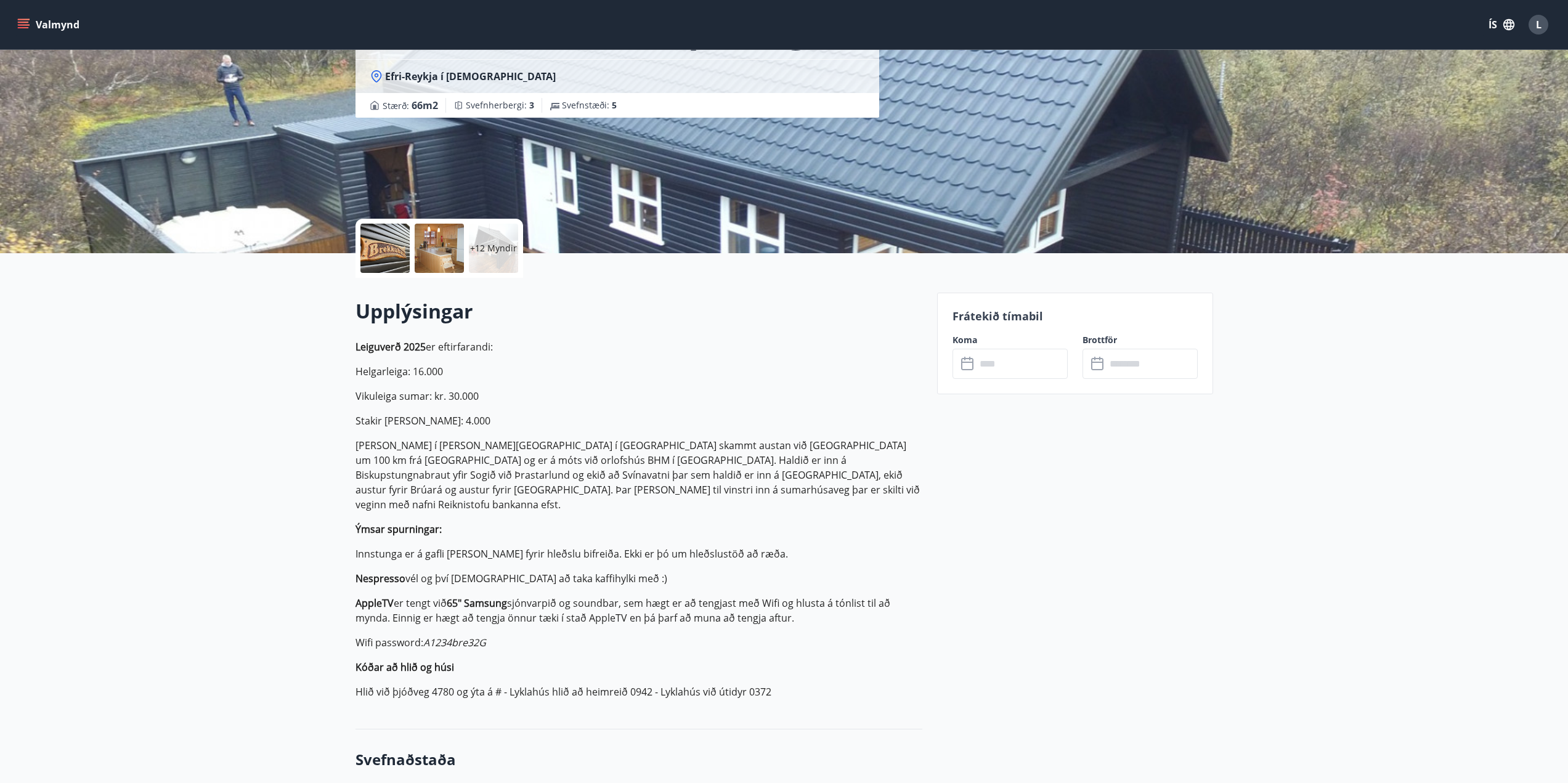
scroll to position [247, 0]
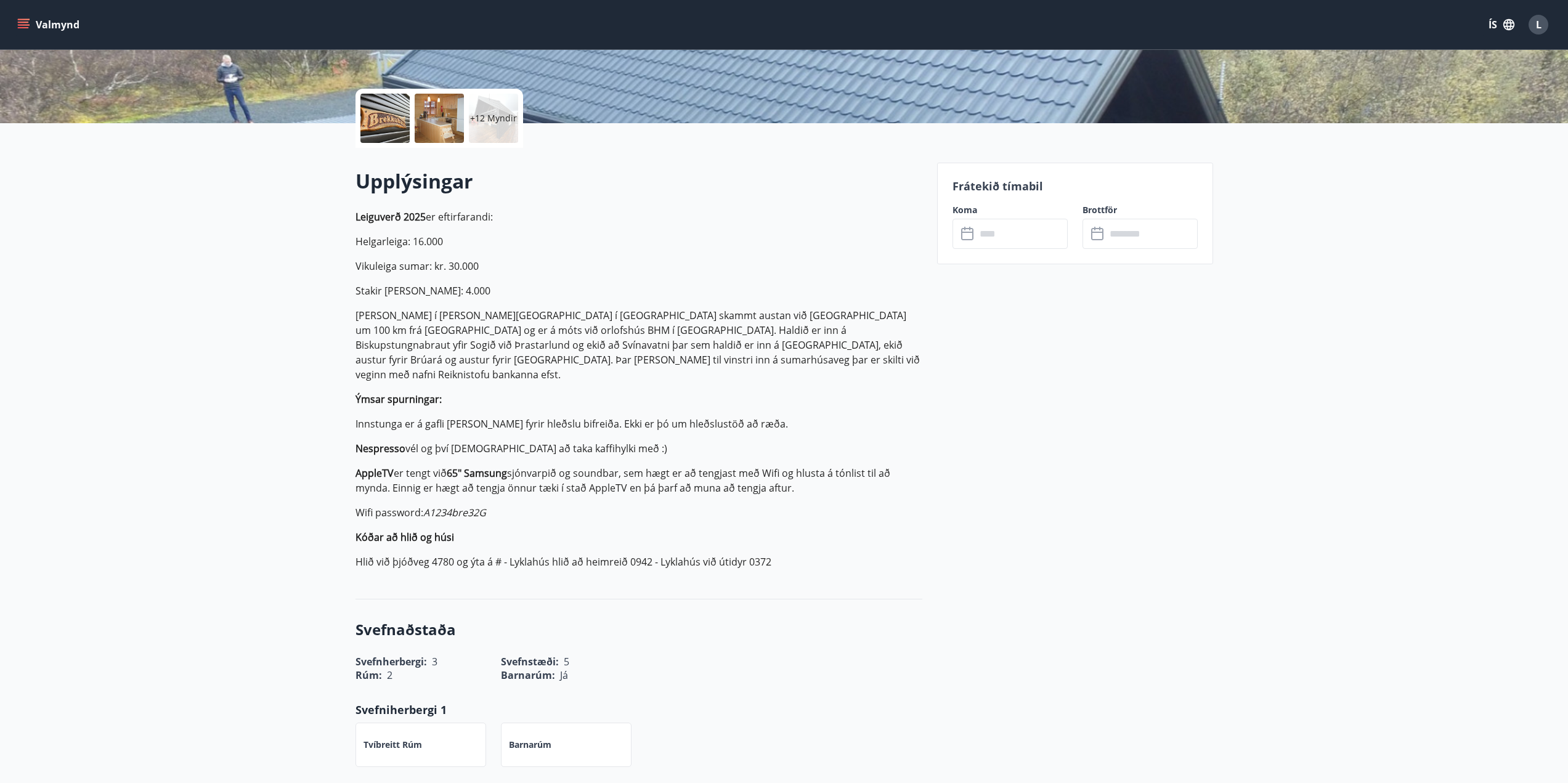
click at [1012, 229] on input "text" at bounding box center [1022, 233] width 92 height 30
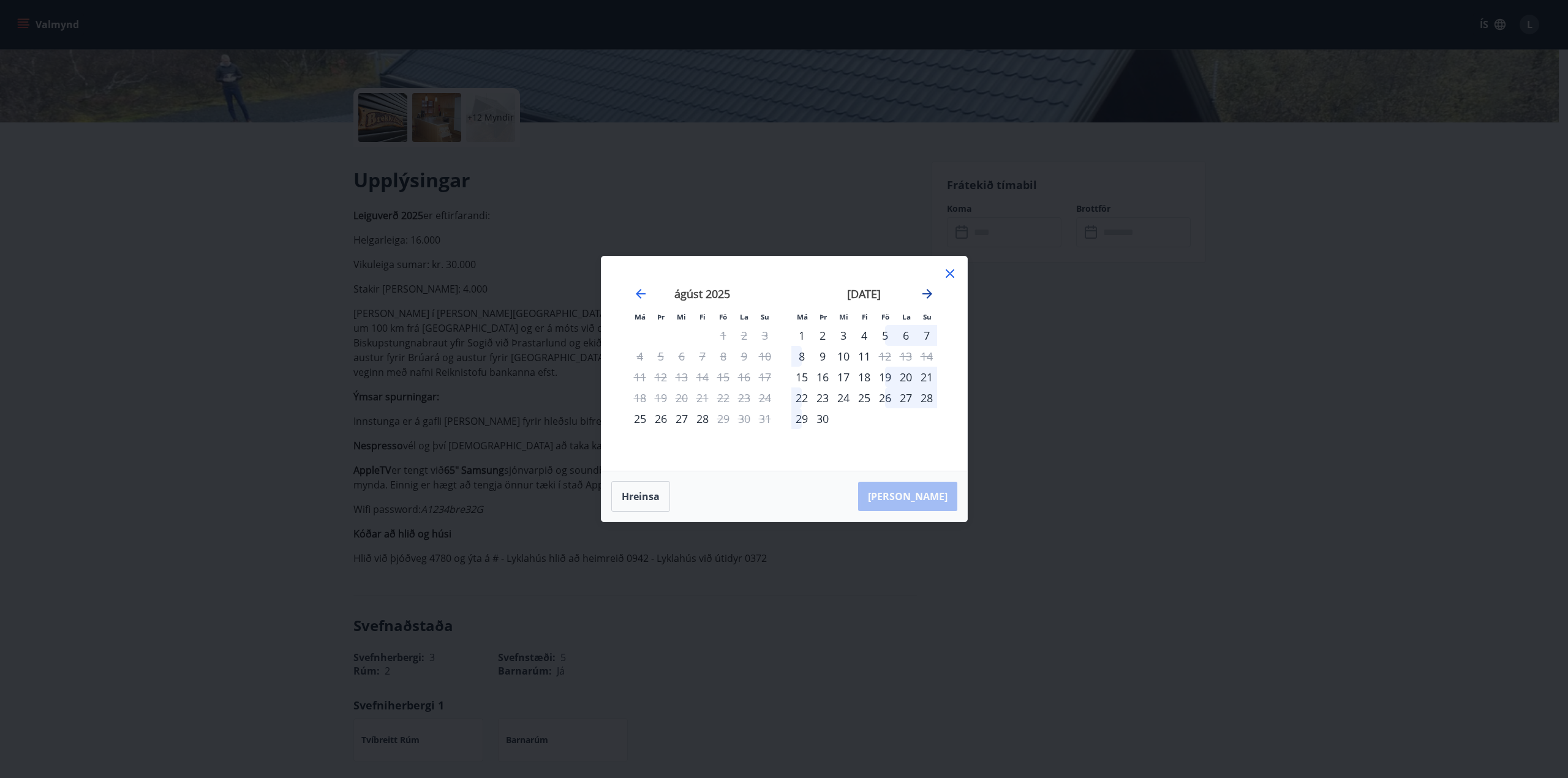
click at [932, 290] on icon "Move forward to switch to the next month." at bounding box center [927, 294] width 14 height 14
click at [928, 293] on icon "Move forward to switch to the next month." at bounding box center [927, 294] width 14 height 14
click at [924, 296] on icon "Move forward to switch to the next month." at bounding box center [927, 294] width 14 height 14
click at [952, 277] on icon at bounding box center [950, 273] width 14 height 14
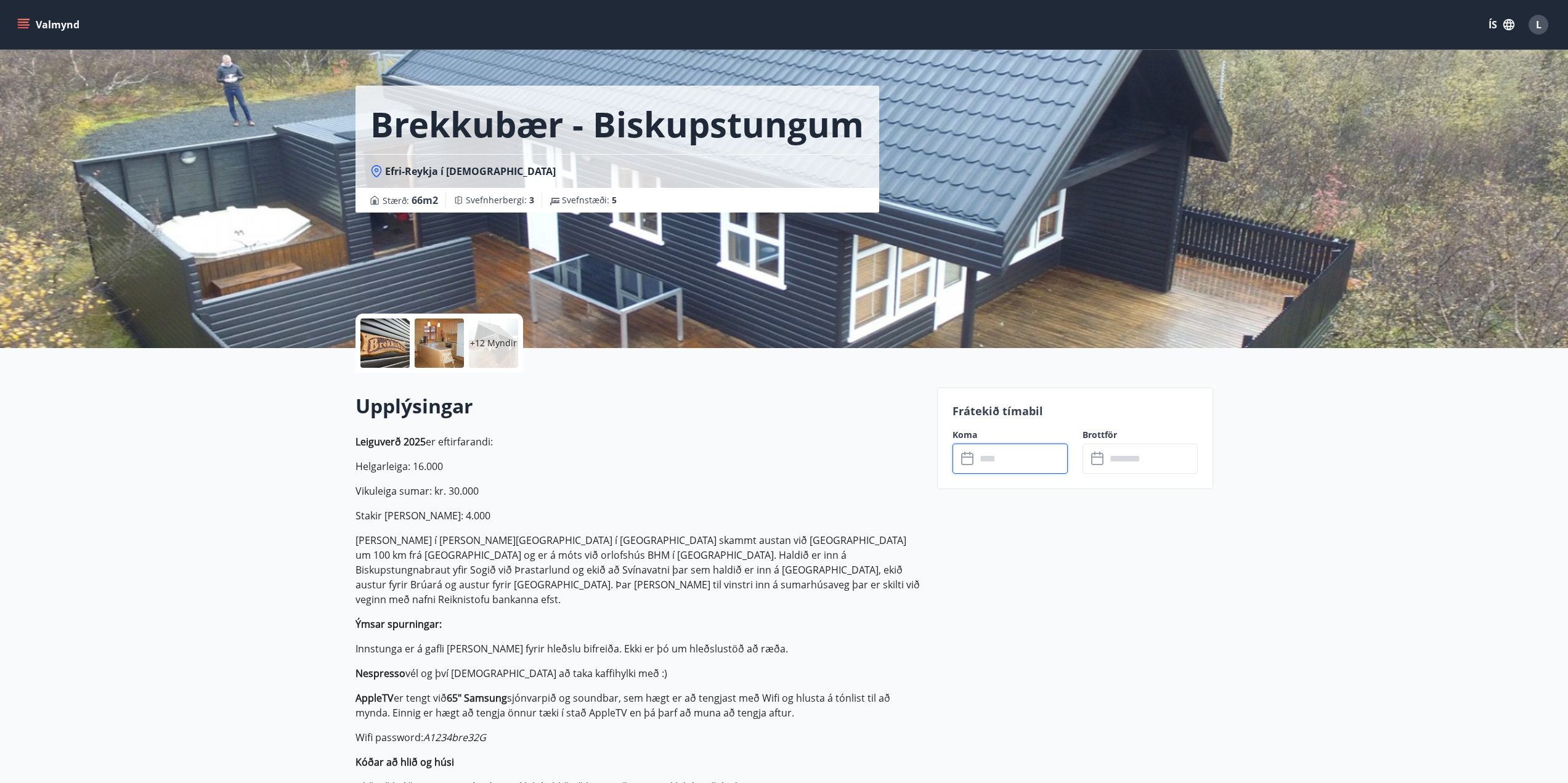
scroll to position [0, 0]
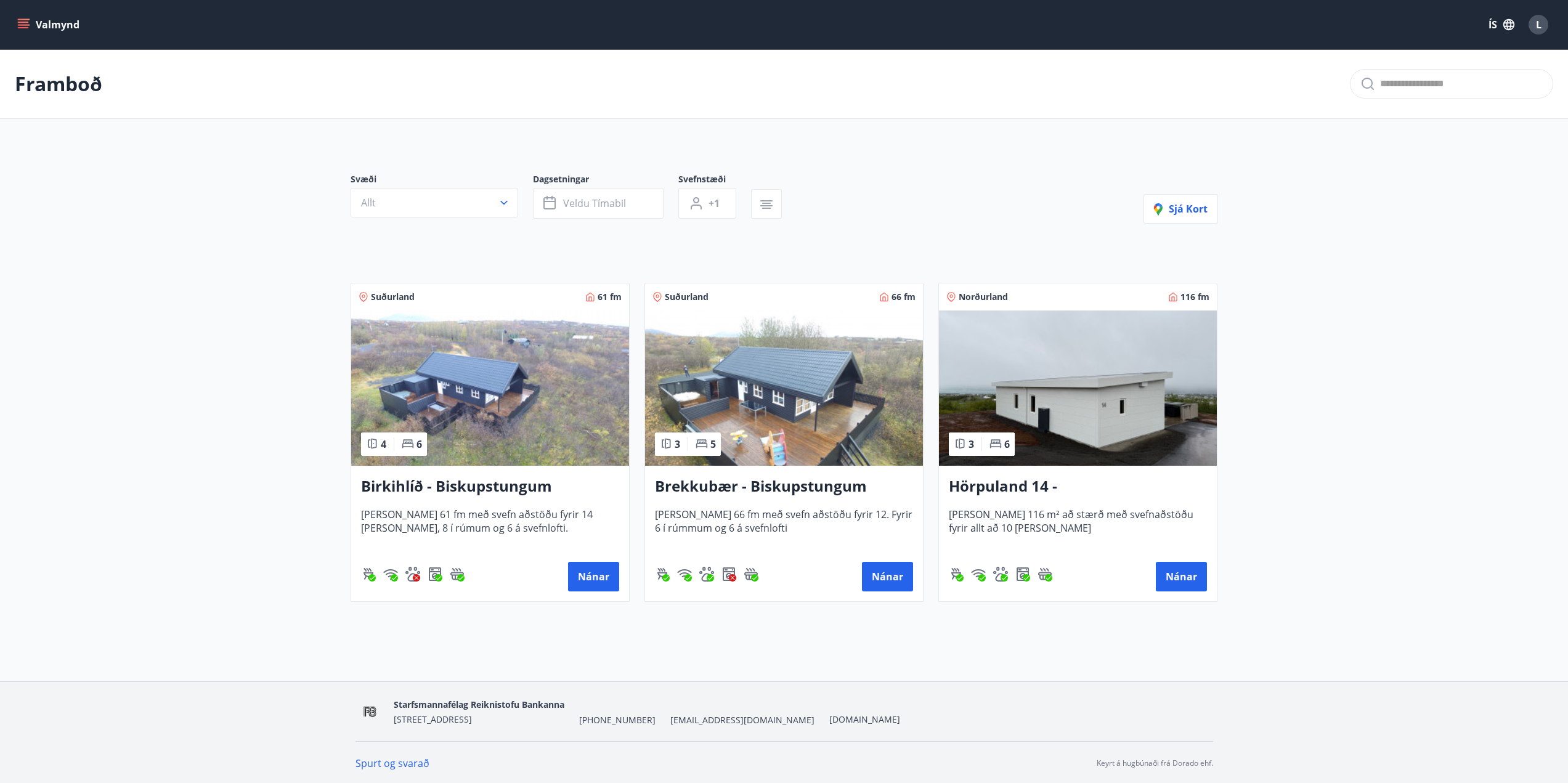
click at [1140, 377] on img at bounding box center [1077, 389] width 277 height 155
